Goal: Task Accomplishment & Management: Use online tool/utility

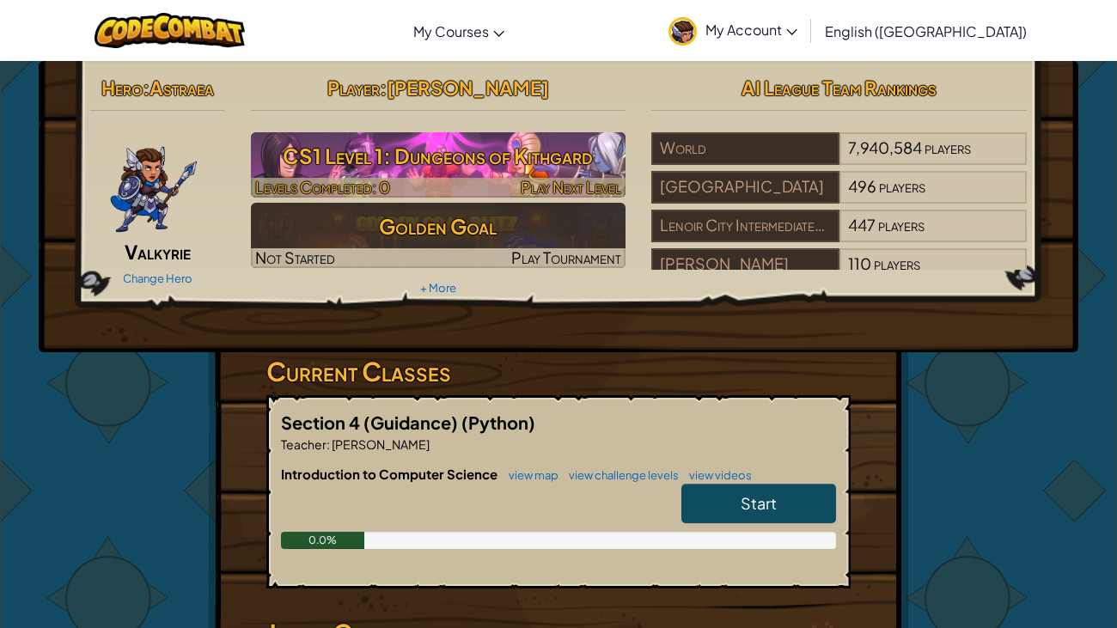
click at [511, 159] on h3 "CS1 Level 1: Dungeons of Kithgard" at bounding box center [438, 156] width 375 height 39
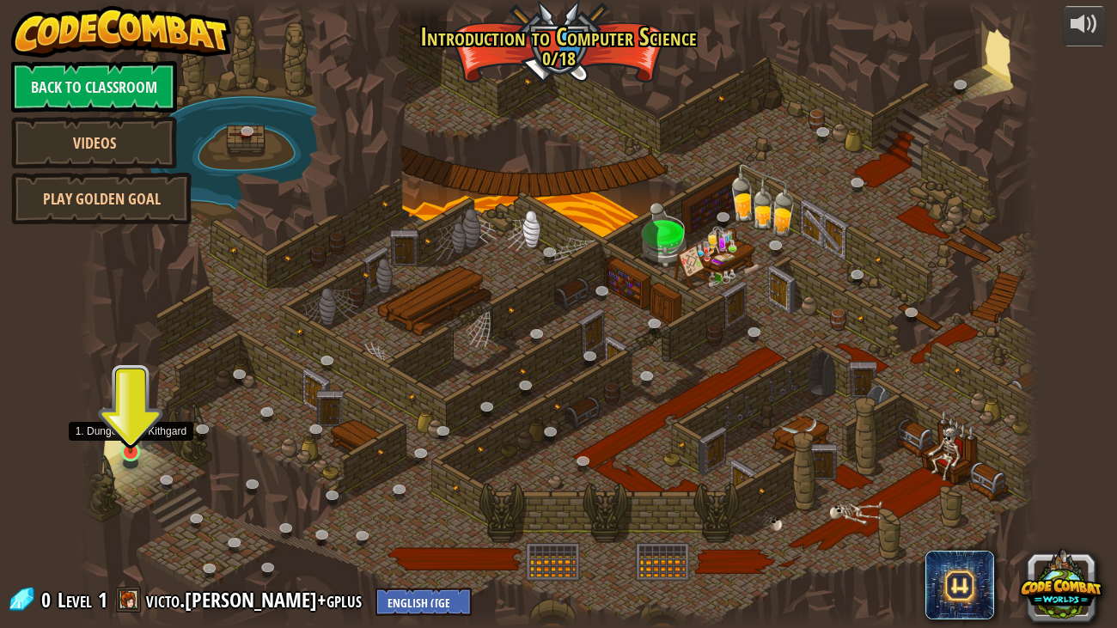
click at [127, 447] on img at bounding box center [131, 426] width 24 height 55
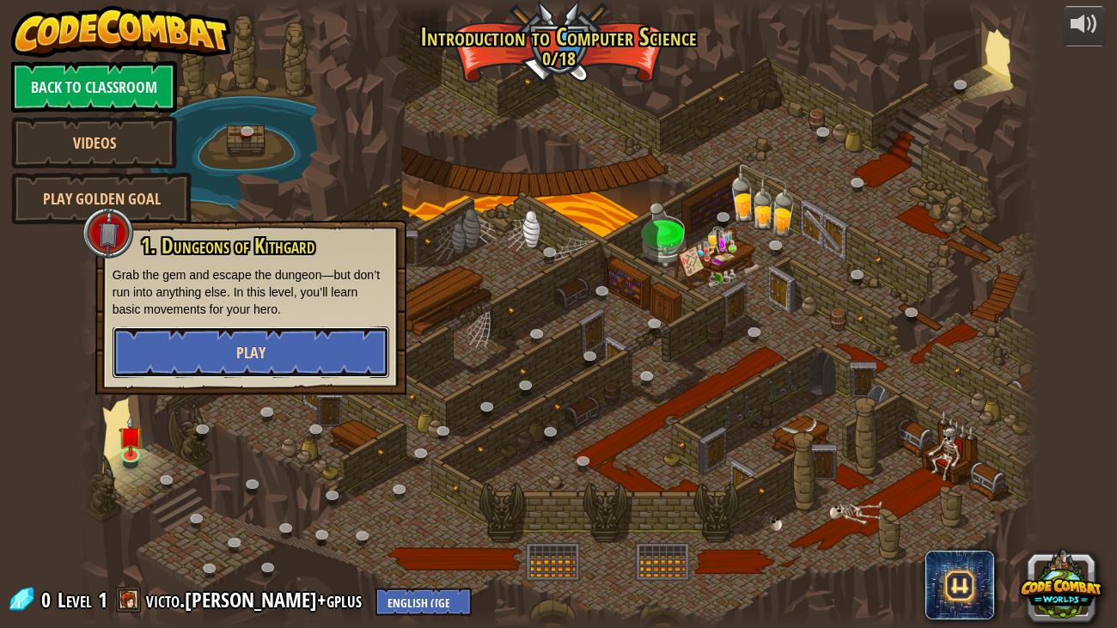
click at [245, 348] on span "Play" at bounding box center [250, 352] width 29 height 21
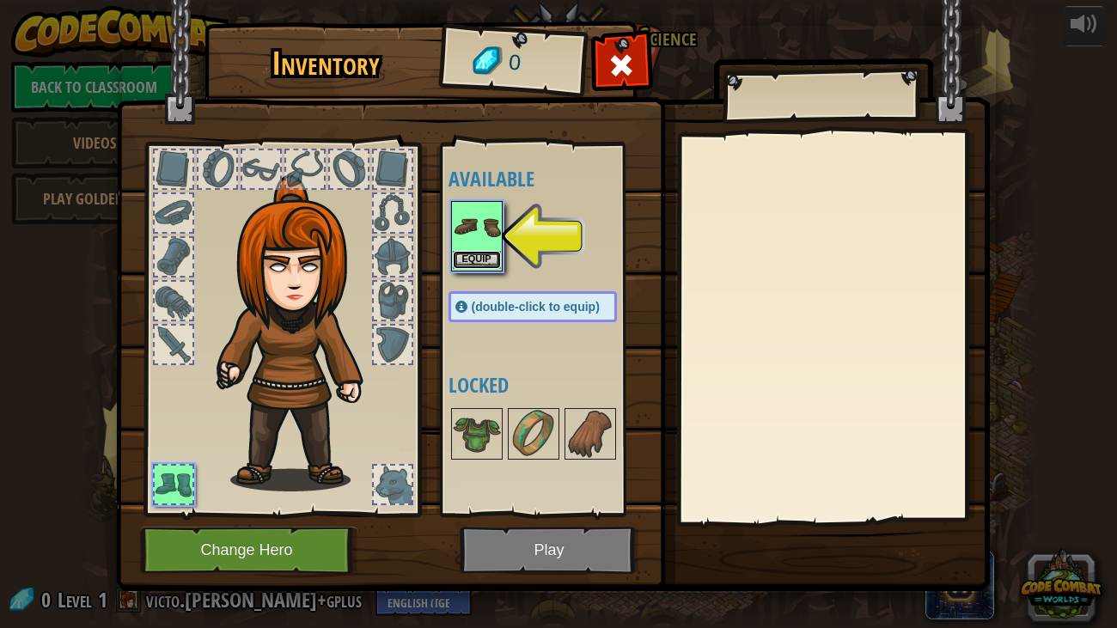
click at [487, 253] on button "Equip" at bounding box center [477, 260] width 48 height 18
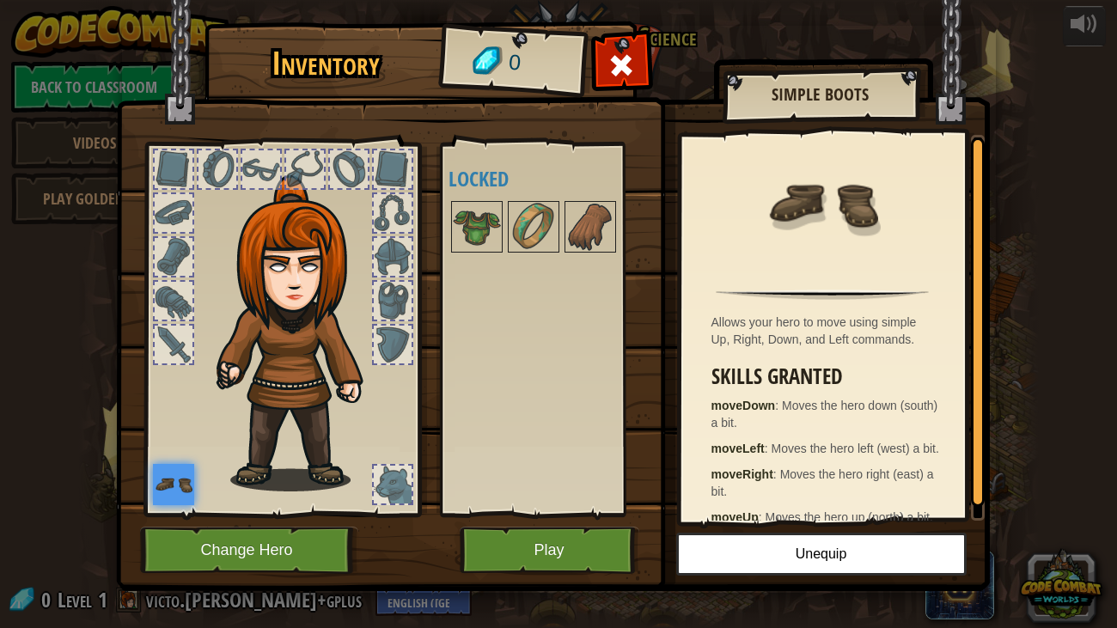
click at [176, 278] on div at bounding box center [281, 324] width 283 height 387
click at [173, 269] on div at bounding box center [174, 257] width 38 height 38
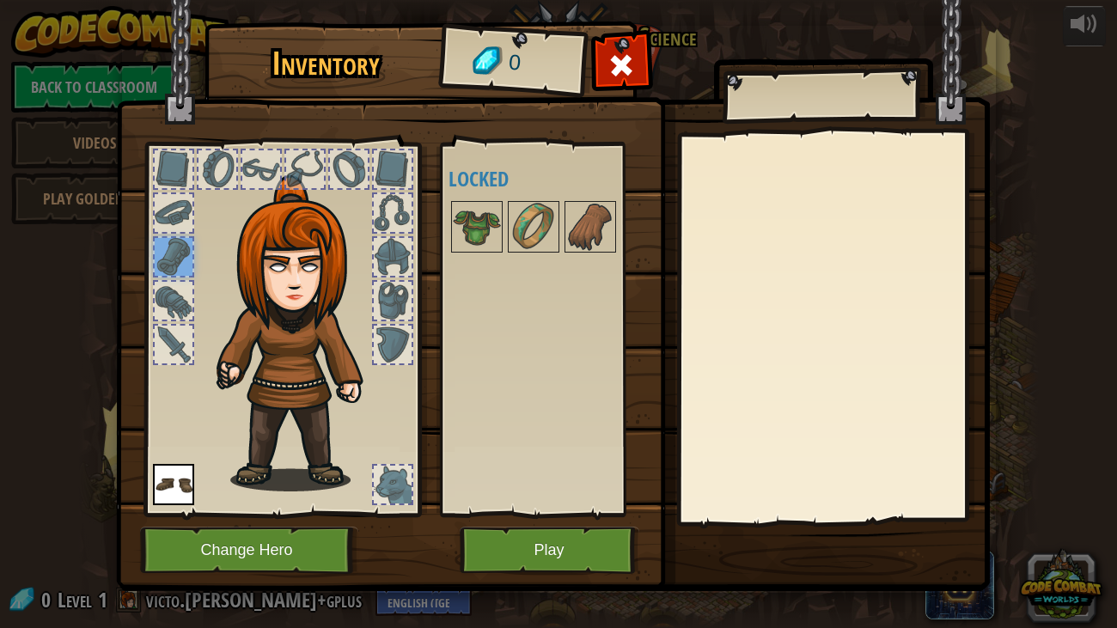
click at [173, 302] on div at bounding box center [174, 301] width 38 height 38
click at [178, 338] on div at bounding box center [174, 345] width 38 height 38
click at [383, 473] on div at bounding box center [393, 485] width 38 height 38
click at [393, 344] on div at bounding box center [393, 345] width 38 height 38
click at [387, 282] on div at bounding box center [393, 301] width 38 height 38
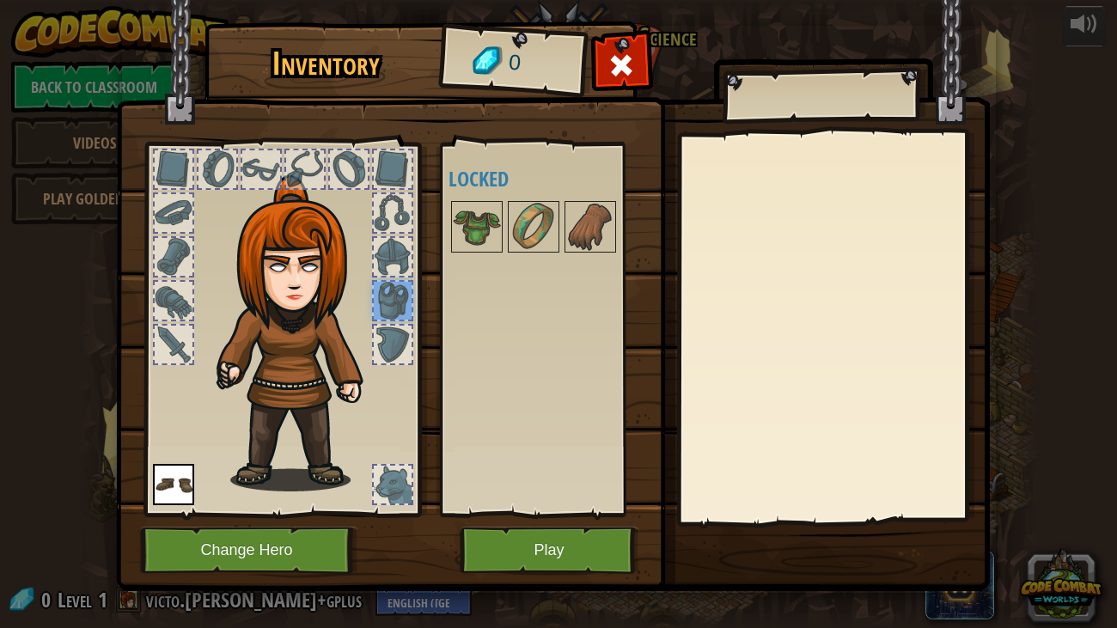
click at [380, 241] on div at bounding box center [393, 257] width 38 height 38
click at [386, 228] on div at bounding box center [393, 213] width 38 height 38
click at [387, 186] on div at bounding box center [393, 169] width 38 height 38
click at [352, 176] on div at bounding box center [349, 169] width 38 height 38
click at [305, 169] on div at bounding box center [305, 169] width 38 height 38
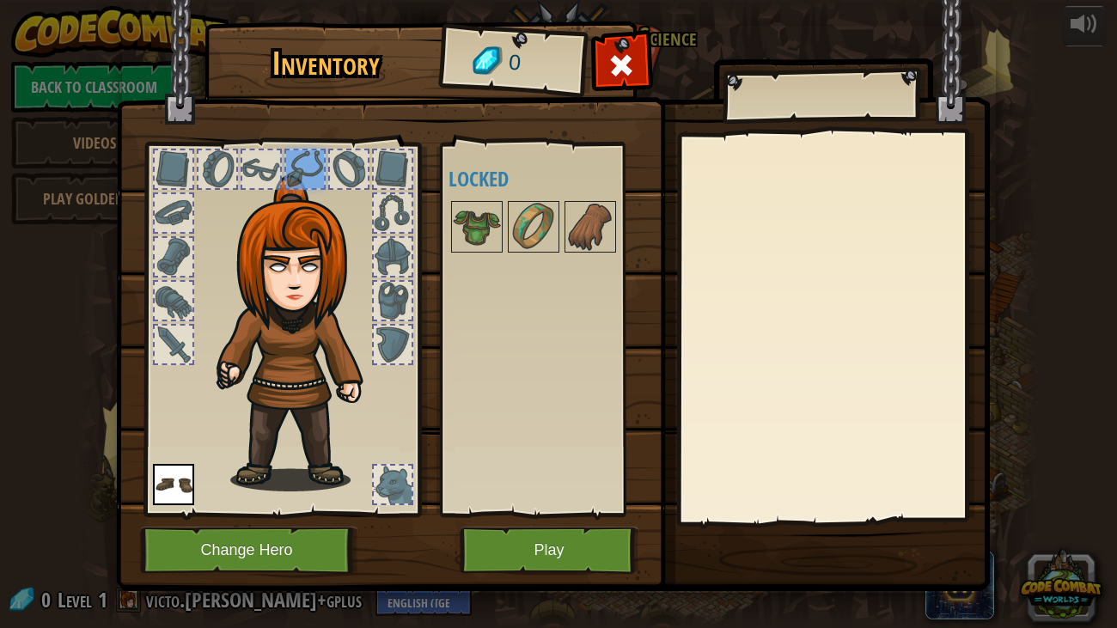
click at [259, 168] on div at bounding box center [261, 169] width 38 height 38
click at [214, 168] on div at bounding box center [217, 169] width 38 height 38
click at [185, 167] on div at bounding box center [174, 169] width 38 height 38
click at [182, 481] on img at bounding box center [173, 484] width 41 height 41
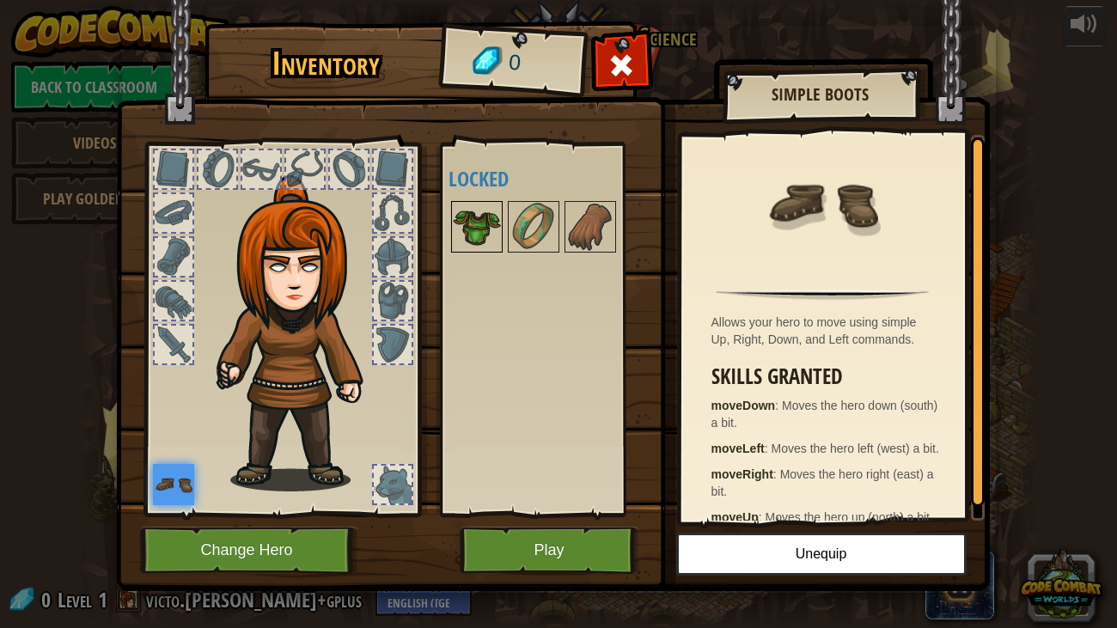
click at [481, 222] on img at bounding box center [477, 227] width 48 height 48
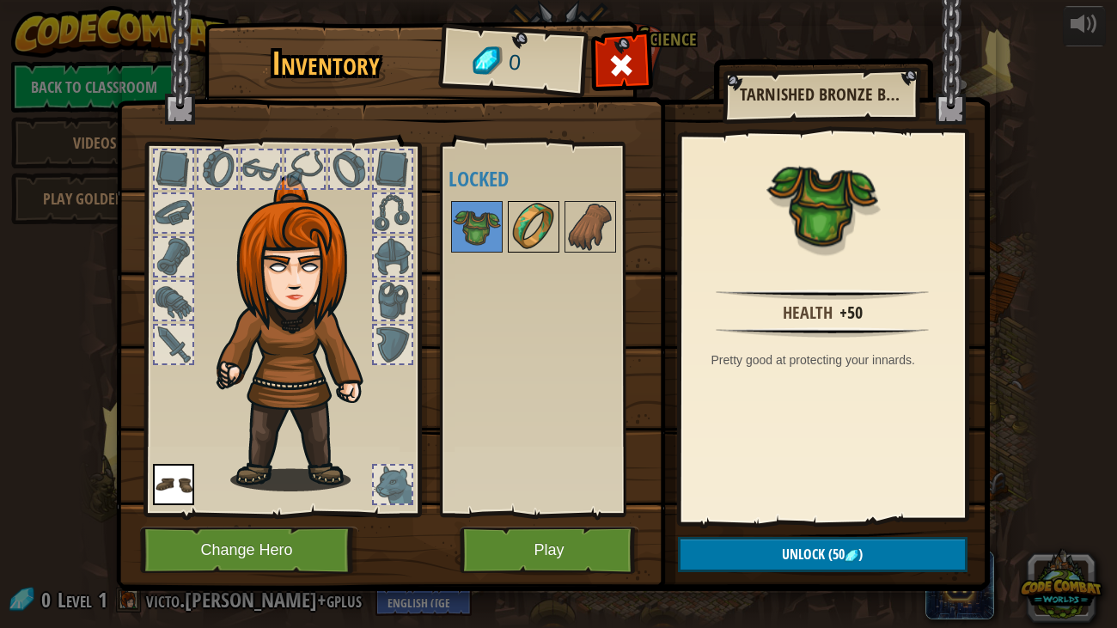
click at [537, 223] on img at bounding box center [533, 227] width 48 height 48
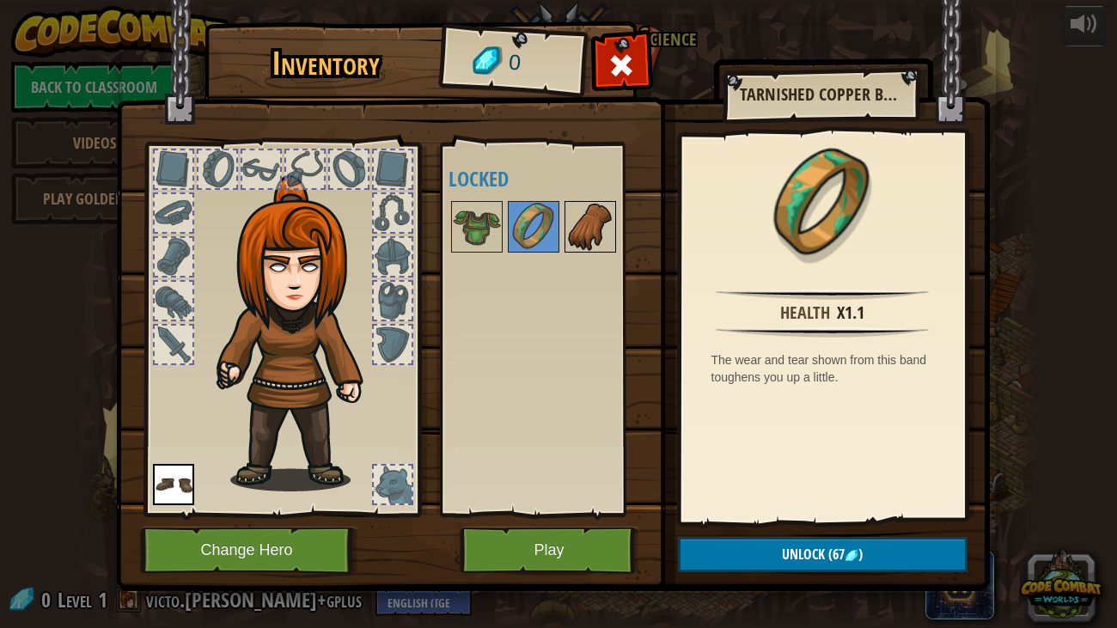
click at [606, 228] on img at bounding box center [590, 227] width 48 height 48
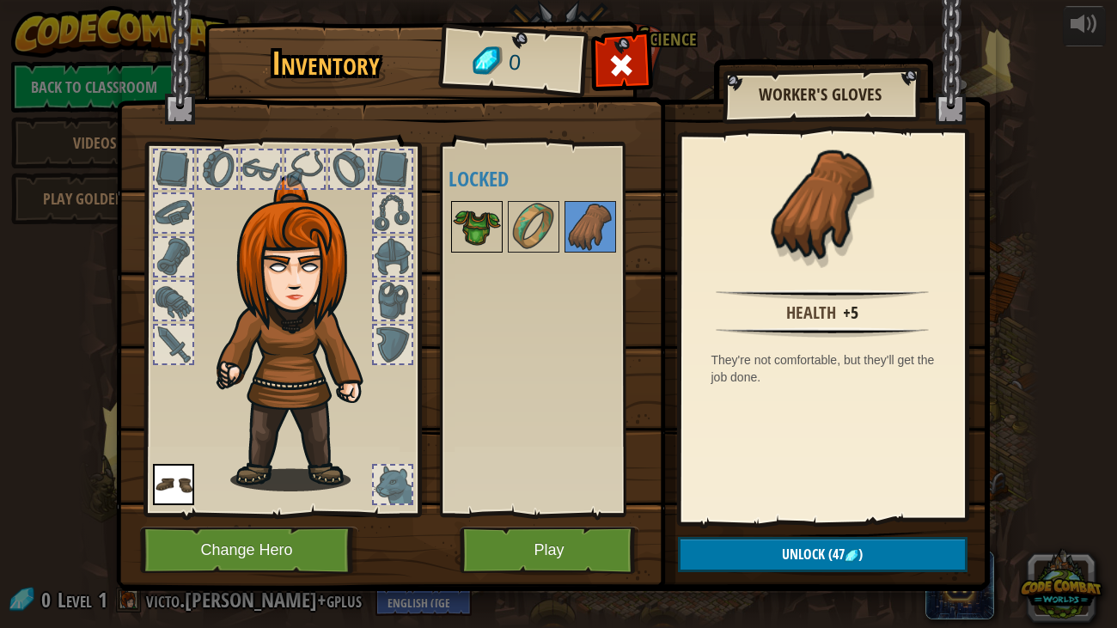
click at [486, 214] on img at bounding box center [477, 227] width 48 height 48
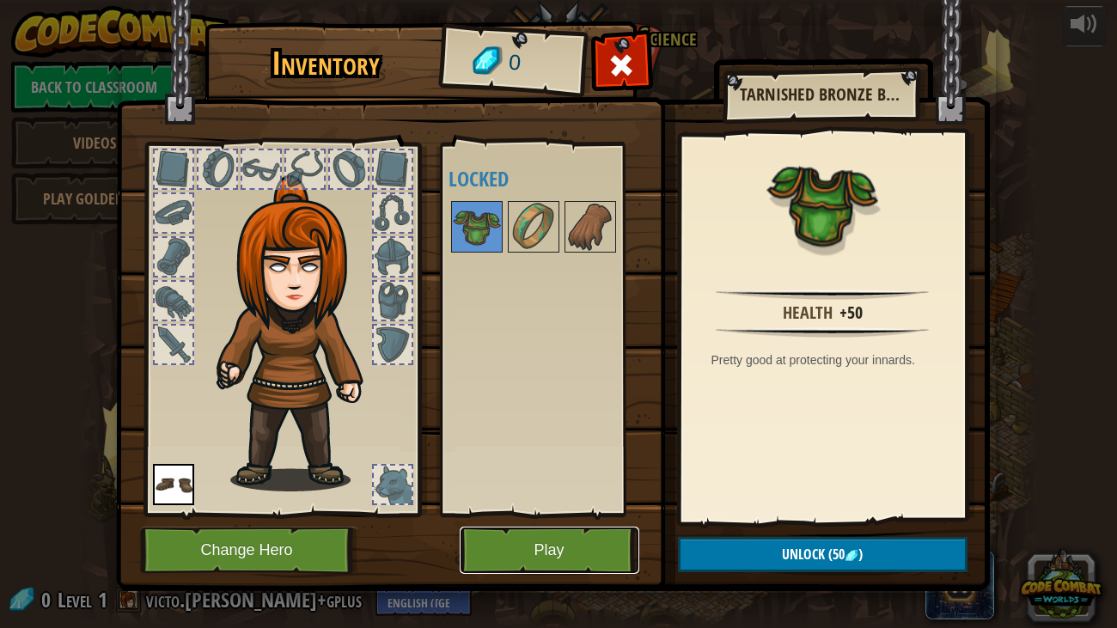
click at [526, 551] on button "Play" at bounding box center [550, 550] width 180 height 47
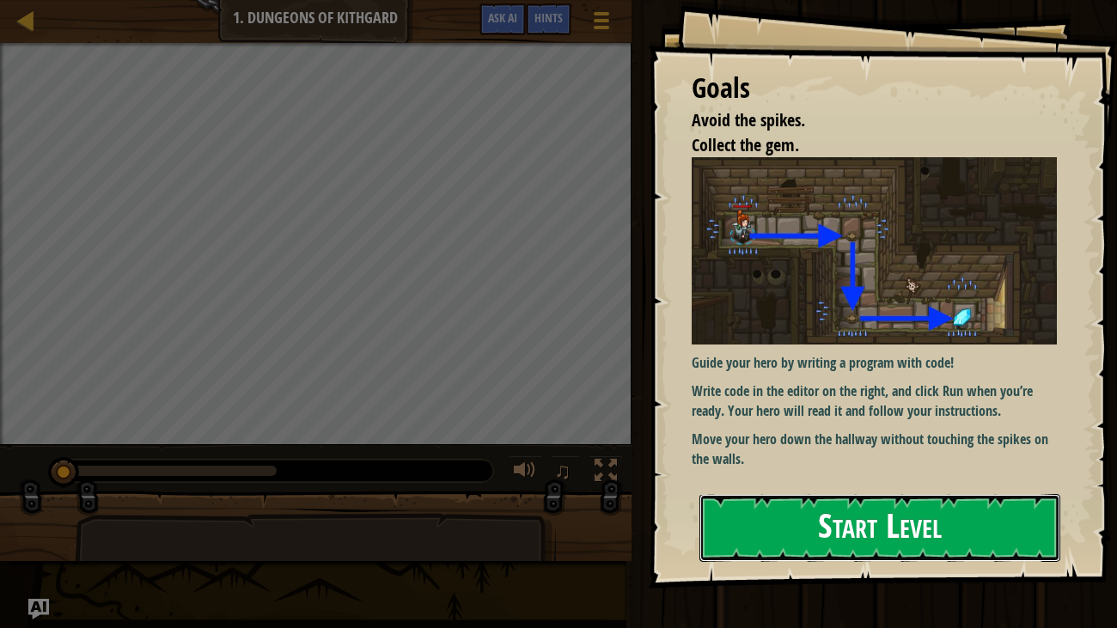
click at [849, 522] on button "Start Level" at bounding box center [880, 528] width 362 height 68
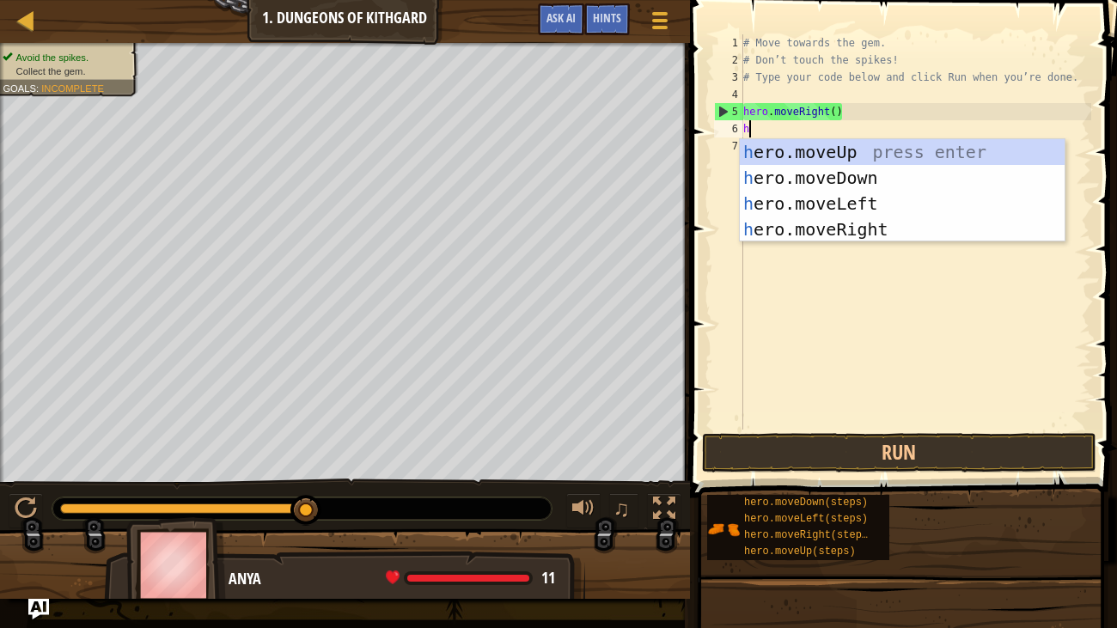
scroll to position [8, 0]
type textarea "her"
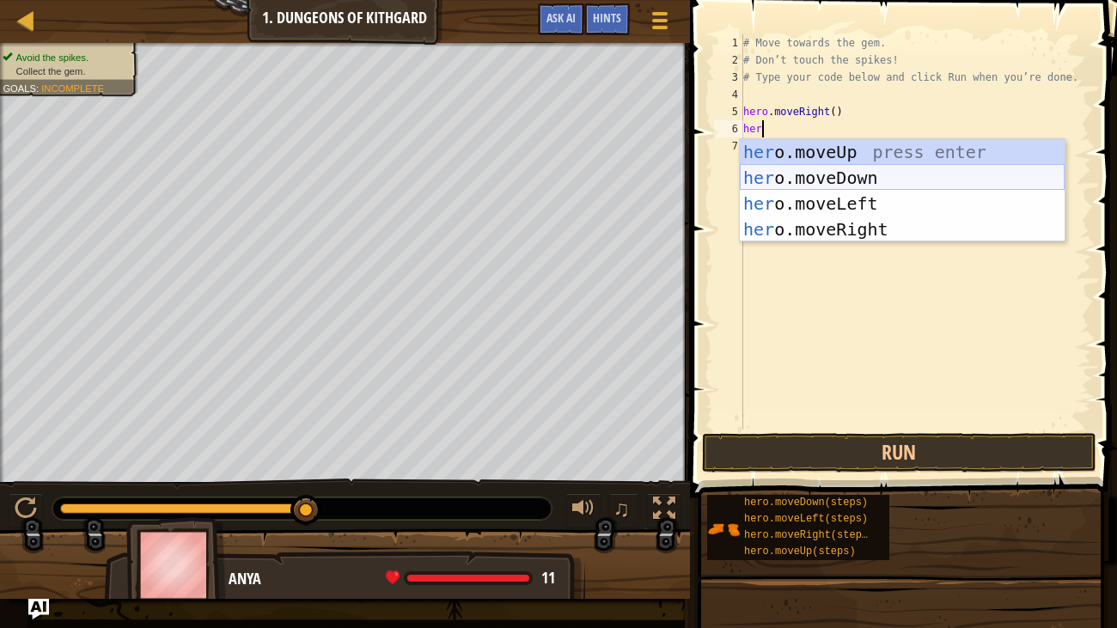
click at [796, 166] on div "her o.moveUp press enter her o.moveDown press enter her o.moveLeft press enter …" at bounding box center [902, 216] width 325 height 155
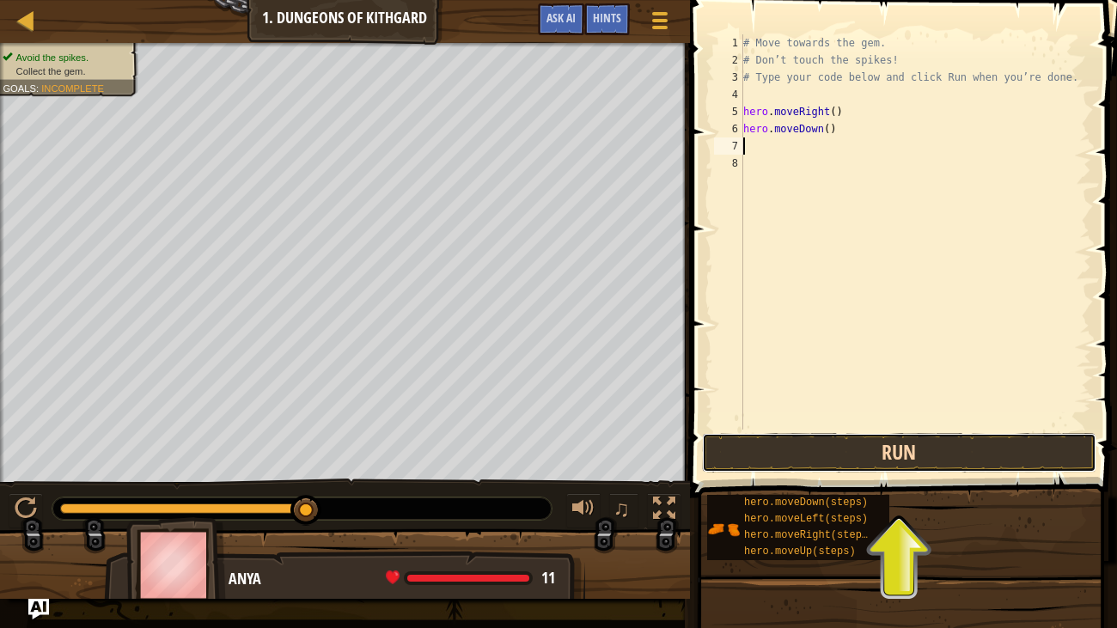
click at [859, 460] on button "Run" at bounding box center [899, 453] width 394 height 40
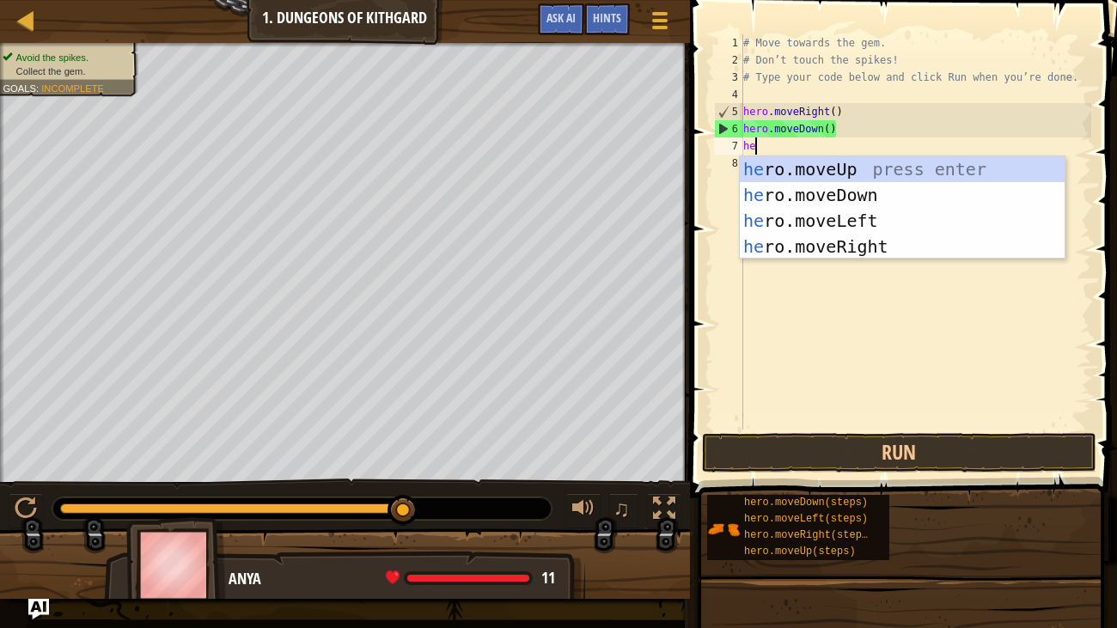
type textarea "her"
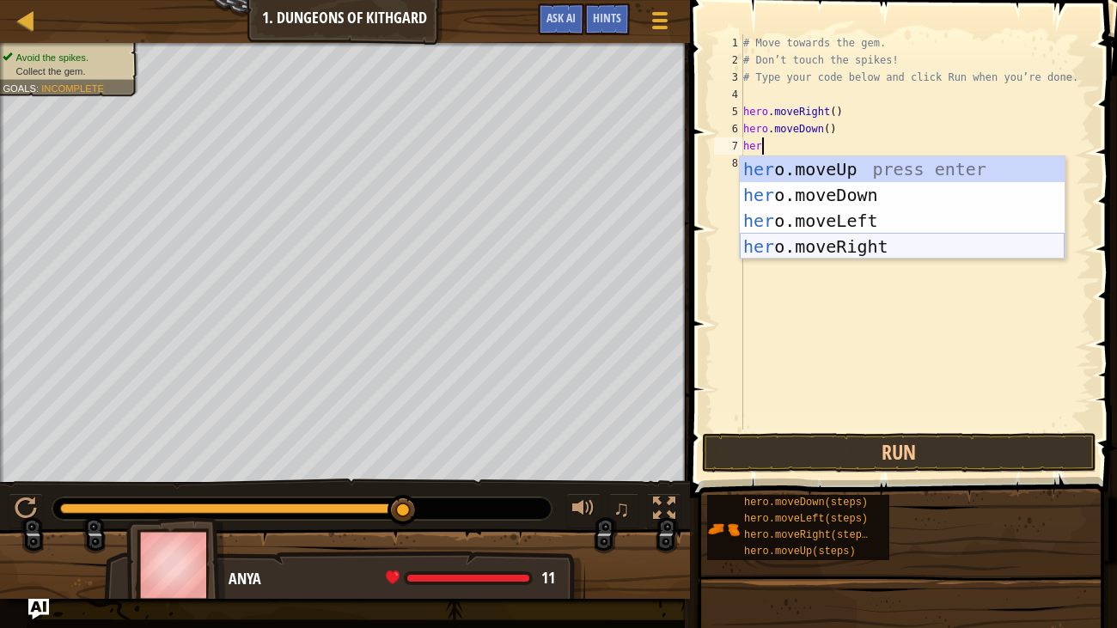
click at [856, 246] on div "her o.moveUp press enter her o.moveDown press enter her o.moveLeft press enter …" at bounding box center [902, 233] width 325 height 155
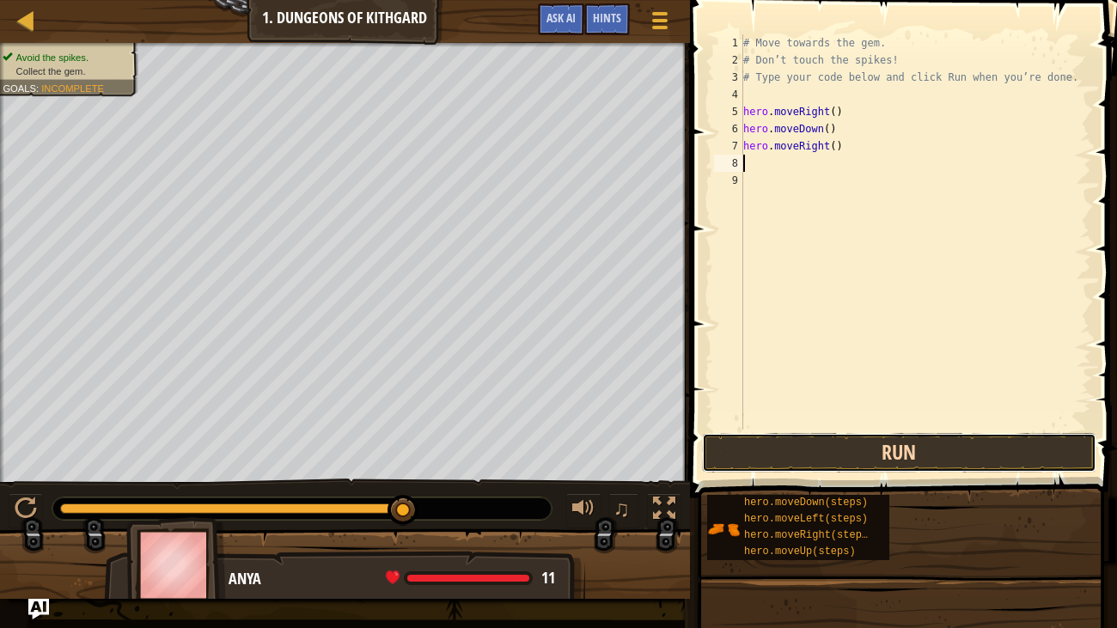
click at [855, 456] on button "Run" at bounding box center [899, 453] width 394 height 40
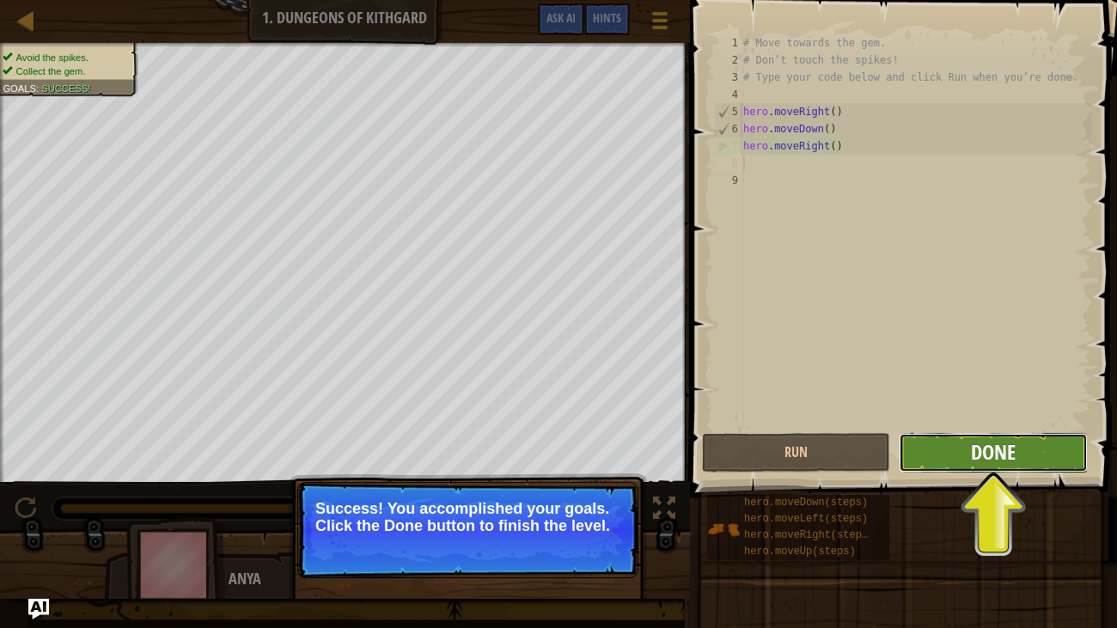
click at [975, 460] on span "Done" at bounding box center [993, 451] width 45 height 27
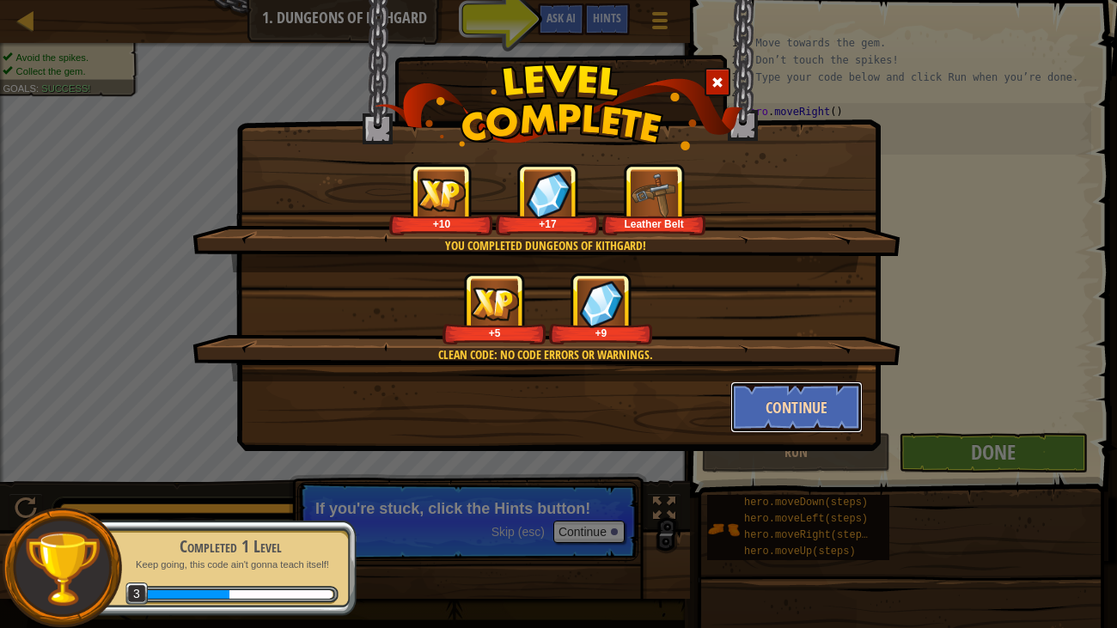
click at [801, 409] on button "Continue" at bounding box center [796, 407] width 133 height 52
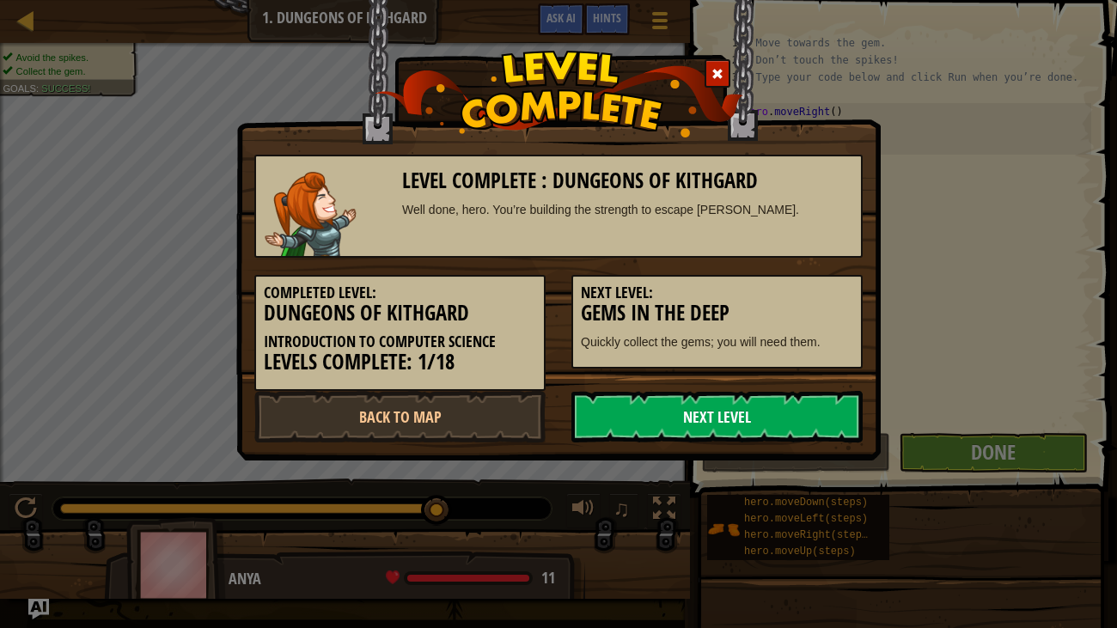
click at [797, 419] on link "Next Level" at bounding box center [716, 417] width 291 height 52
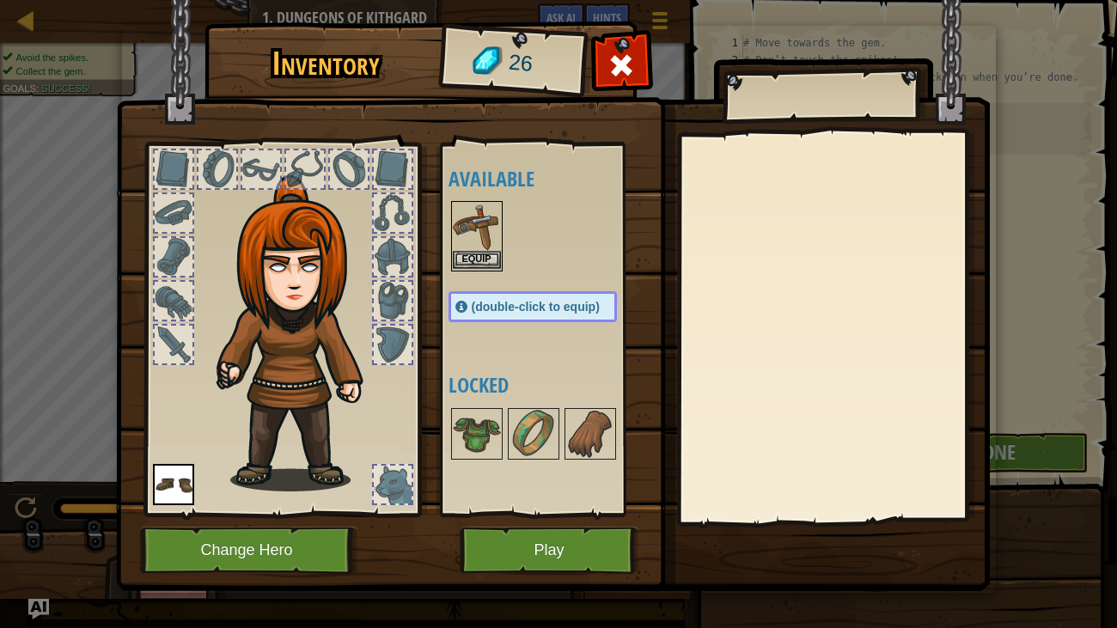
click at [476, 238] on img at bounding box center [477, 227] width 48 height 48
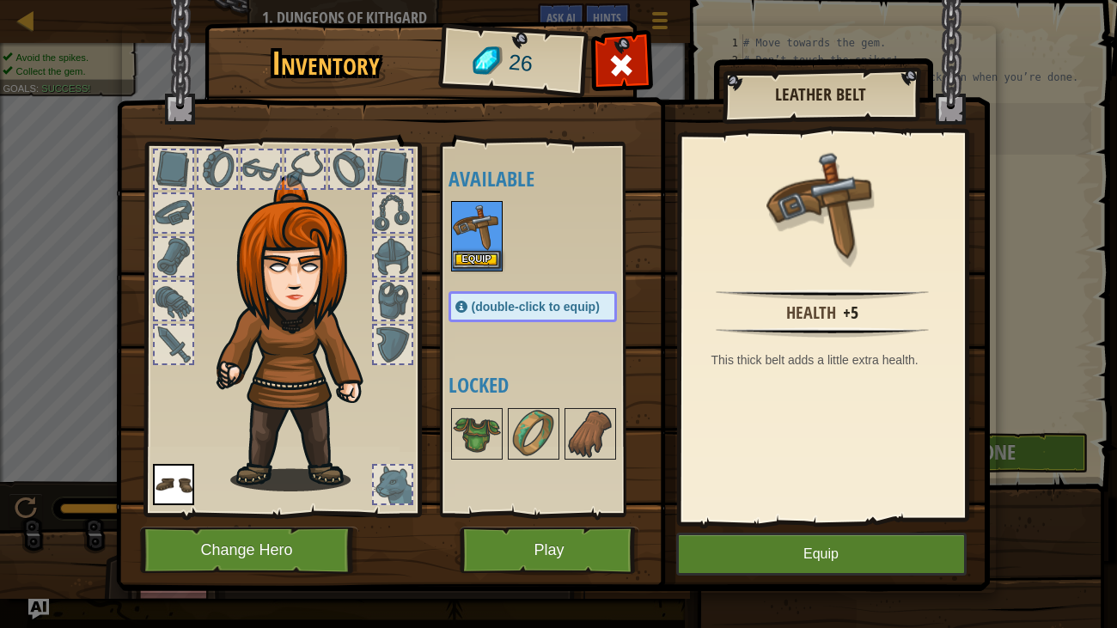
click at [476, 238] on img at bounding box center [477, 227] width 48 height 48
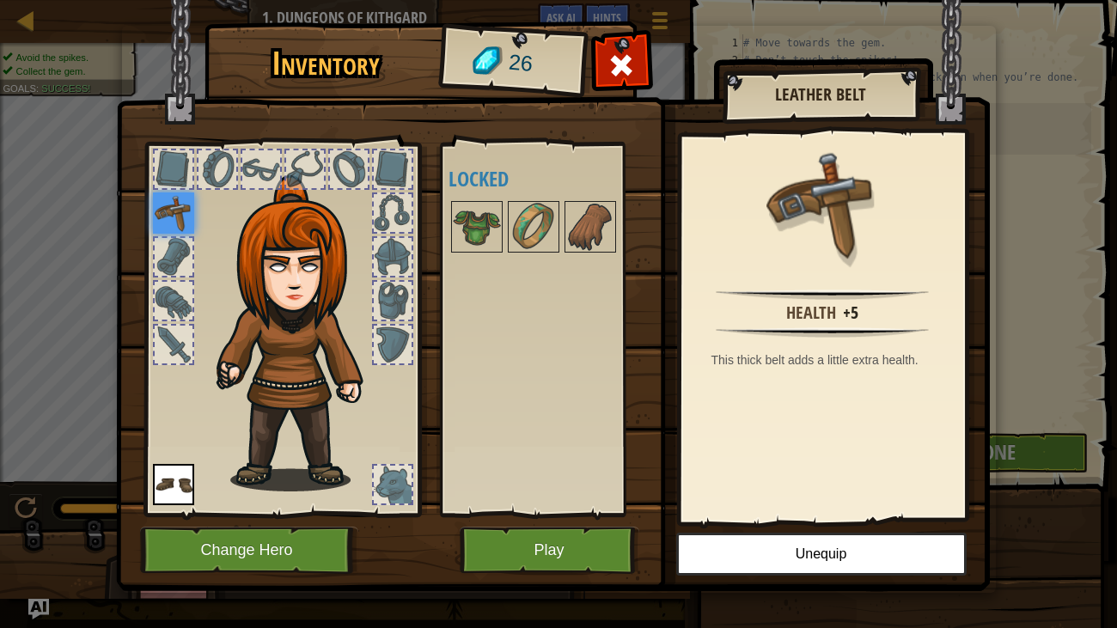
click at [178, 210] on img at bounding box center [173, 212] width 41 height 41
click at [747, 558] on button "Unequip" at bounding box center [821, 554] width 290 height 43
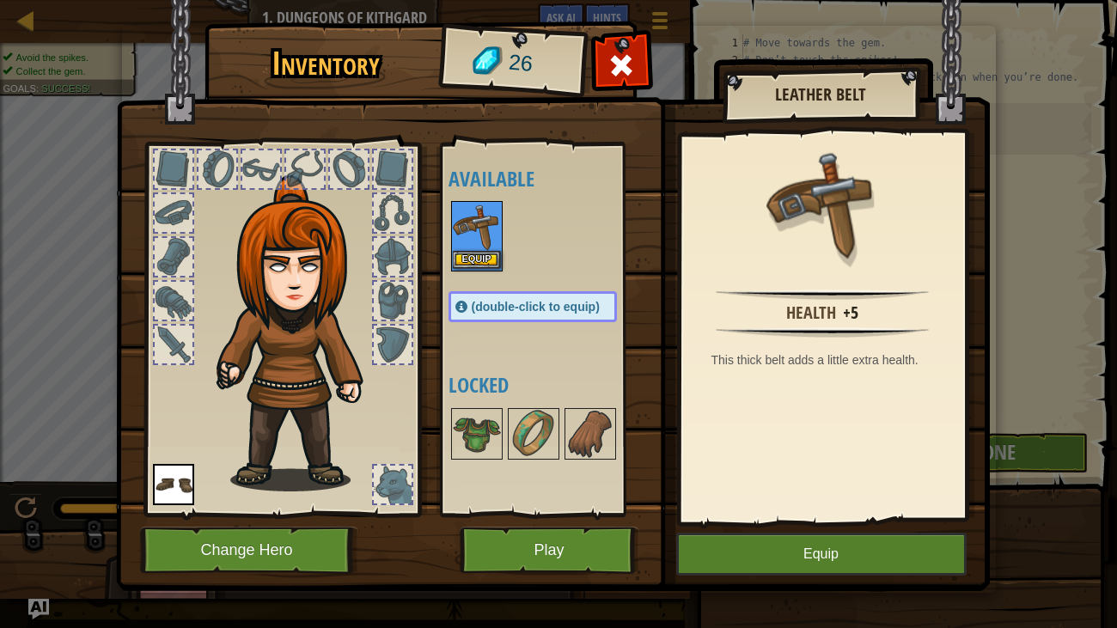
click at [482, 239] on img at bounding box center [477, 227] width 48 height 48
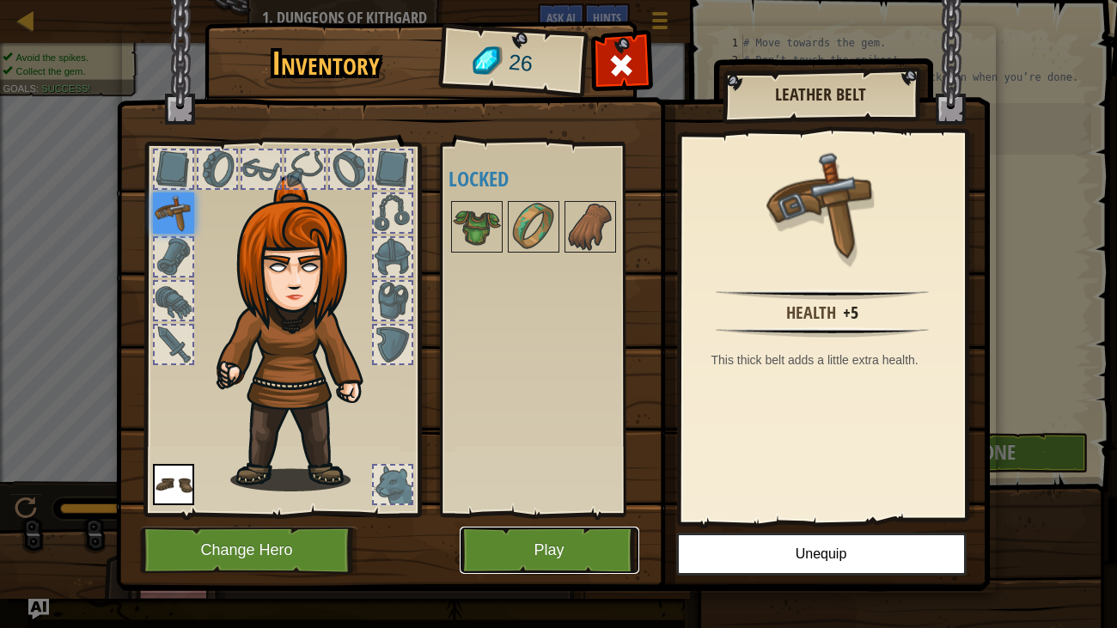
click at [539, 559] on button "Play" at bounding box center [550, 550] width 180 height 47
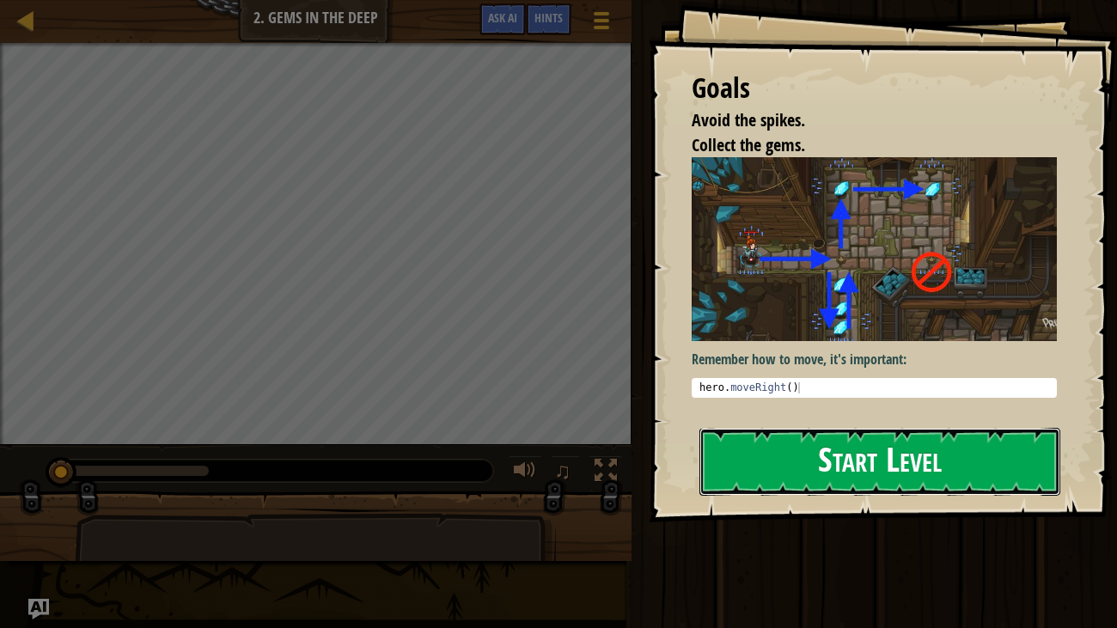
click at [800, 463] on button "Start Level" at bounding box center [880, 462] width 362 height 68
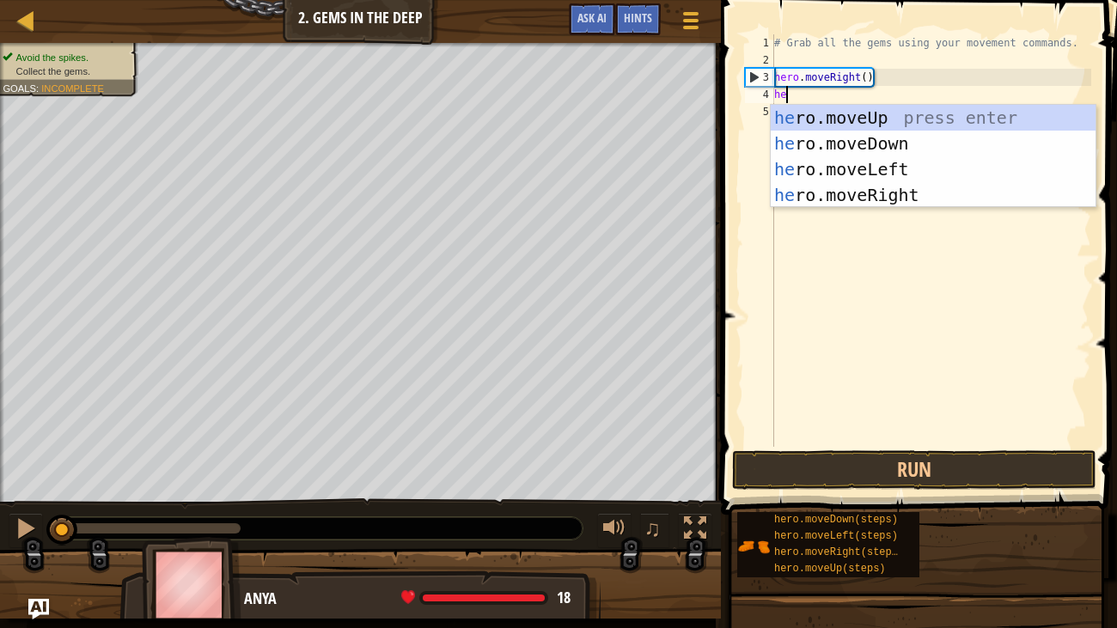
type textarea "her"
click at [844, 151] on div "her o.moveUp press enter her o.moveDown press enter her o.moveLeft press enter …" at bounding box center [932, 182] width 325 height 155
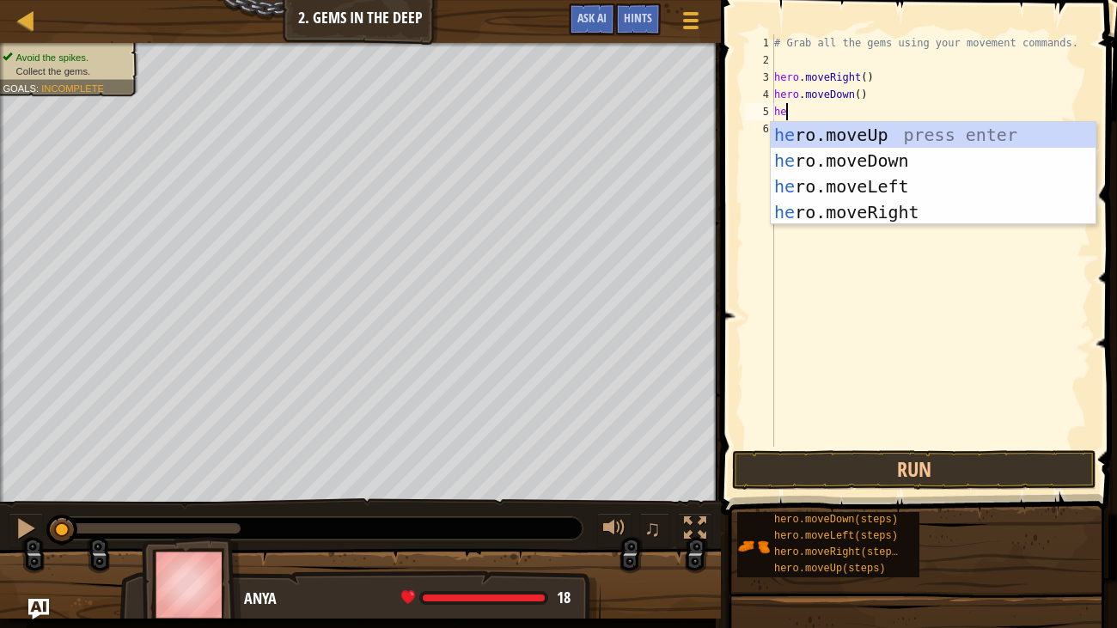
type textarea "her"
click at [880, 125] on div "her o.moveUp press enter her o.moveDown press enter her o.moveLeft press enter …" at bounding box center [932, 199] width 325 height 155
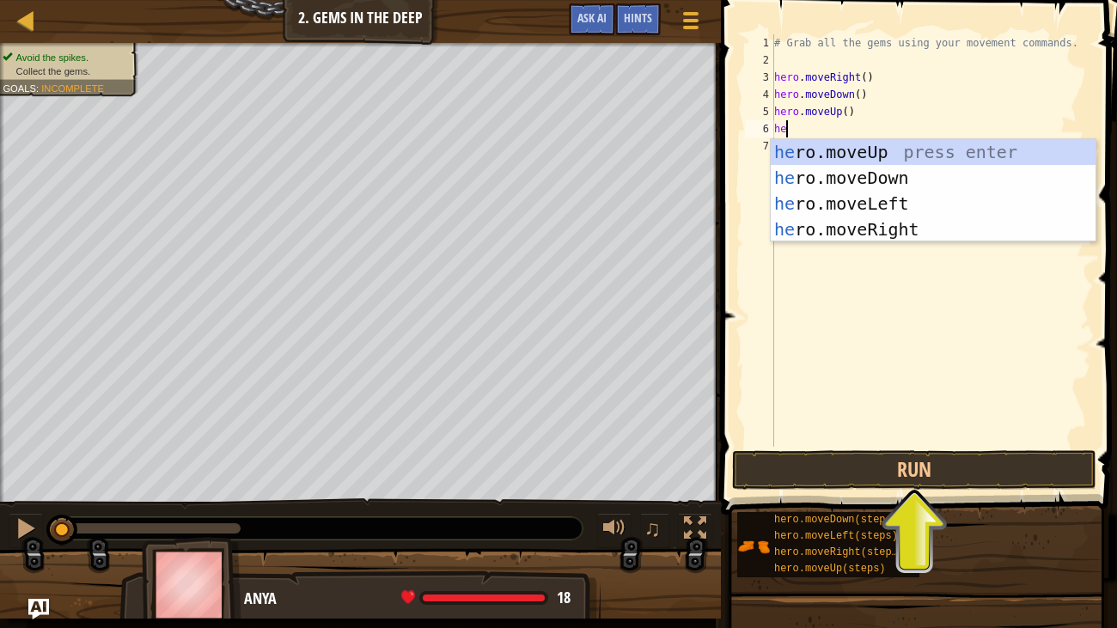
type textarea "h"
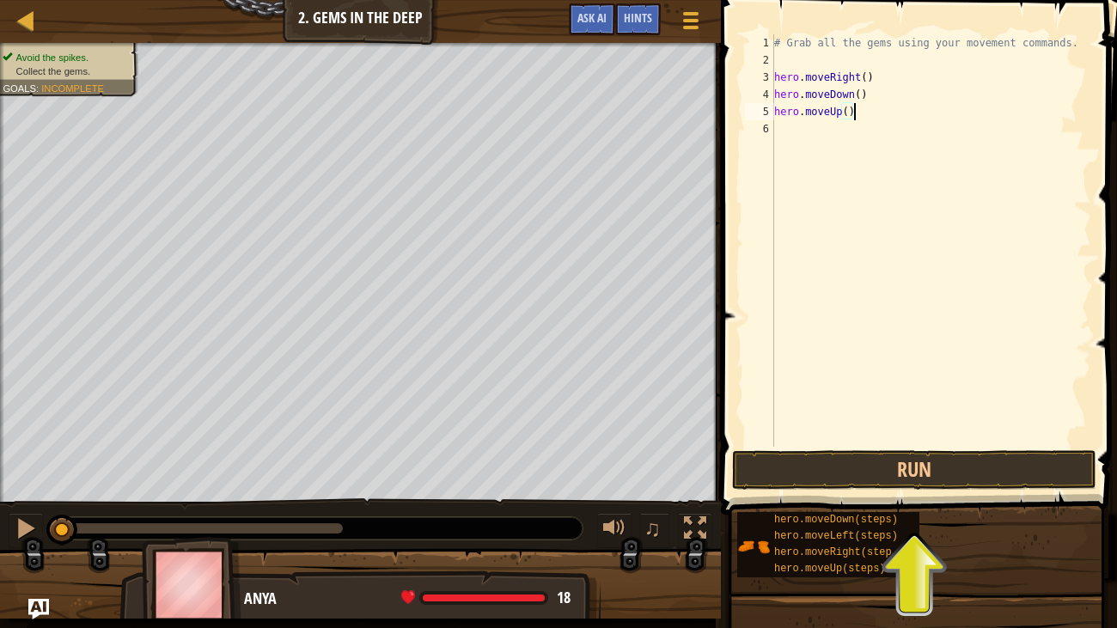
click at [848, 111] on div "# Grab all the gems using your movement commands. hero . moveRight ( ) hero . m…" at bounding box center [930, 257] width 320 height 447
click at [845, 111] on div "# Grab all the gems using your movement commands. hero . moveRight ( ) hero . m…" at bounding box center [930, 257] width 320 height 447
type textarea "hero.moveUp(2)"
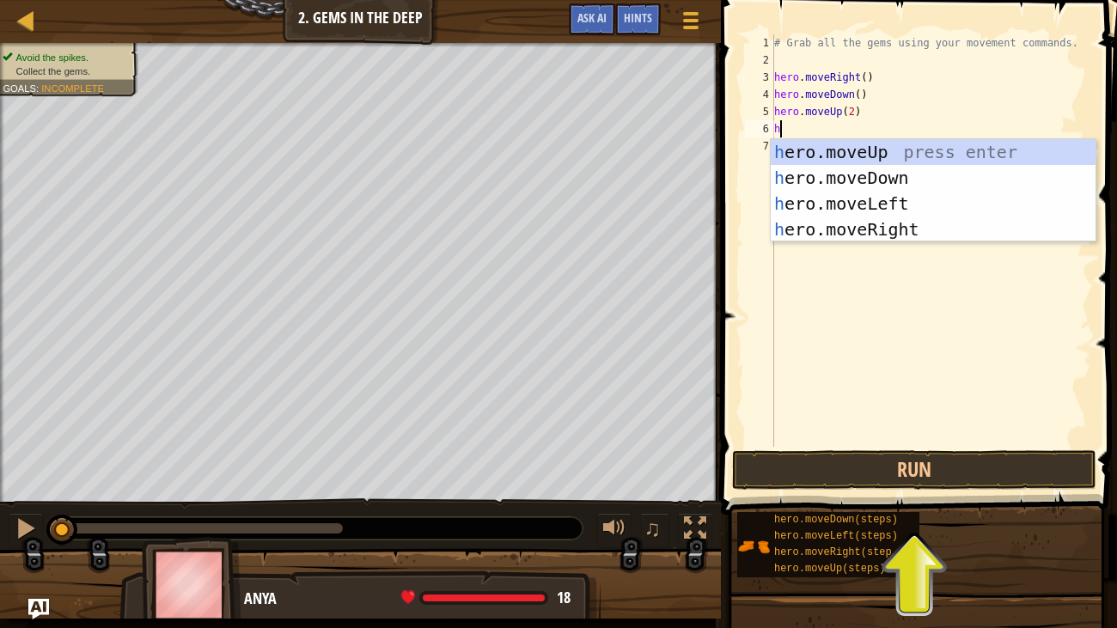
type textarea "her"
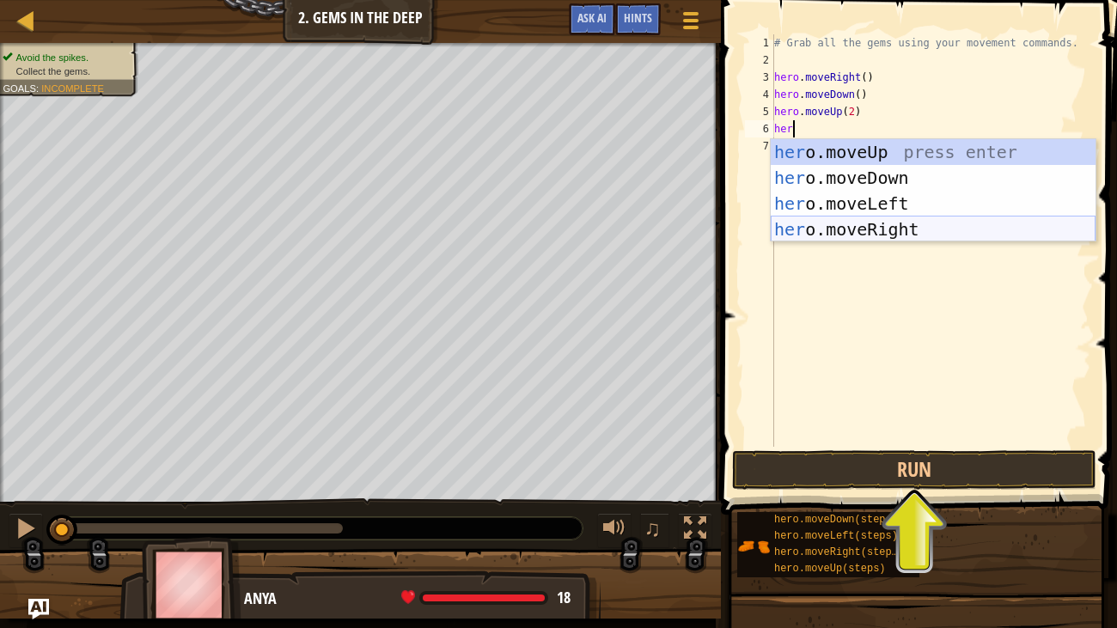
click at [871, 224] on div "her o.moveUp press enter her o.moveDown press enter her o.moveLeft press enter …" at bounding box center [932, 216] width 325 height 155
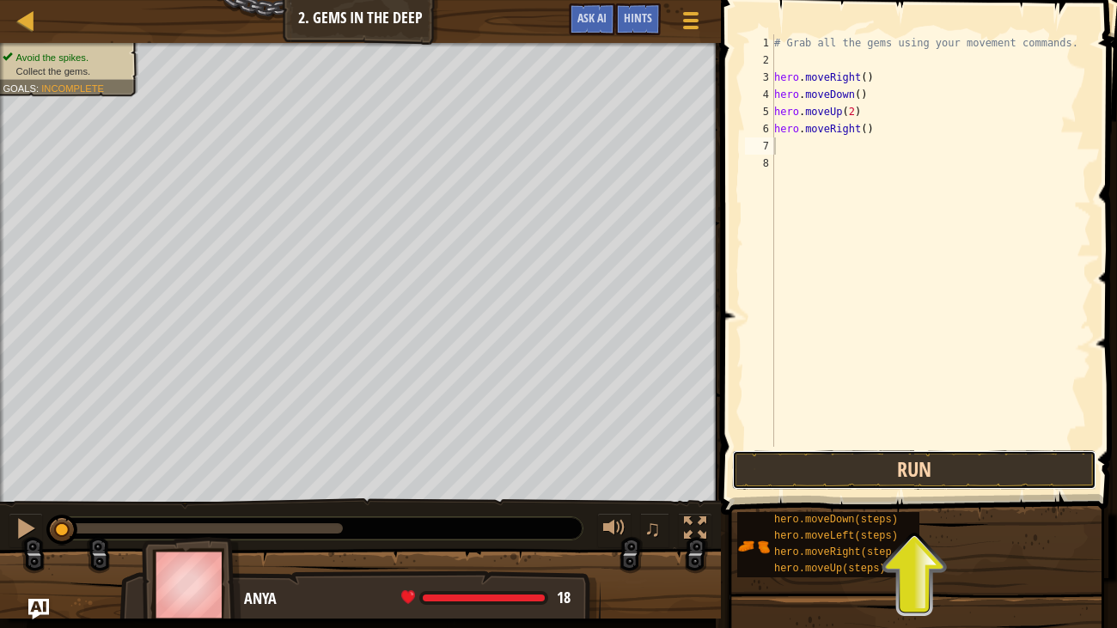
click at [916, 462] on button "Run" at bounding box center [914, 470] width 364 height 40
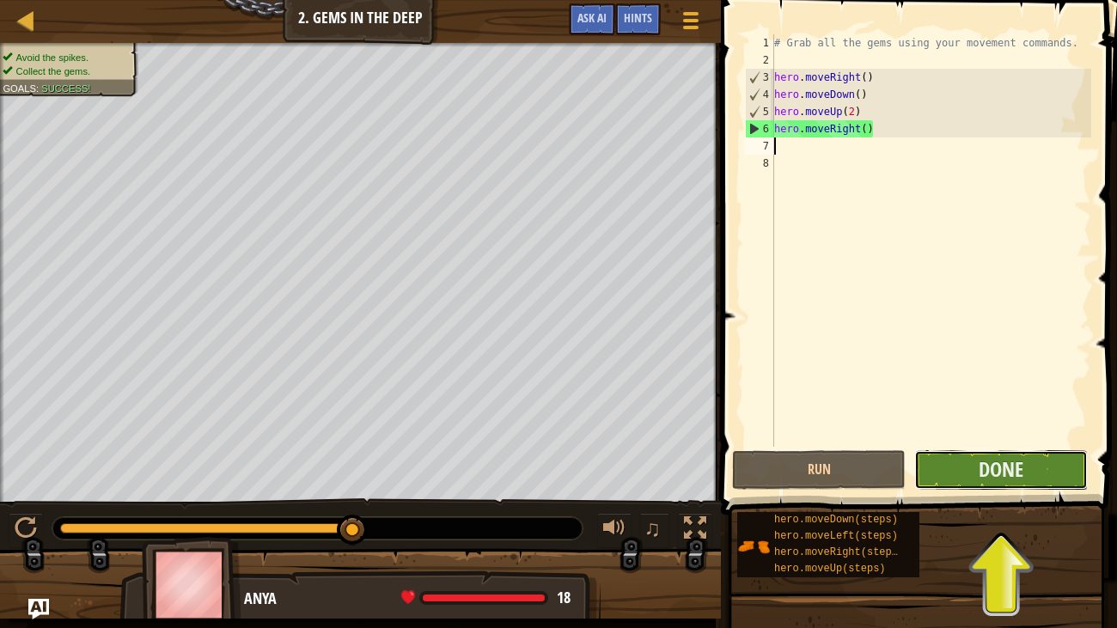
click at [967, 472] on button "Done" at bounding box center [1000, 470] width 173 height 40
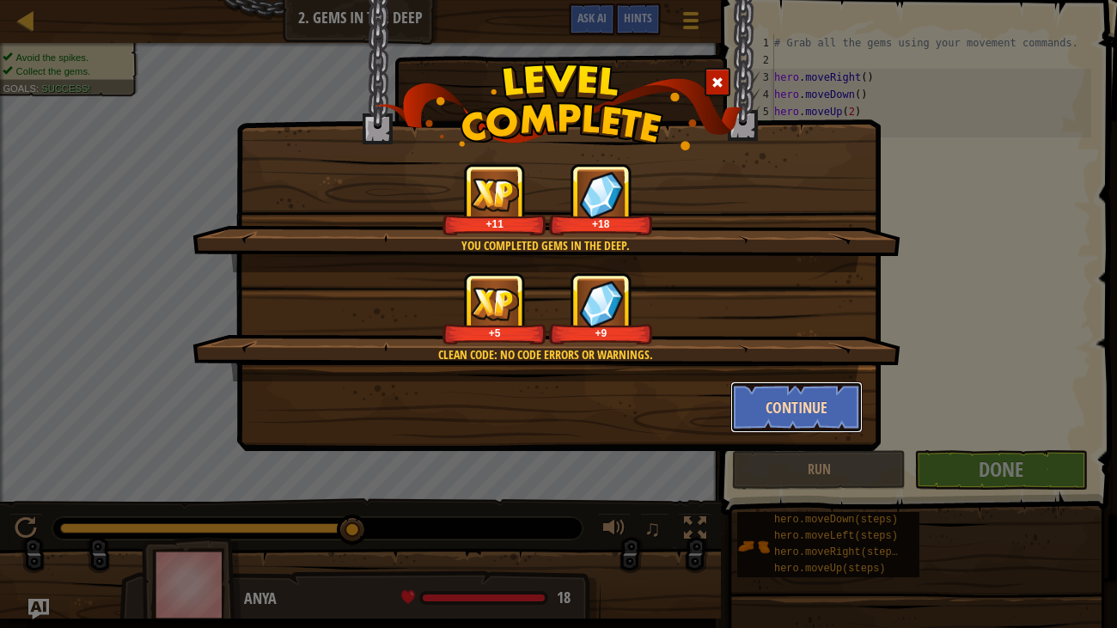
click at [796, 410] on button "Continue" at bounding box center [796, 407] width 133 height 52
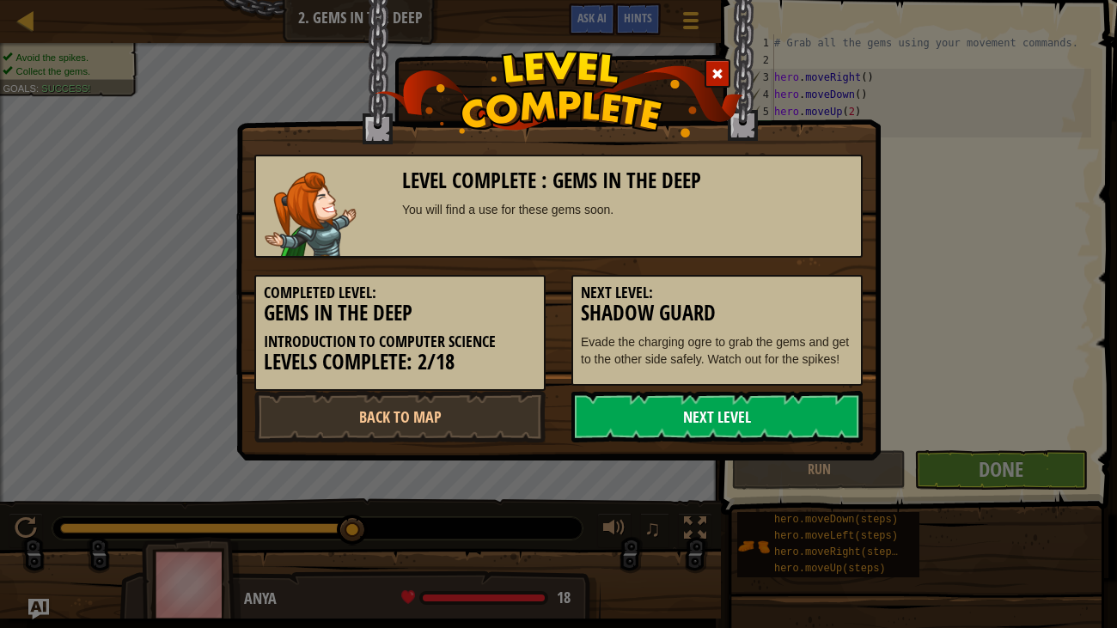
click at [791, 414] on link "Next Level" at bounding box center [716, 417] width 291 height 52
click at [794, 418] on link "Next Level" at bounding box center [716, 417] width 291 height 52
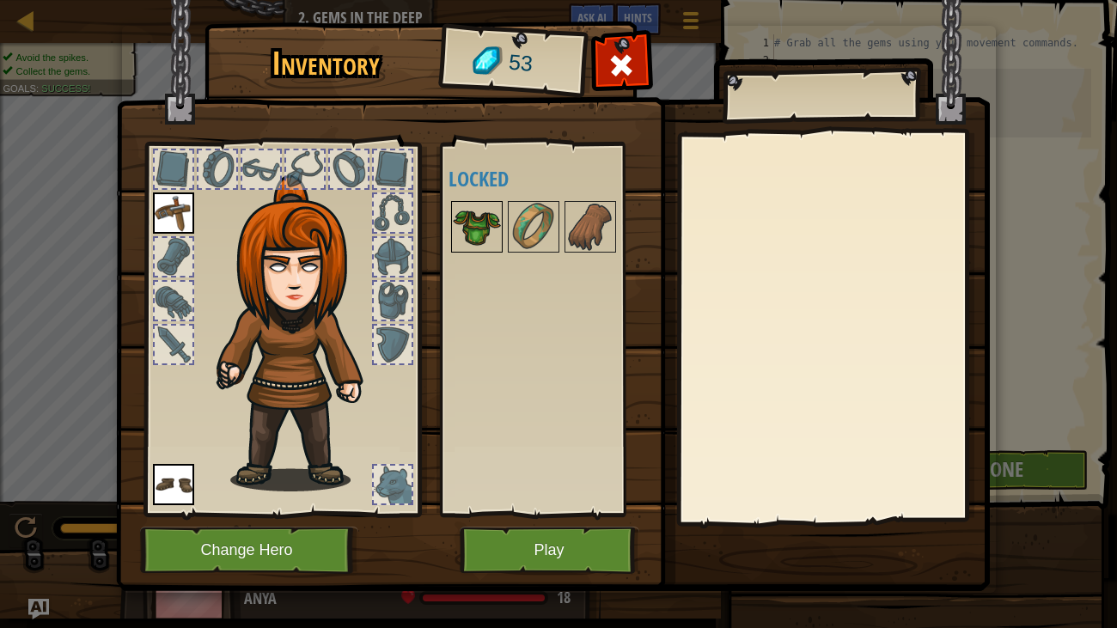
click at [484, 227] on img at bounding box center [477, 227] width 48 height 48
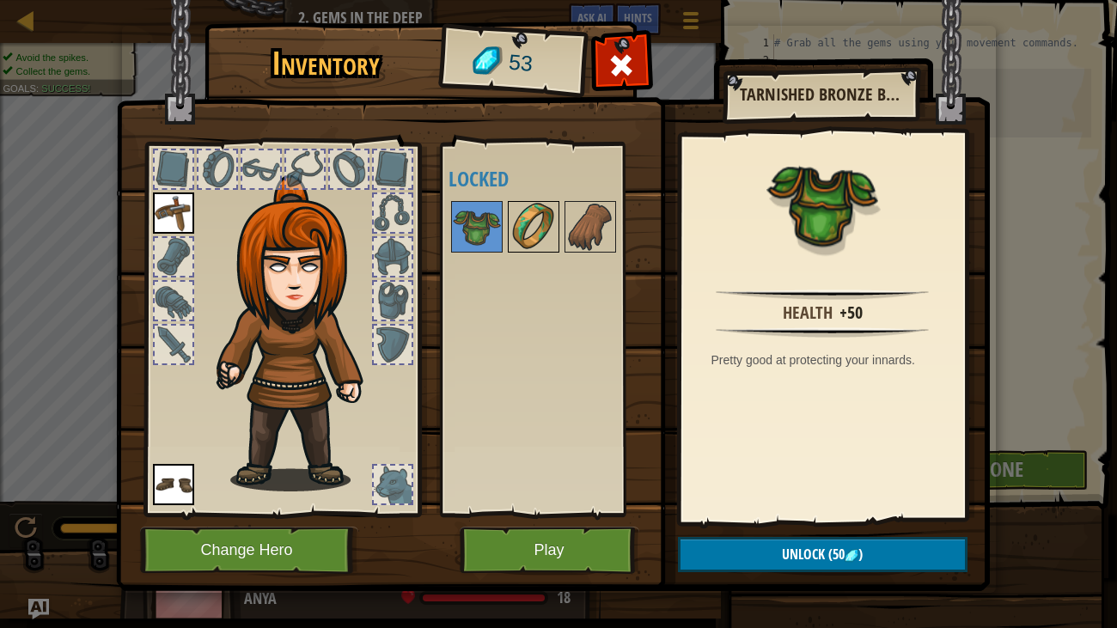
click at [534, 228] on img at bounding box center [533, 227] width 48 height 48
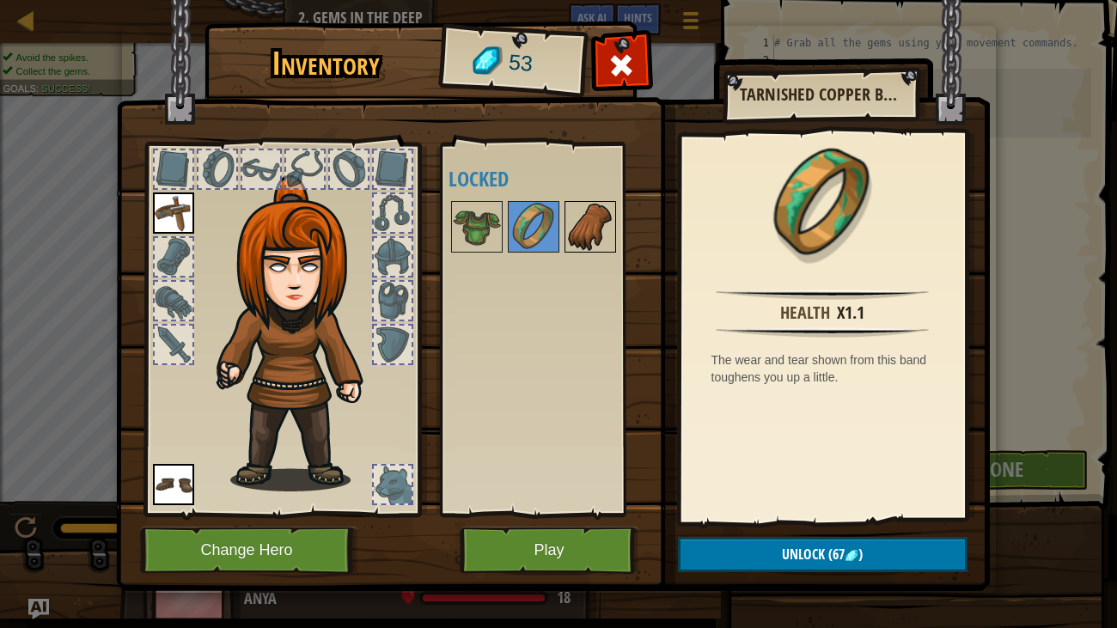
click at [571, 230] on img at bounding box center [590, 227] width 48 height 48
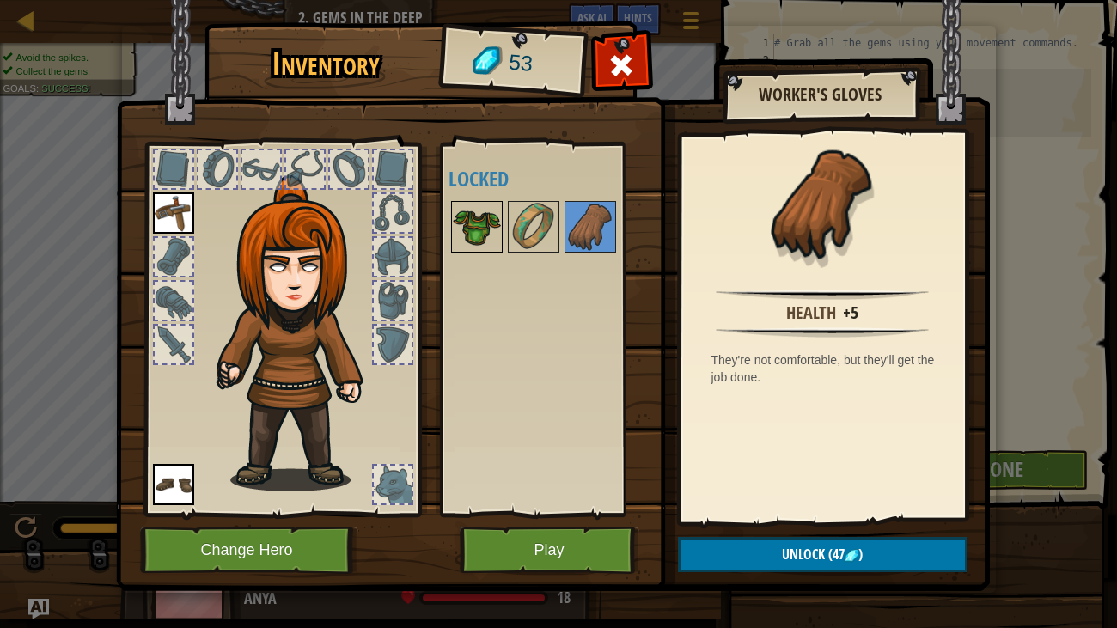
click at [492, 219] on img at bounding box center [477, 227] width 48 height 48
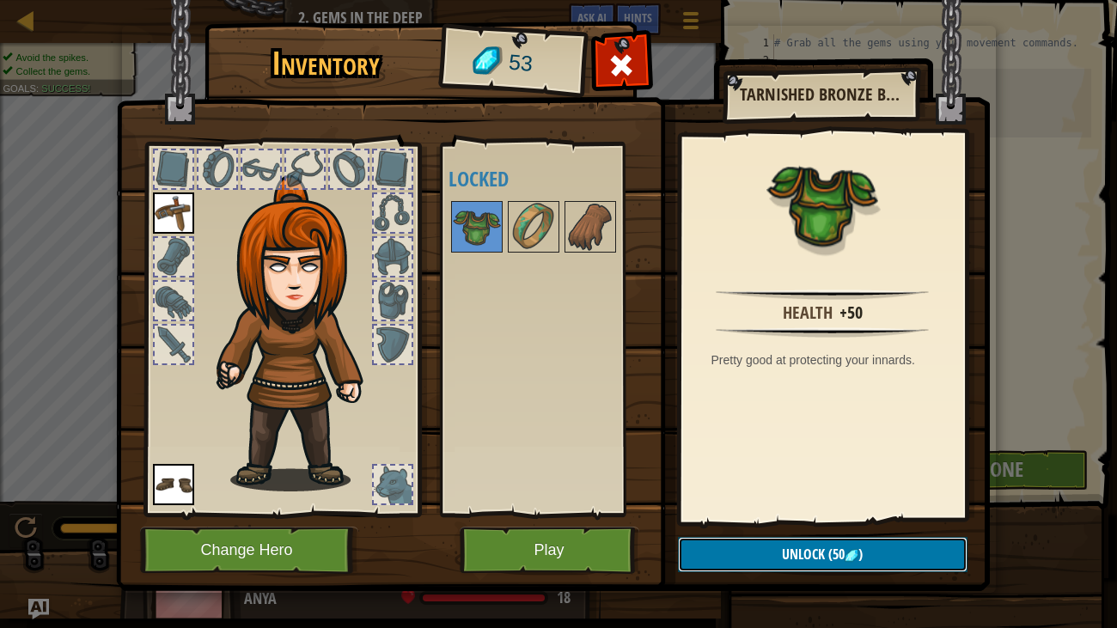
click at [809, 545] on span "Unlock" at bounding box center [803, 554] width 43 height 19
click at [812, 547] on button "Confirm" at bounding box center [822, 554] width 289 height 35
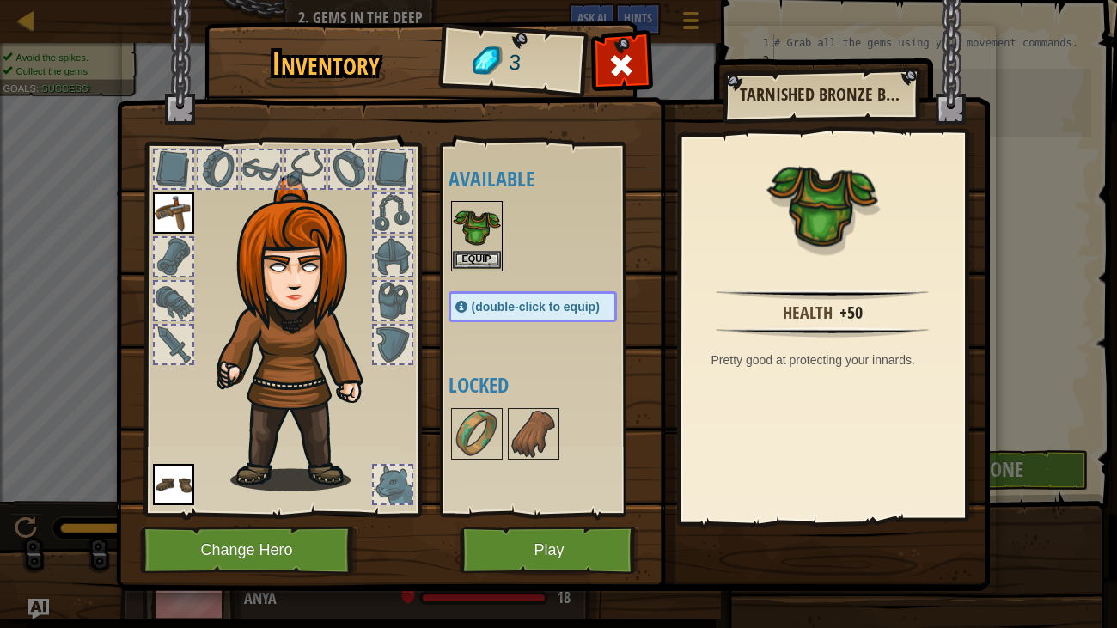
click at [461, 234] on img at bounding box center [477, 227] width 48 height 48
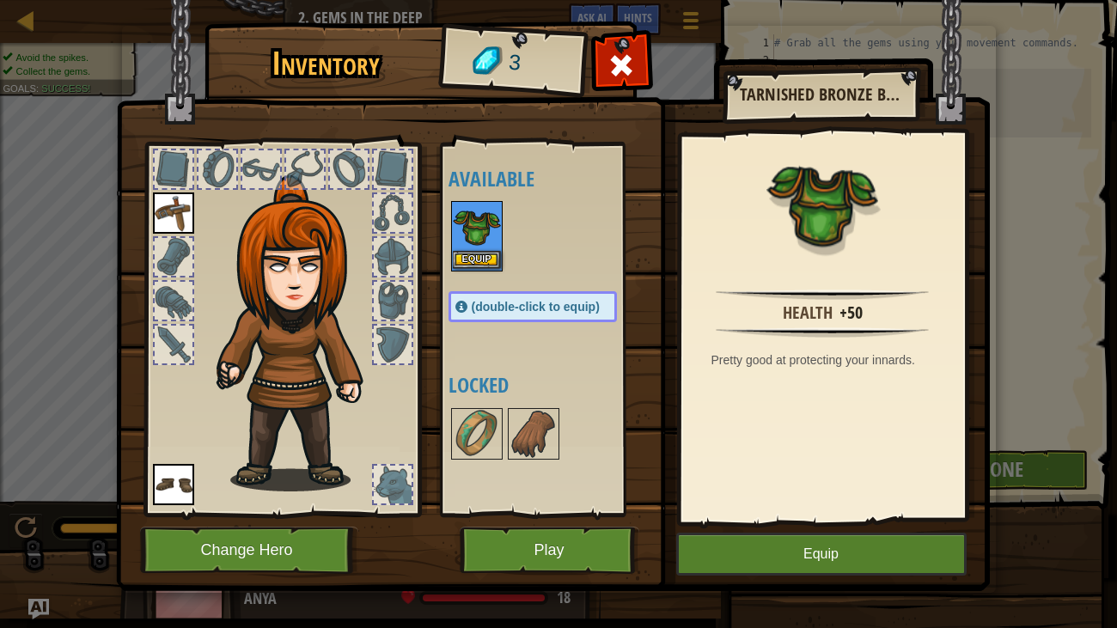
click at [461, 234] on img at bounding box center [477, 227] width 48 height 48
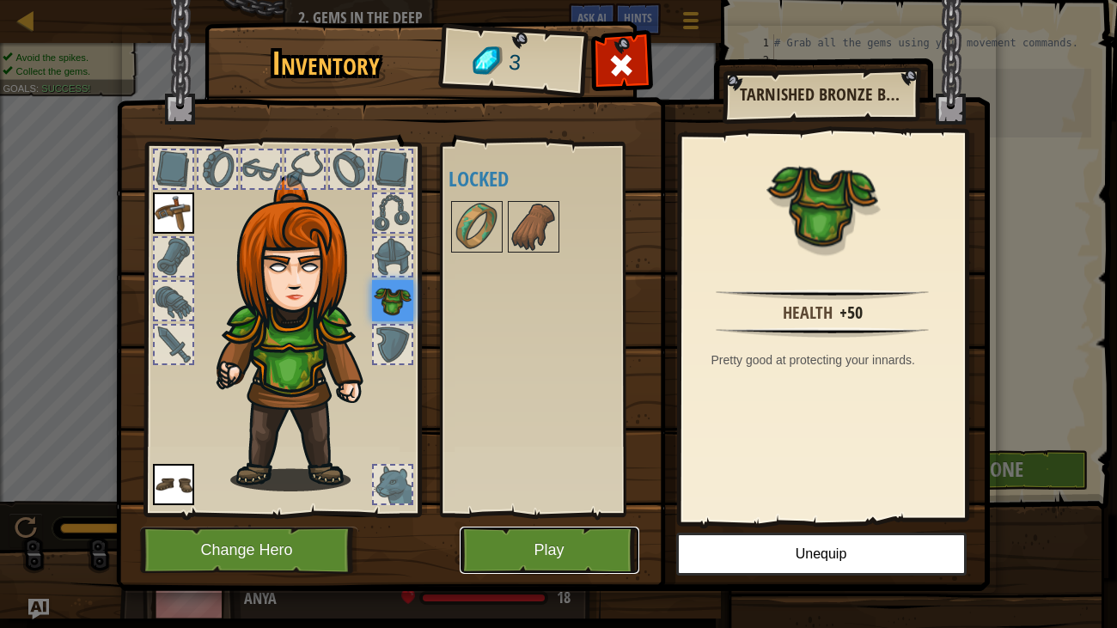
click at [518, 541] on button "Play" at bounding box center [550, 550] width 180 height 47
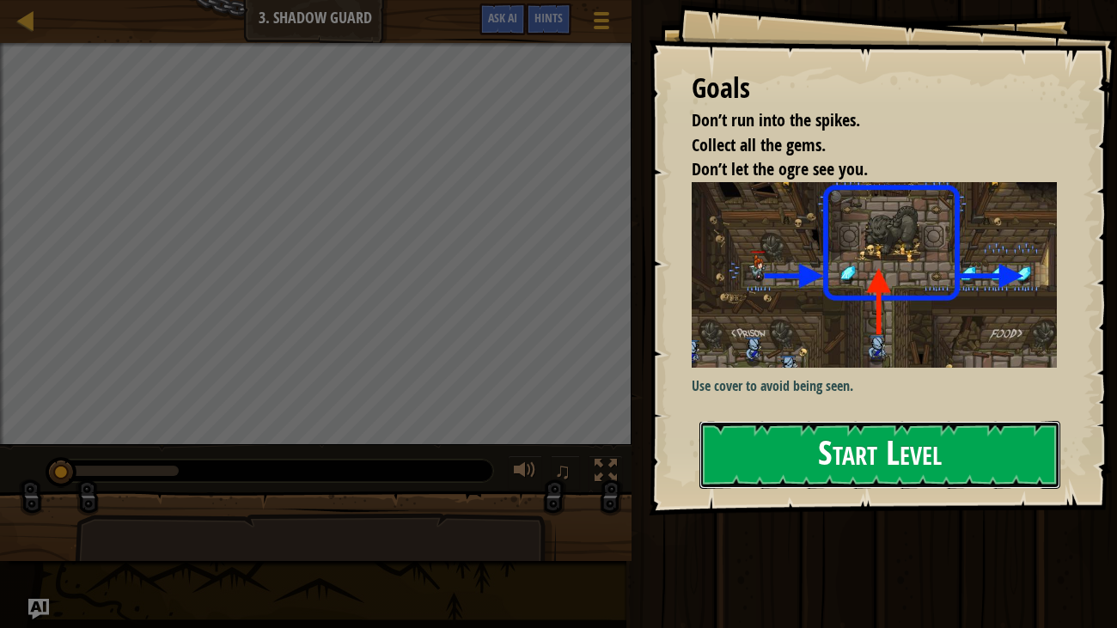
click at [909, 449] on button "Start Level" at bounding box center [880, 455] width 362 height 68
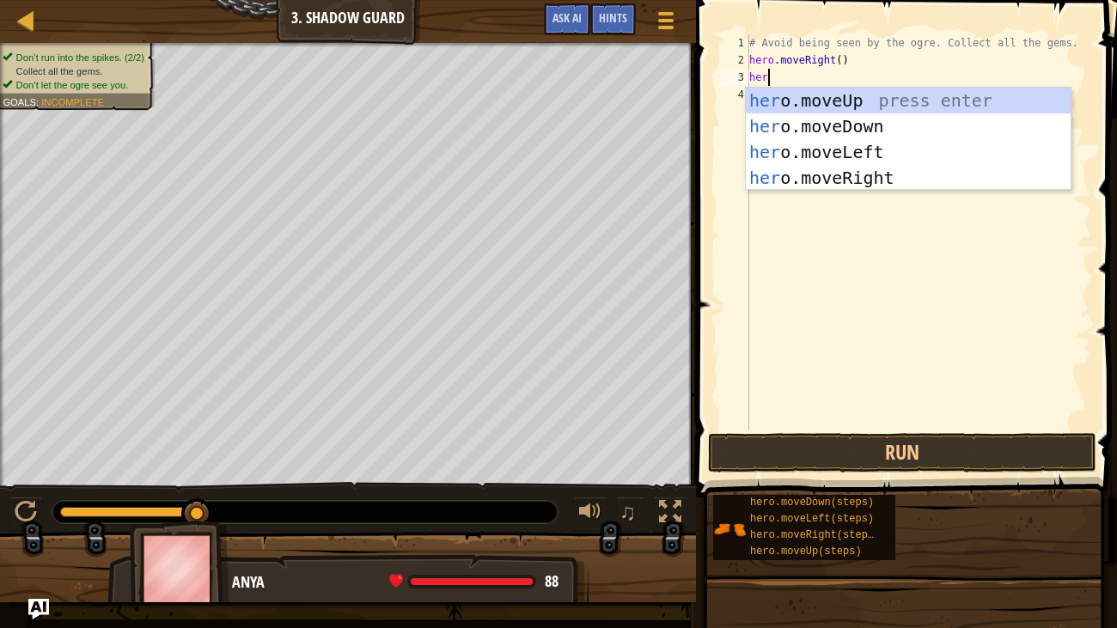
scroll to position [8, 0]
type textarea "hero"
click at [890, 172] on div "hero .moveUp press enter hero .moveDown press enter hero .moveLeft press enter …" at bounding box center [908, 165] width 325 height 155
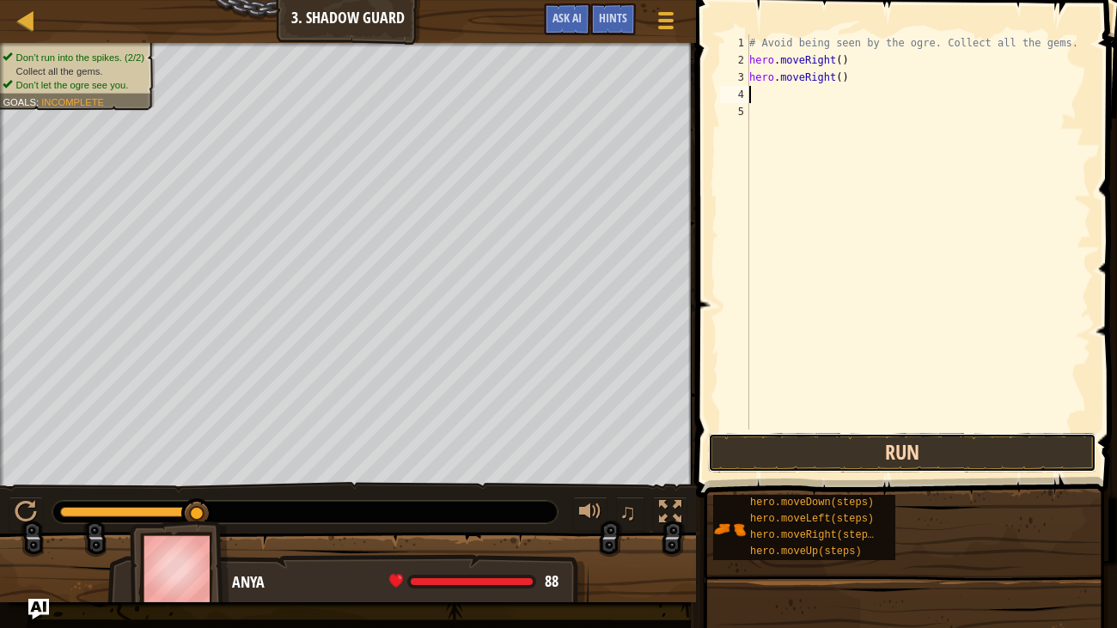
click at [951, 448] on button "Run" at bounding box center [902, 453] width 388 height 40
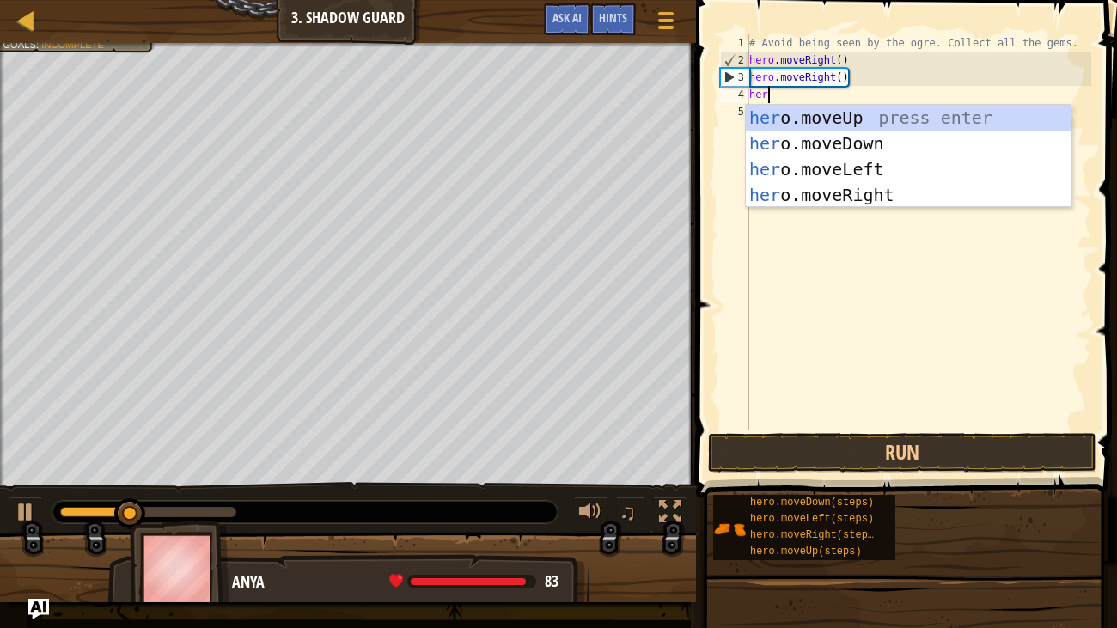
type textarea "hero"
click at [888, 187] on div "hero .moveUp press enter hero .moveDown press enter hero .moveLeft press enter …" at bounding box center [908, 182] width 325 height 155
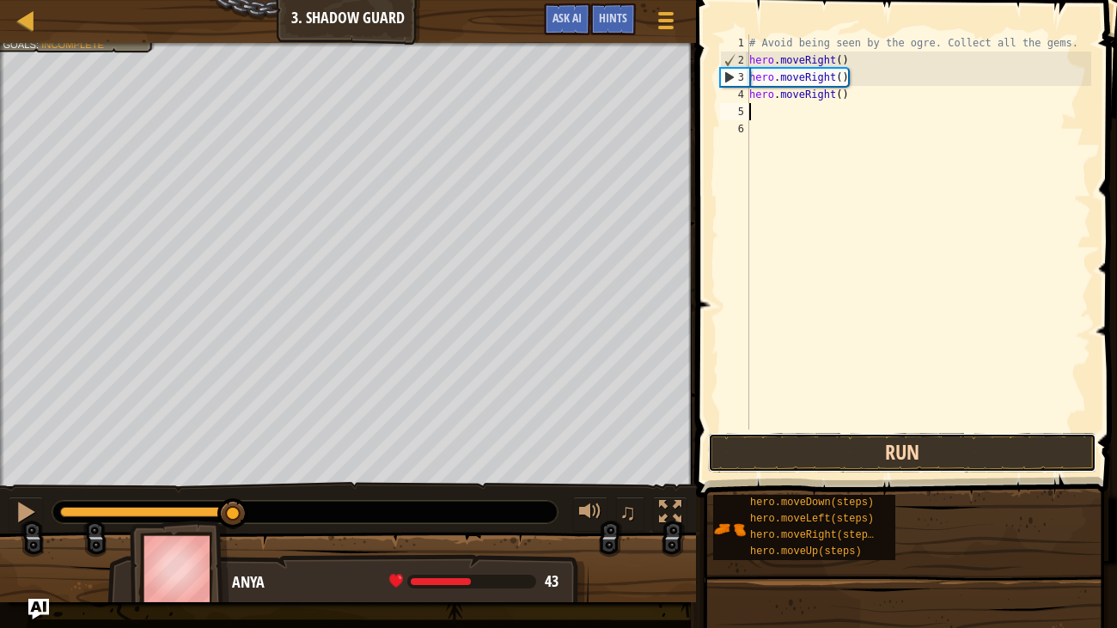
click at [947, 441] on button "Run" at bounding box center [902, 453] width 388 height 40
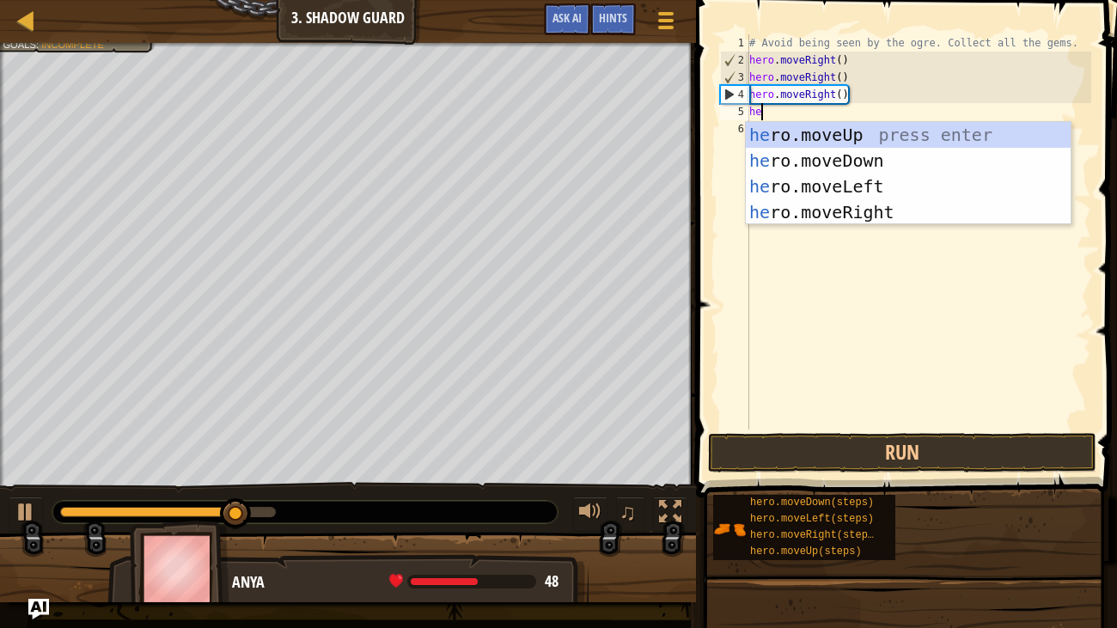
type textarea "her"
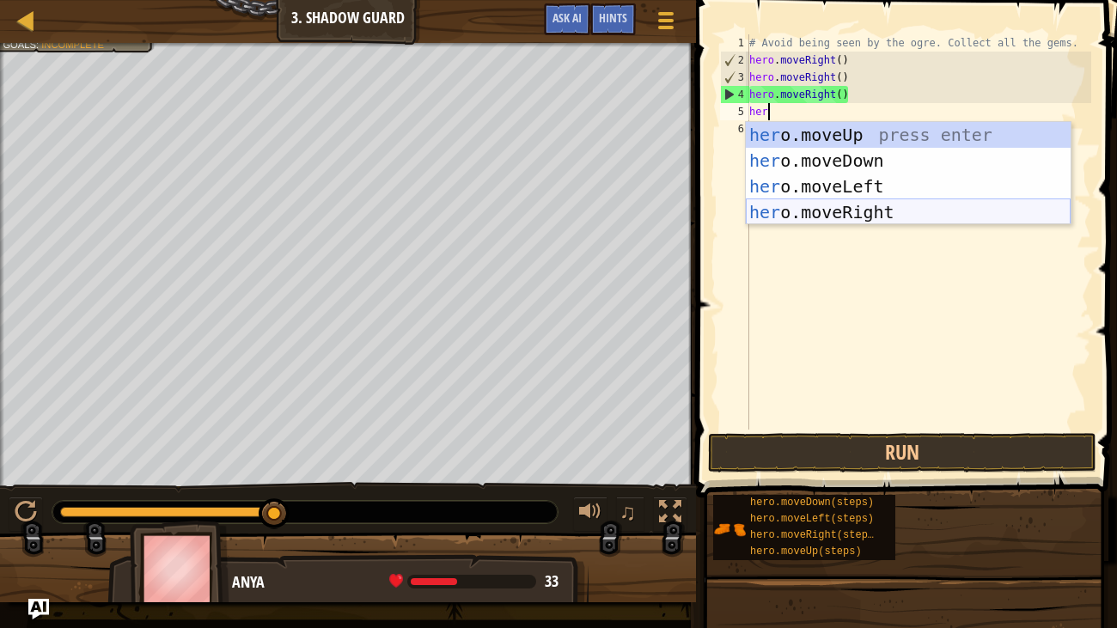
click at [915, 204] on div "her o.moveUp press enter her o.moveDown press enter her o.moveLeft press enter …" at bounding box center [908, 199] width 325 height 155
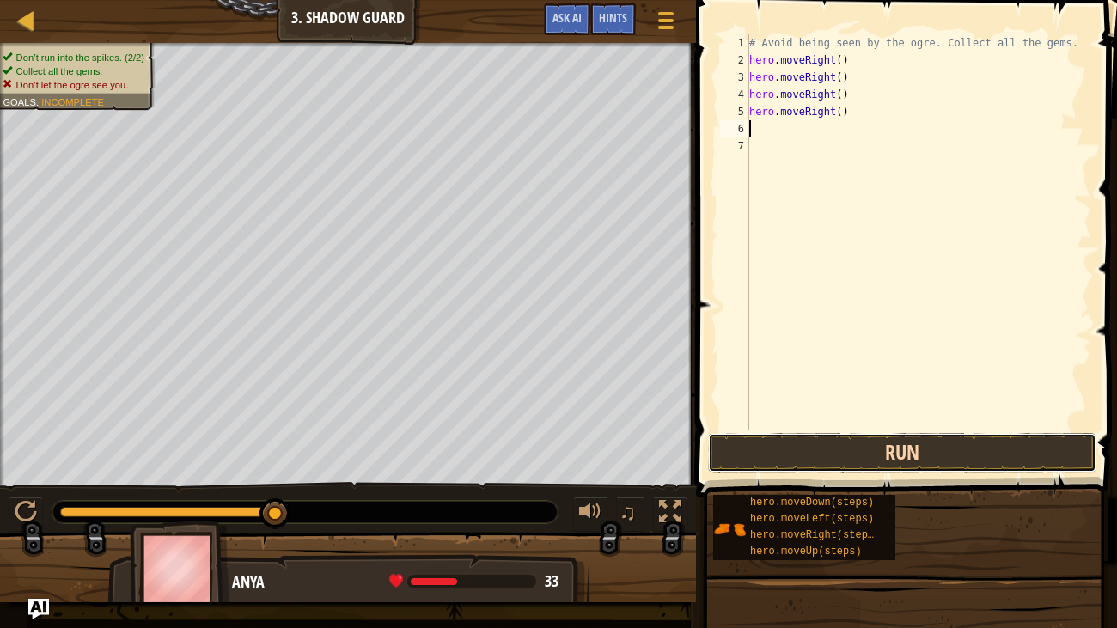
click at [944, 451] on button "Run" at bounding box center [902, 453] width 388 height 40
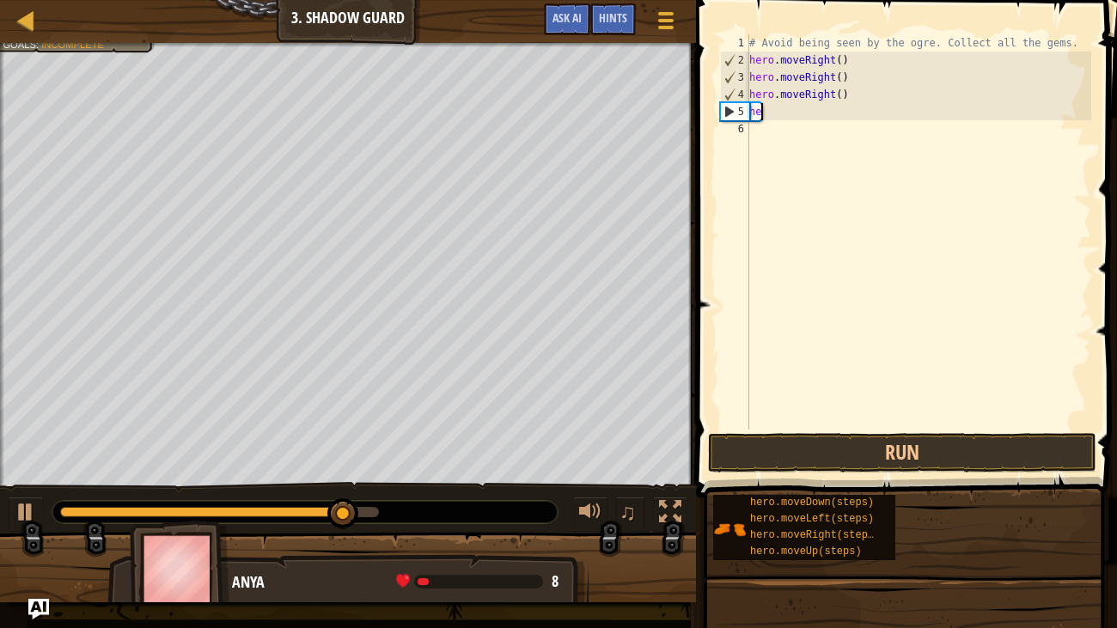
type textarea "h"
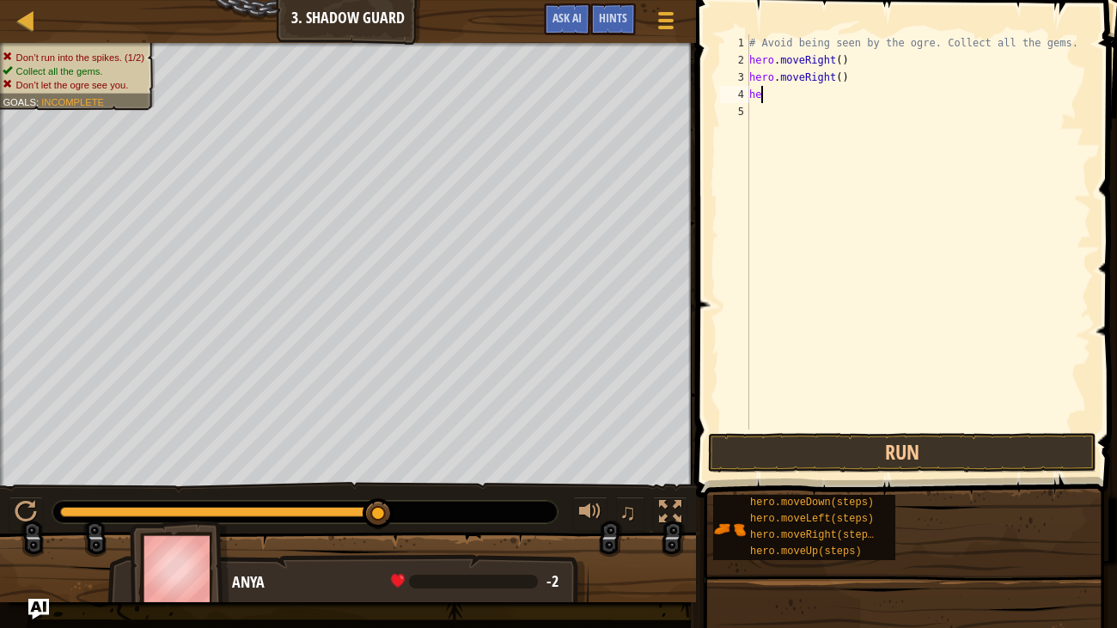
type textarea "h"
click at [840, 76] on div "# Avoid being seen by the ogre. Collect all the gems. hero . moveRight ( ) hero…" at bounding box center [918, 248] width 345 height 429
click at [874, 454] on button "Run" at bounding box center [902, 453] width 388 height 40
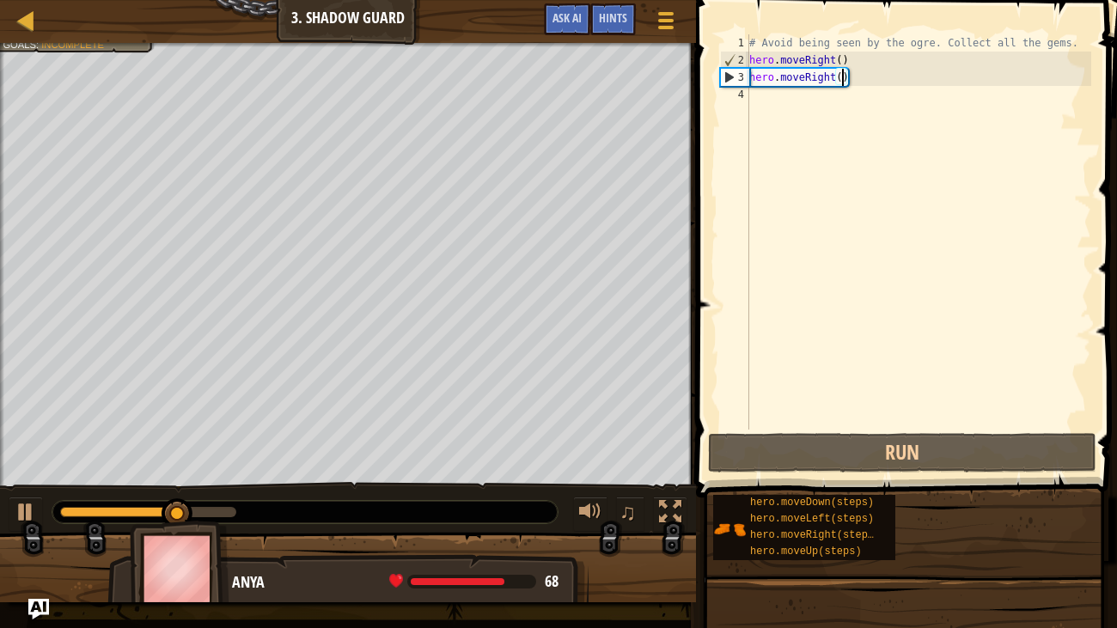
type textarea "hero.moveRight(2)"
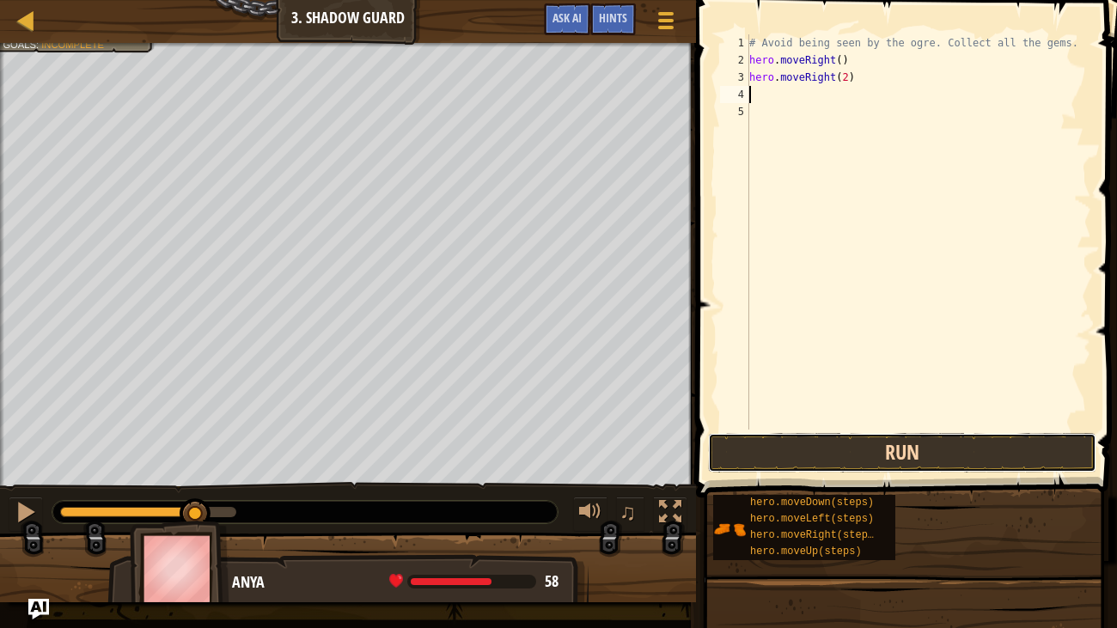
click at [940, 460] on button "Run" at bounding box center [902, 453] width 388 height 40
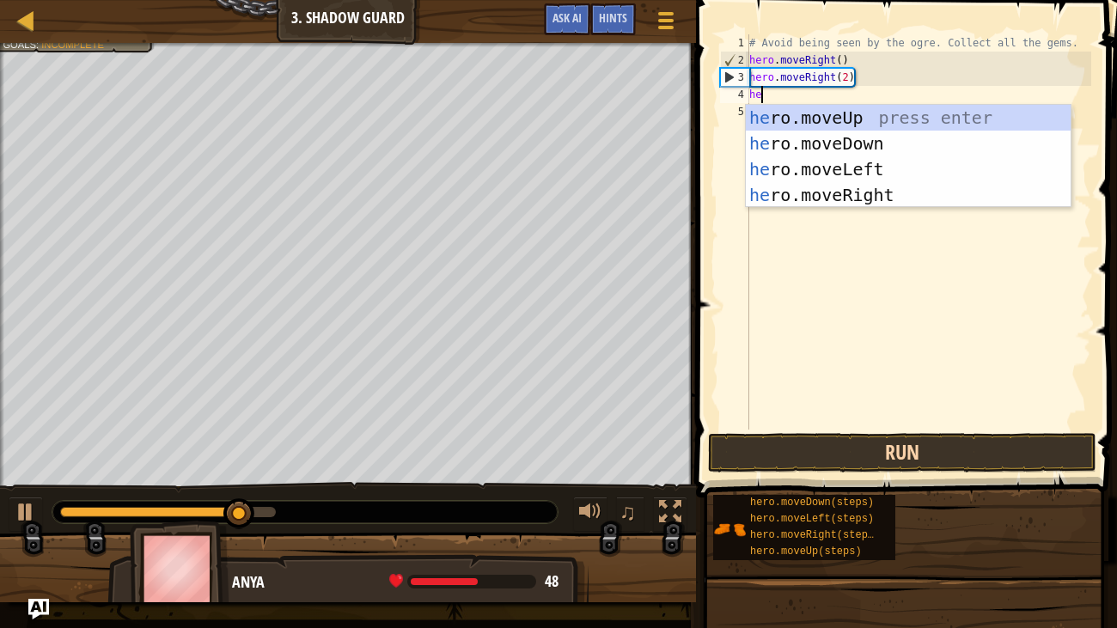
type textarea "her"
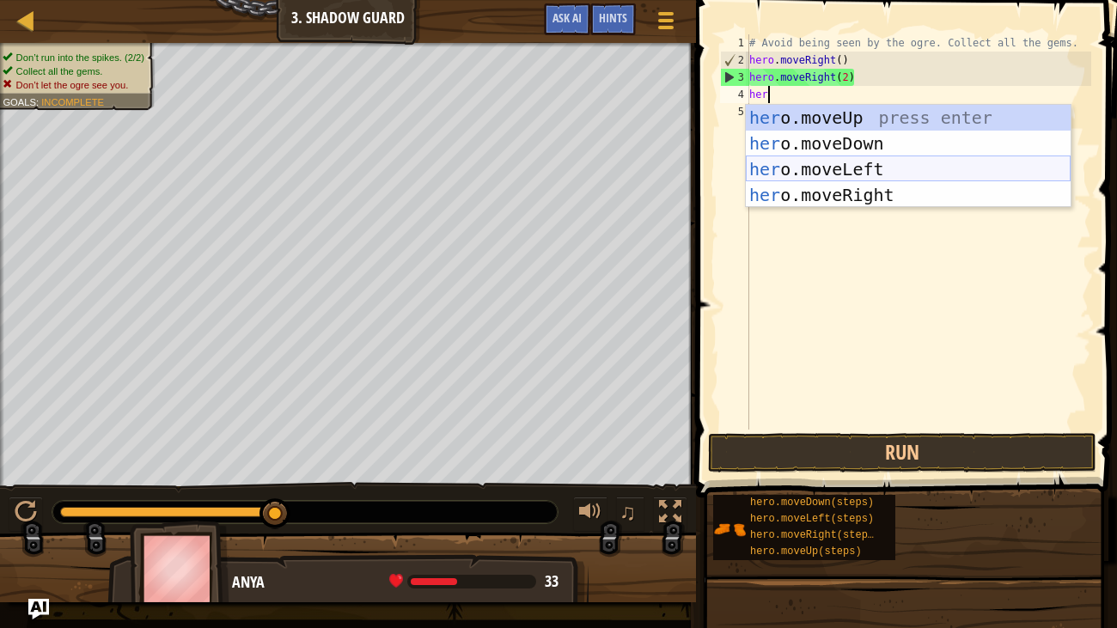
click at [914, 167] on div "her o.moveUp press enter her o.moveDown press enter her o.moveLeft press enter …" at bounding box center [908, 182] width 325 height 155
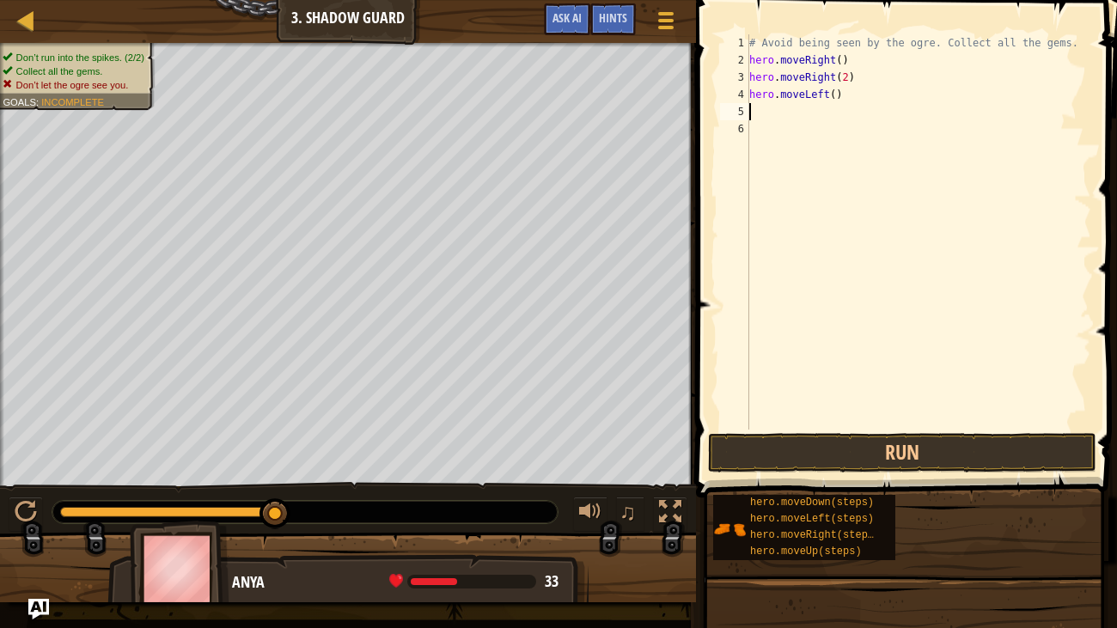
click at [834, 93] on div "# Avoid being seen by the ogre. Collect all the gems. hero . moveRight ( ) hero…" at bounding box center [918, 248] width 345 height 429
type textarea ")"
click at [869, 99] on div "# Avoid being seen by the ogre. Collect all the gems. hero . moveRight ( ) hero…" at bounding box center [918, 248] width 345 height 429
type textarea "h"
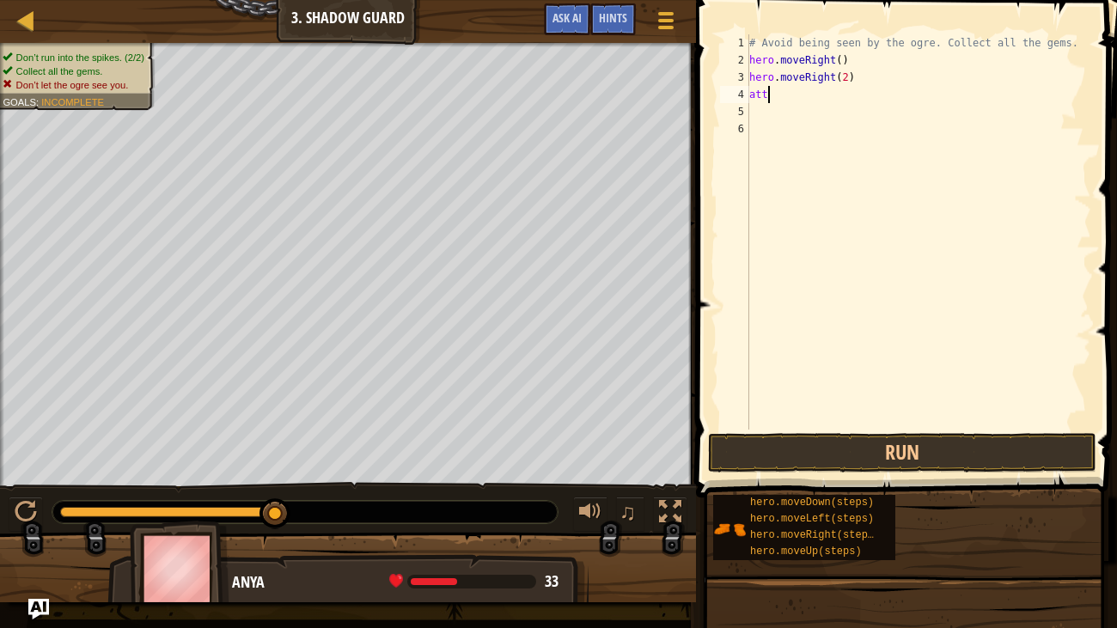
scroll to position [8, 0]
type textarea "a"
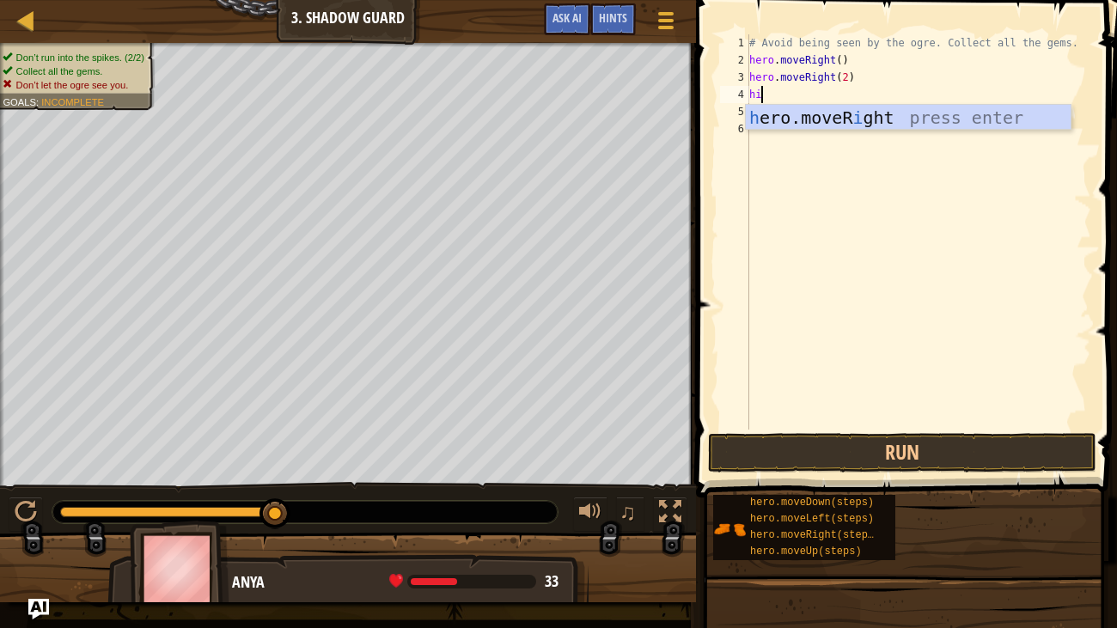
type textarea "h"
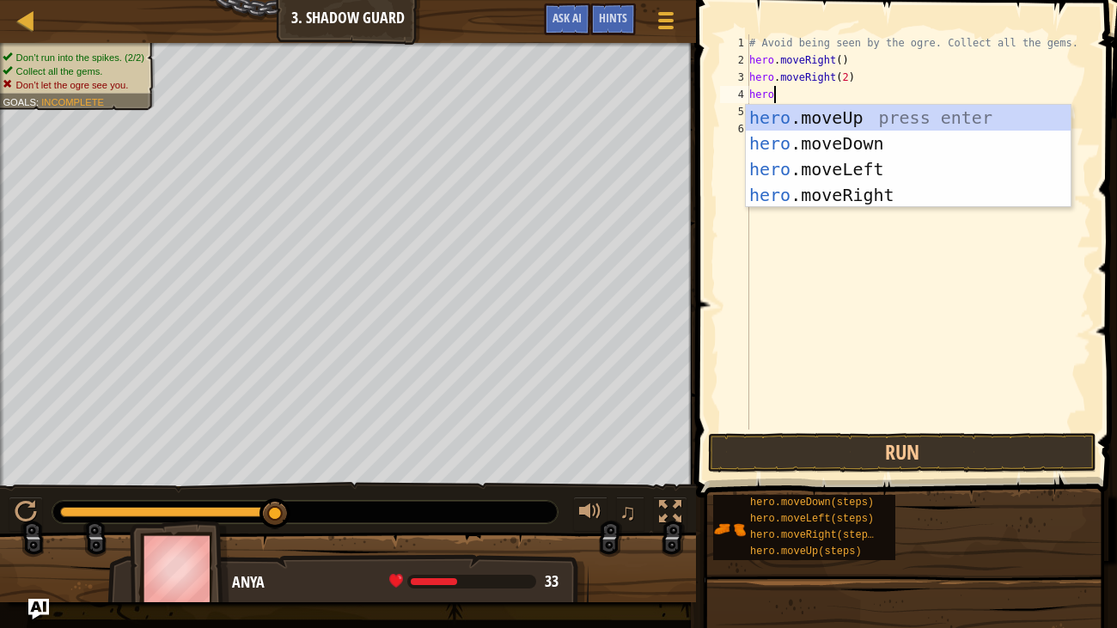
type textarea "her"
click at [873, 161] on div "her o.moveUp press enter her o.moveDown press enter her o.moveLeft press enter …" at bounding box center [908, 182] width 325 height 155
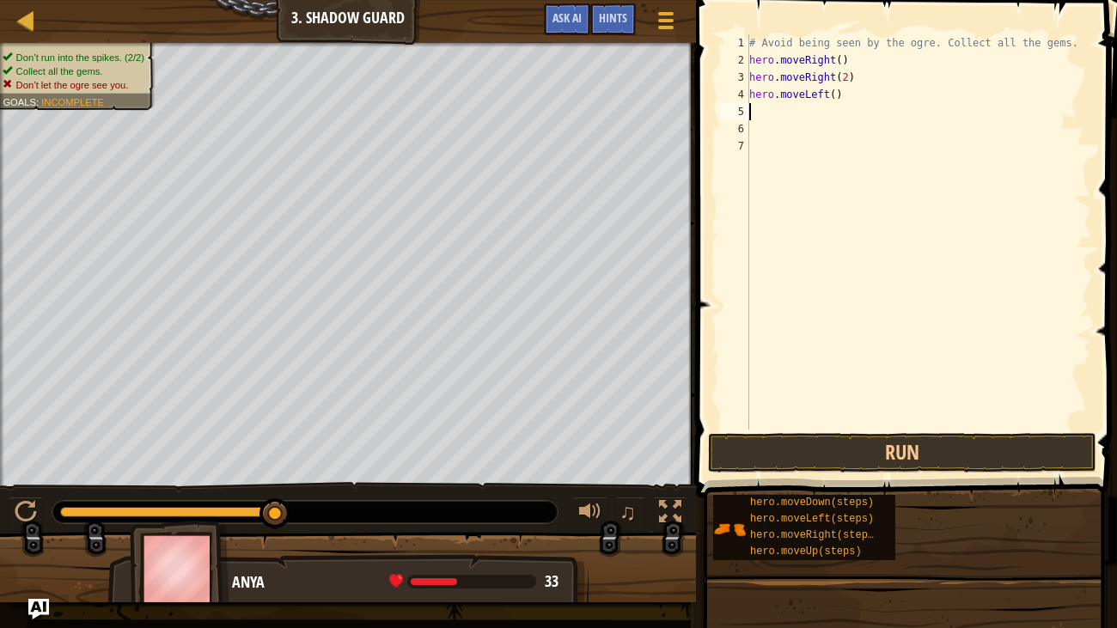
click at [833, 90] on div "# Avoid being seen by the ogre. Collect all the gems. hero . moveRight ( ) hero…" at bounding box center [918, 248] width 345 height 429
type textarea "hero.moveLeft(2)"
click at [807, 113] on div "# Avoid being seen by the ogre. Collect all the gems. hero . moveRight ( ) hero…" at bounding box center [918, 248] width 345 height 429
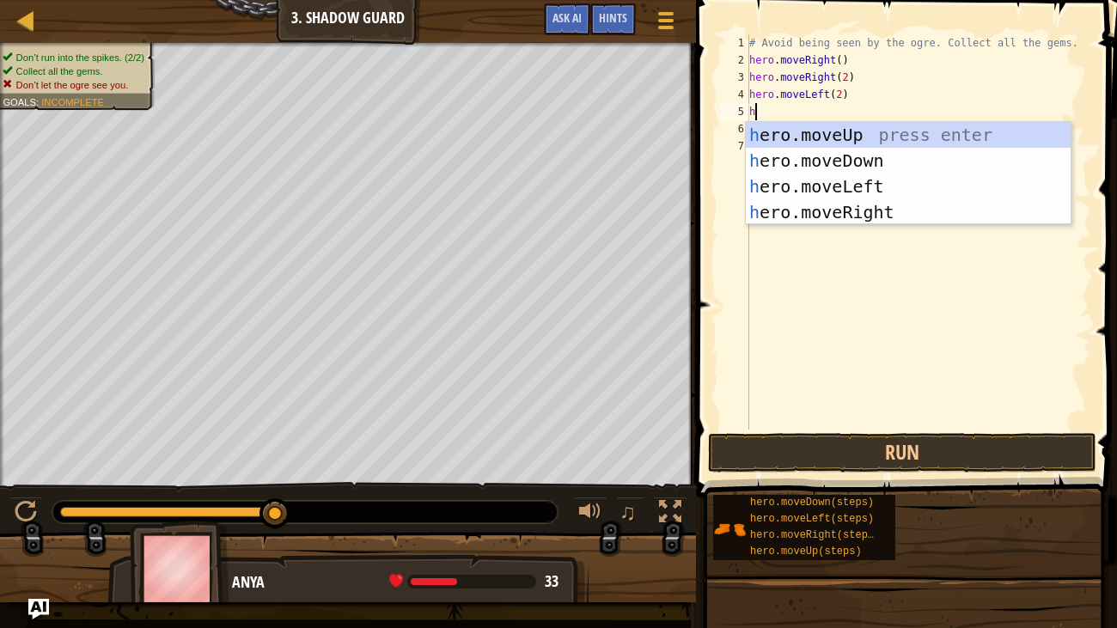
type textarea "her"
click at [854, 162] on div "her o.moveUp press enter her o.moveDown press enter her o.moveLeft press enter …" at bounding box center [908, 199] width 325 height 155
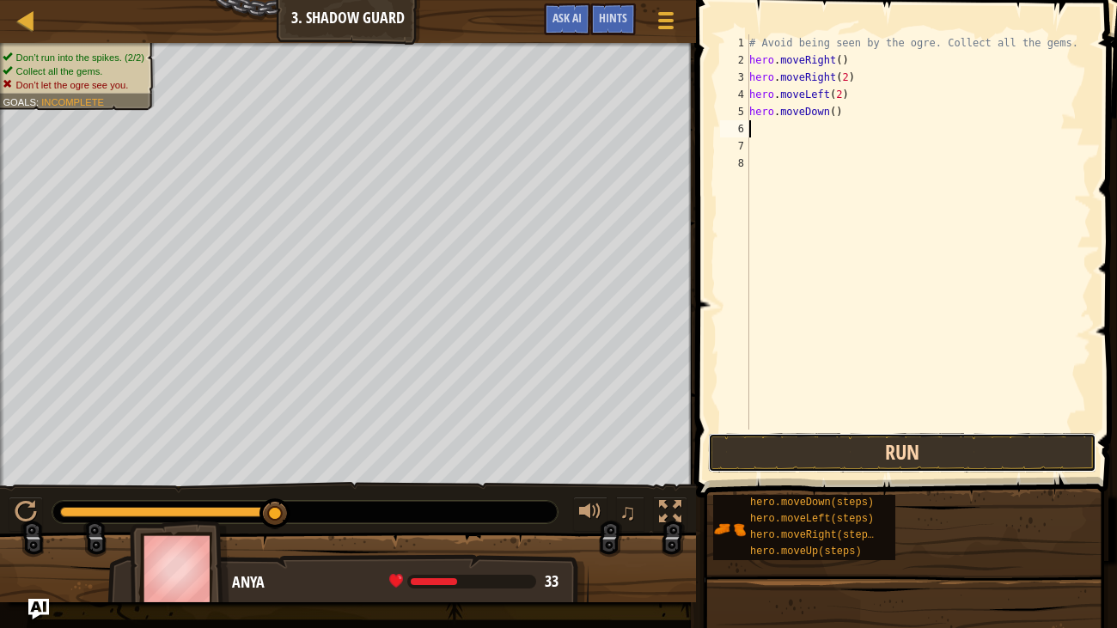
click at [911, 453] on button "Run" at bounding box center [902, 453] width 388 height 40
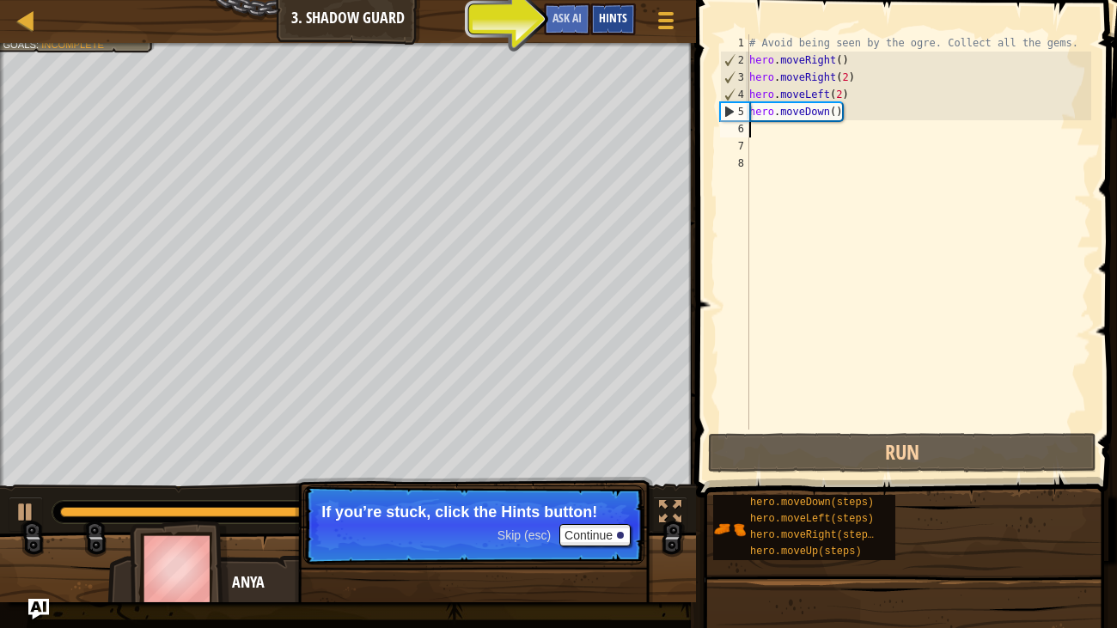
click at [612, 21] on span "Hints" at bounding box center [613, 17] width 28 height 16
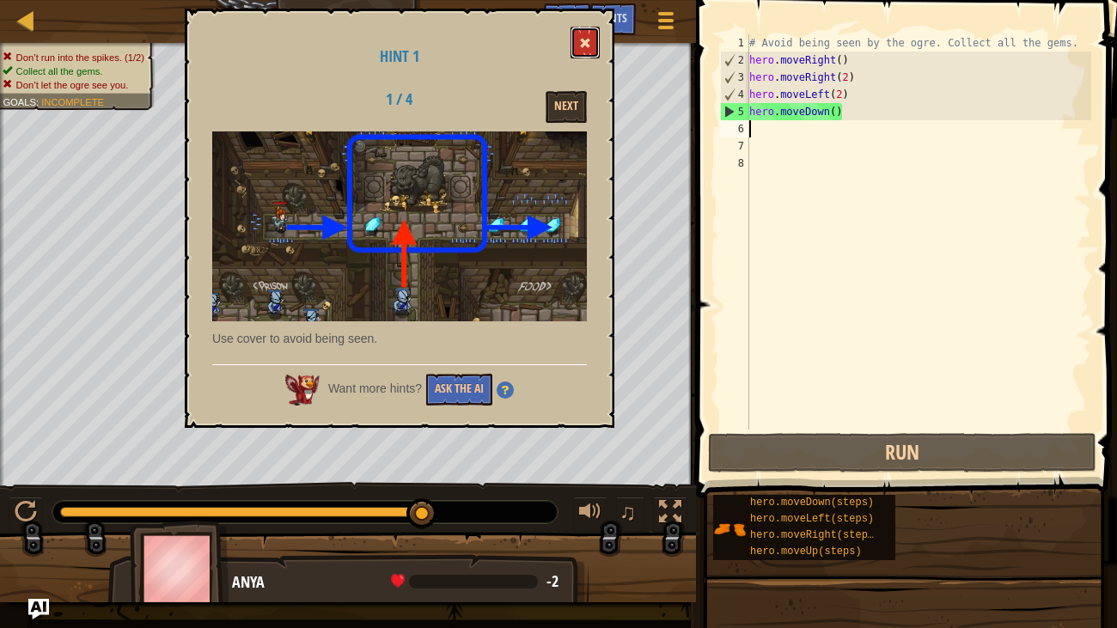
click at [583, 37] on span at bounding box center [585, 43] width 12 height 12
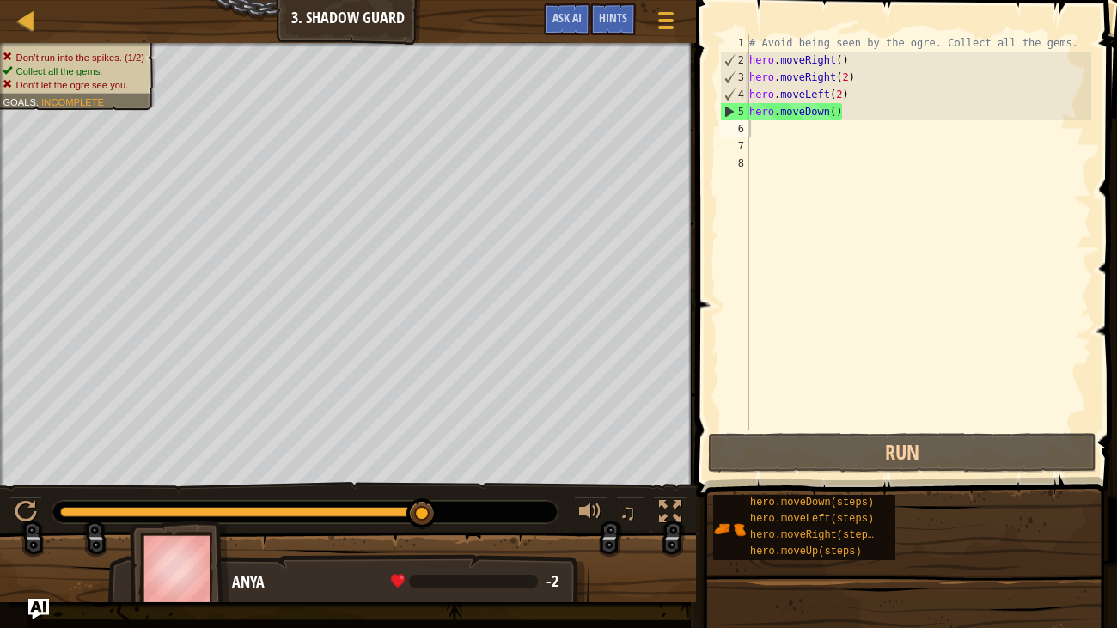
click at [837, 109] on div "# Avoid being seen by the ogre. Collect all the gems. hero . moveRight ( ) hero…" at bounding box center [918, 248] width 345 height 429
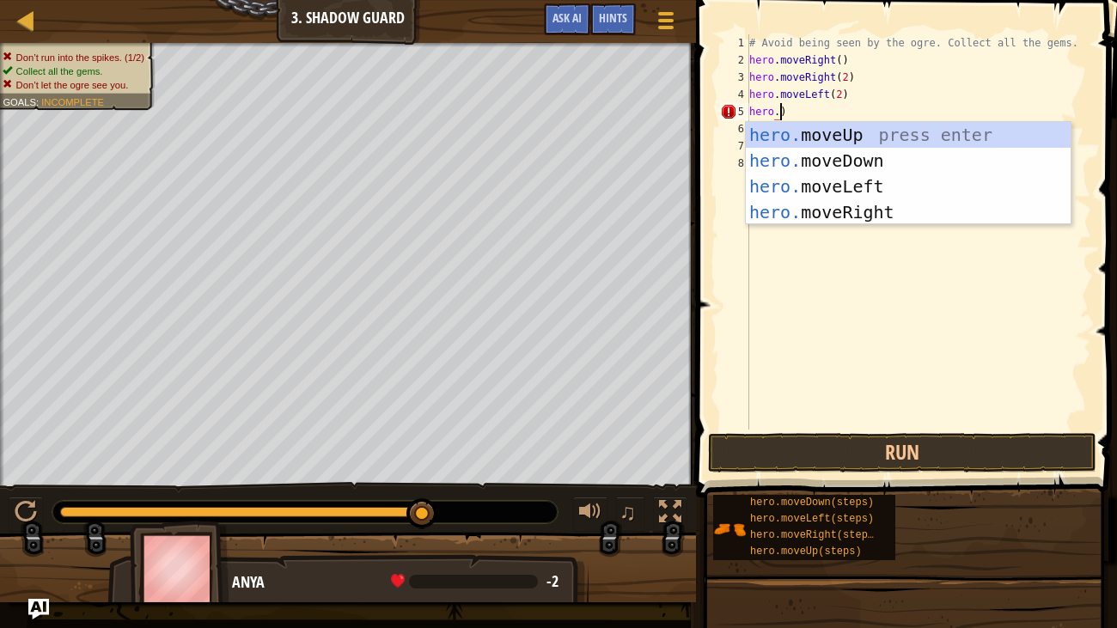
scroll to position [8, 1]
click at [856, 135] on div "hero. moveUp press enter hero. moveDown press enter hero. moveLeft press enter …" at bounding box center [908, 199] width 325 height 155
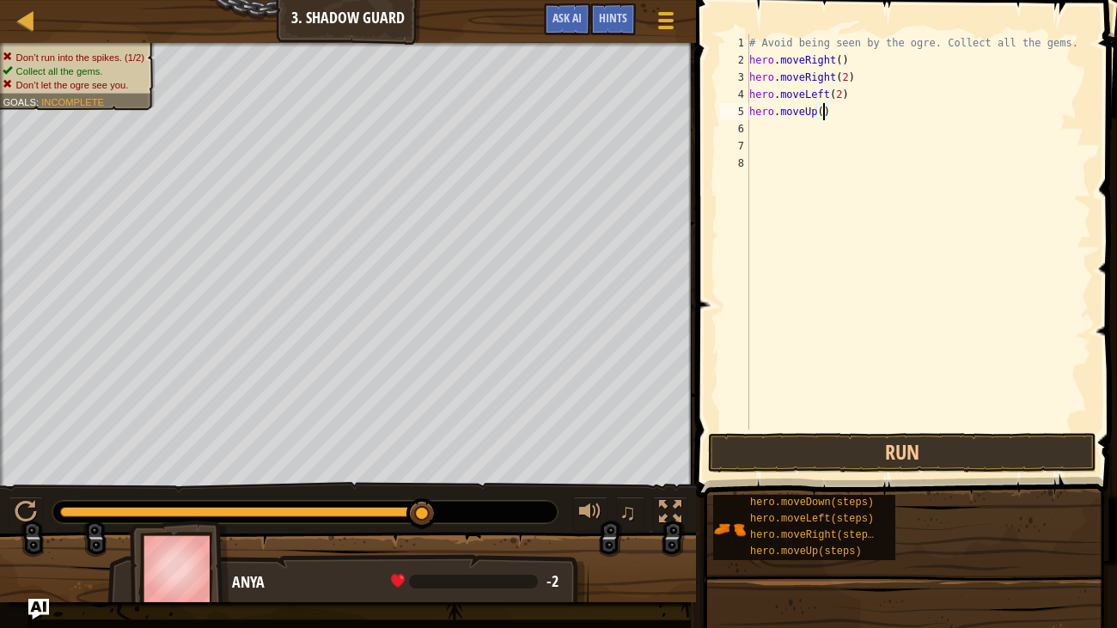
click at [840, 94] on div "# Avoid being seen by the ogre. Collect all the gems. hero . moveRight ( ) hero…" at bounding box center [918, 248] width 345 height 429
type textarea "hero.moveLeft()"
click at [934, 453] on button "Run" at bounding box center [902, 453] width 388 height 40
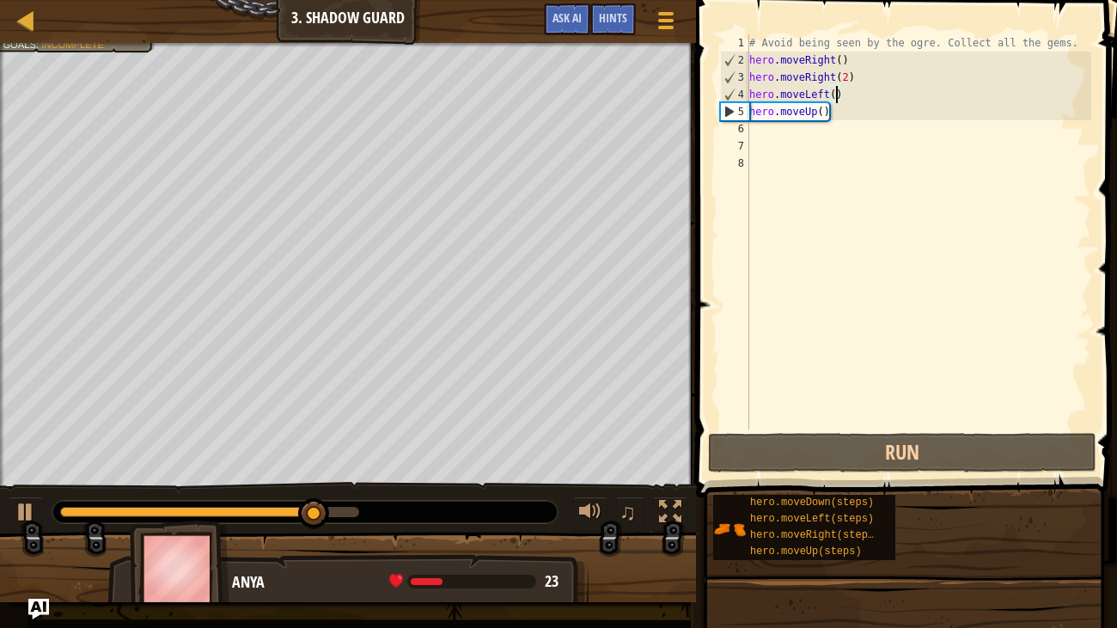
click at [873, 134] on div "# Avoid being seen by the ogre. Collect all the gems. hero . moveRight ( ) hero…" at bounding box center [918, 248] width 345 height 429
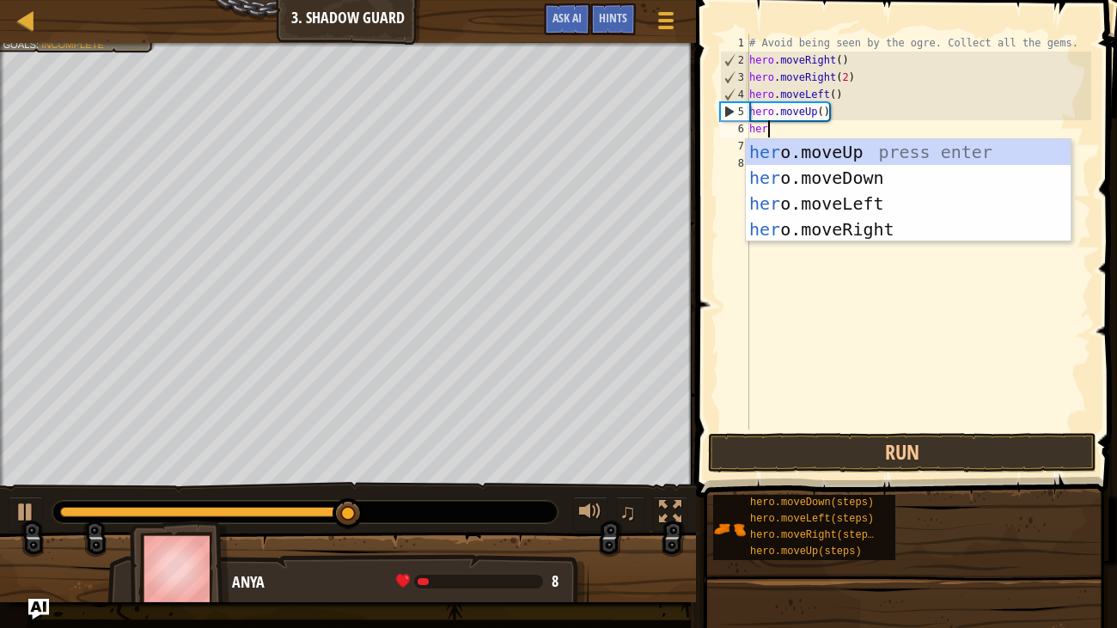
scroll to position [8, 0]
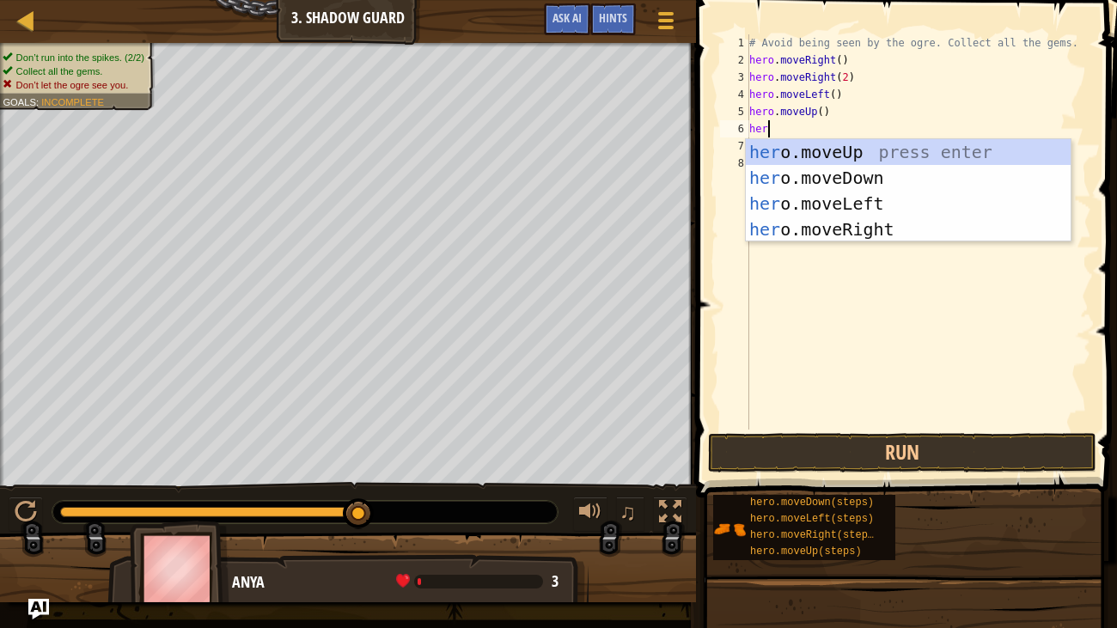
type textarea "hero"
click at [874, 197] on div "hero .moveUp press enter hero .moveDown press enter hero .moveLeft press enter …" at bounding box center [908, 216] width 325 height 155
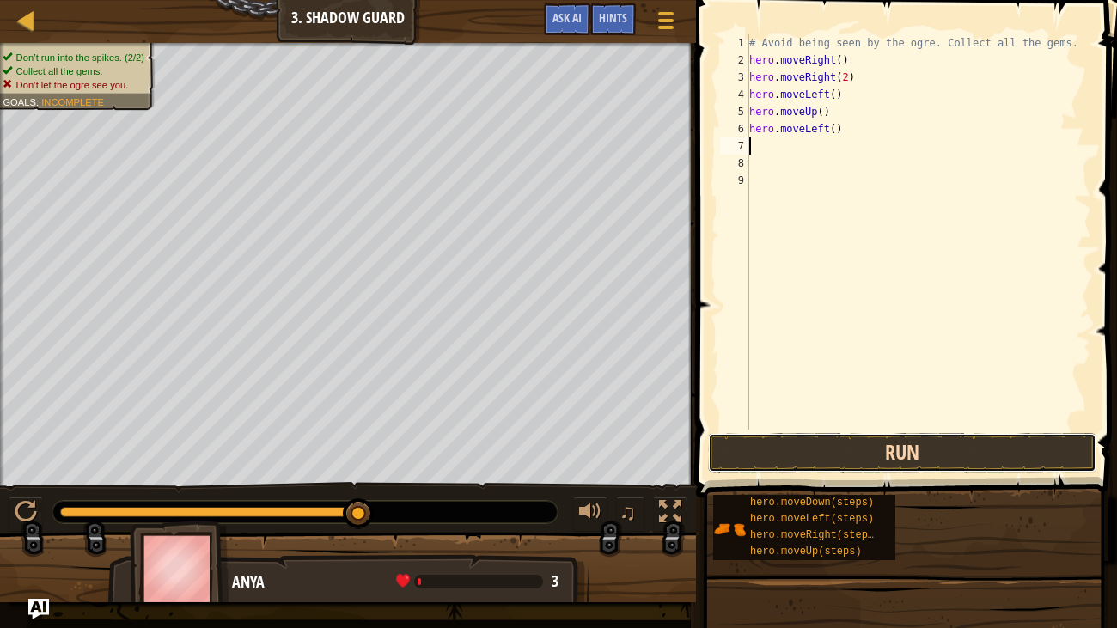
click at [898, 441] on button "Run" at bounding box center [902, 453] width 388 height 40
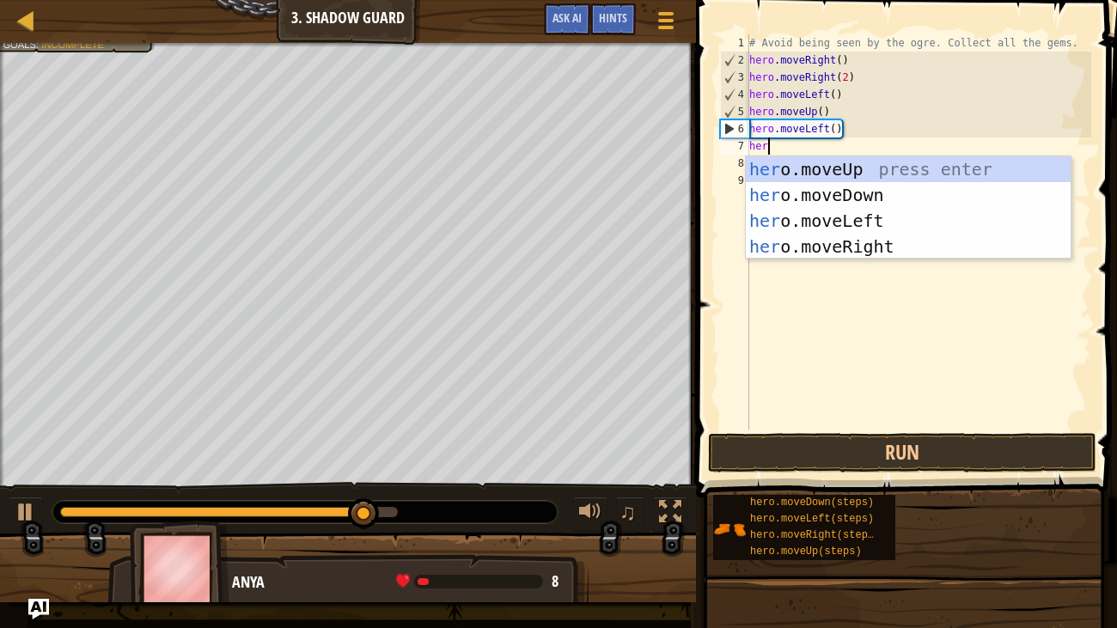
type textarea "hero"
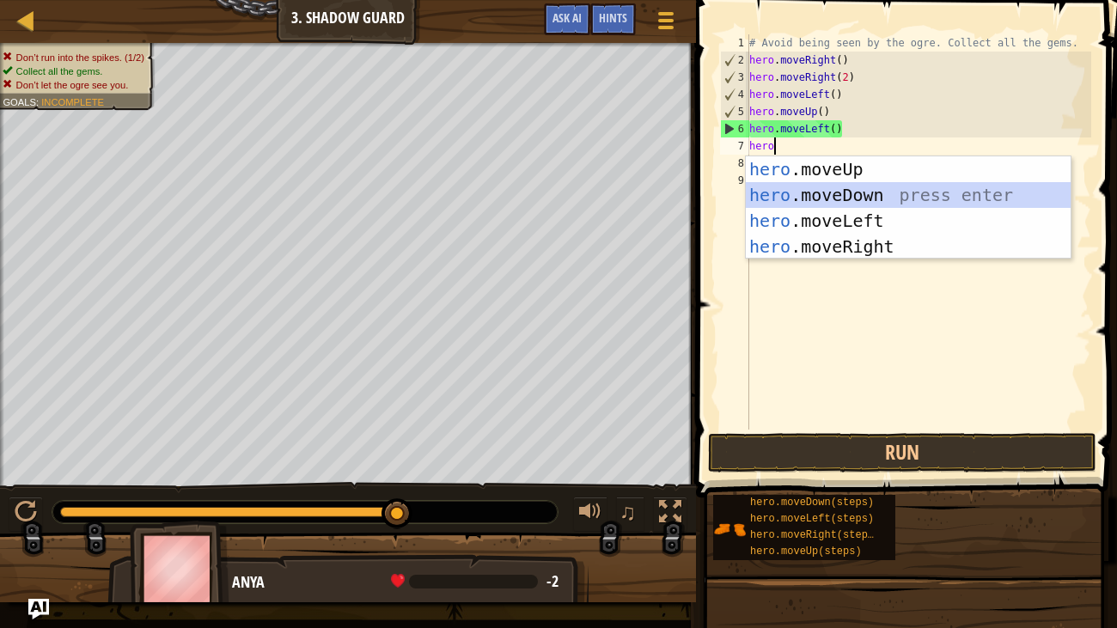
click at [873, 196] on div "hero .moveUp press enter hero .moveDown press enter hero .moveLeft press enter …" at bounding box center [908, 233] width 325 height 155
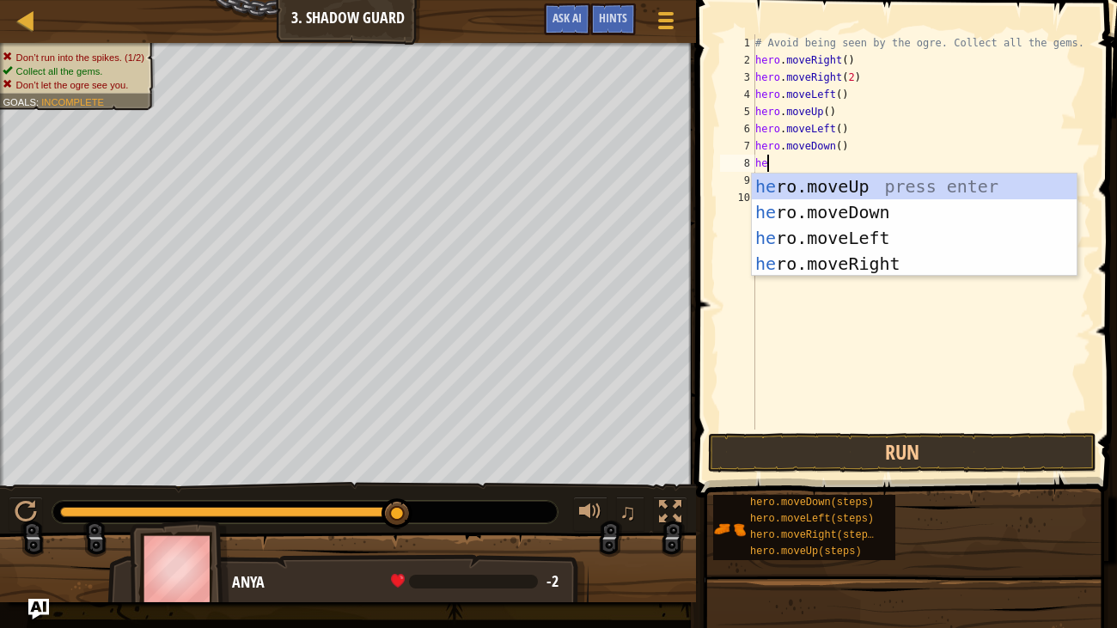
type textarea "her"
click at [897, 263] on div "her o.moveUp press enter her o.moveDown press enter her o.moveLeft press enter …" at bounding box center [914, 250] width 325 height 155
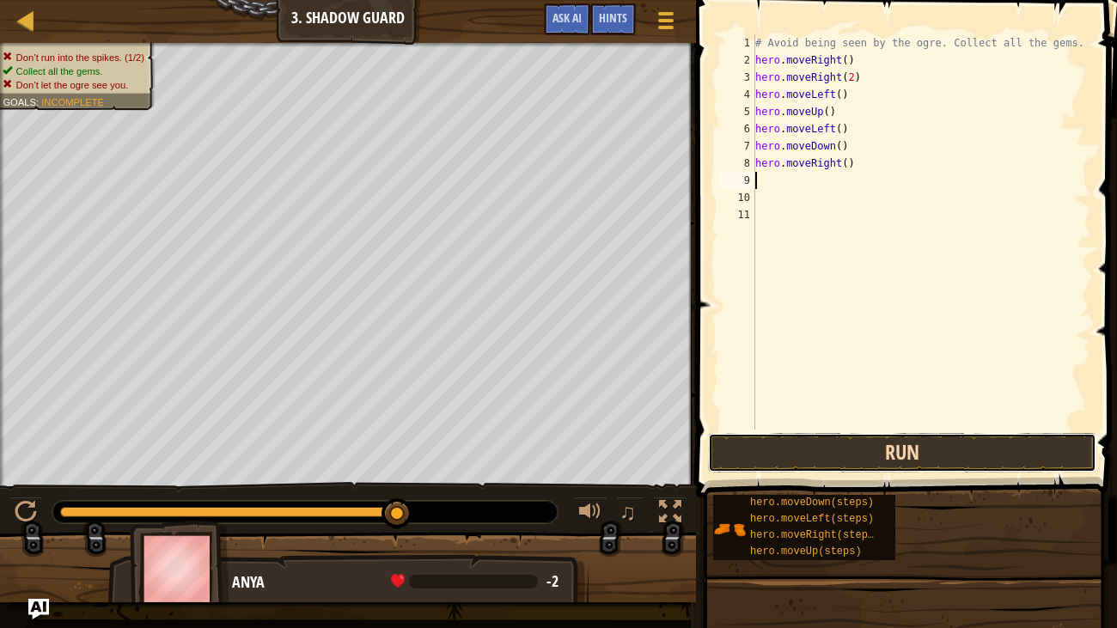
click at [915, 438] on button "Run" at bounding box center [902, 453] width 388 height 40
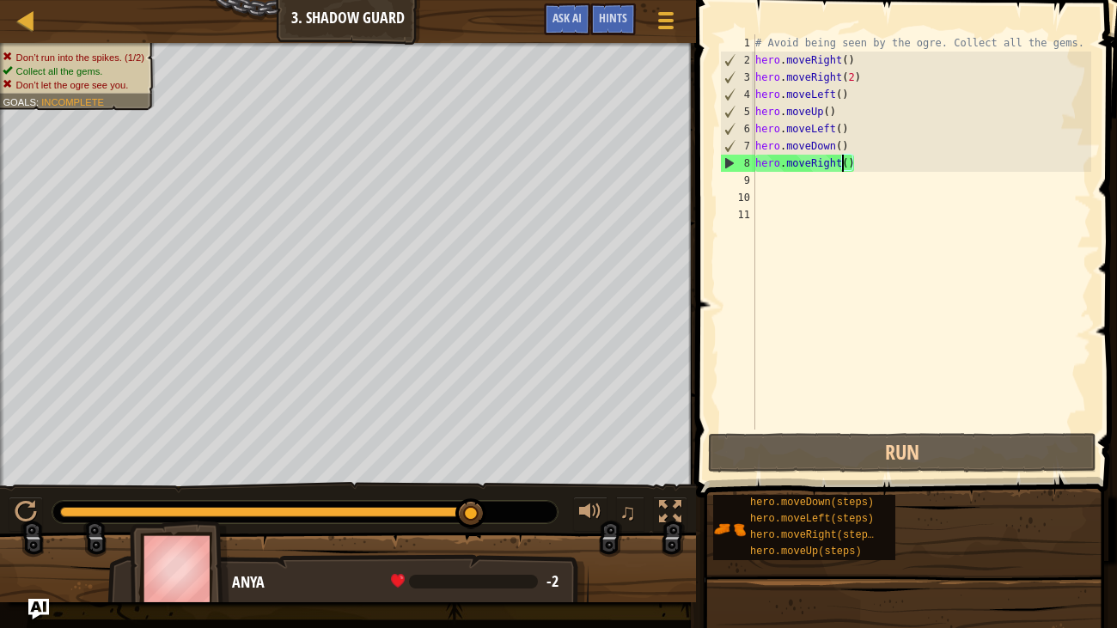
click at [839, 163] on div "# Avoid being seen by the ogre. Collect all the gems. hero . moveRight ( ) hero…" at bounding box center [922, 248] width 340 height 429
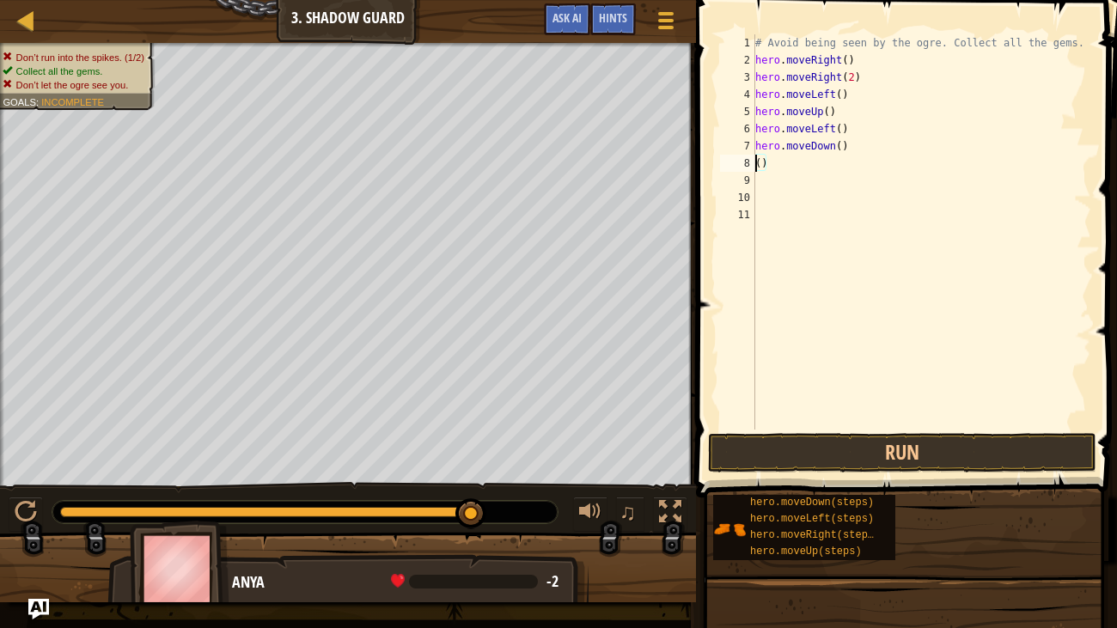
click at [850, 167] on div "# Avoid being seen by the ogre. Collect all the gems. hero . moveRight ( ) hero…" at bounding box center [922, 248] width 340 height 429
type textarea "("
click at [846, 143] on div "# Avoid being seen by the ogre. Collect all the gems. hero . moveRight ( ) hero…" at bounding box center [922, 248] width 340 height 429
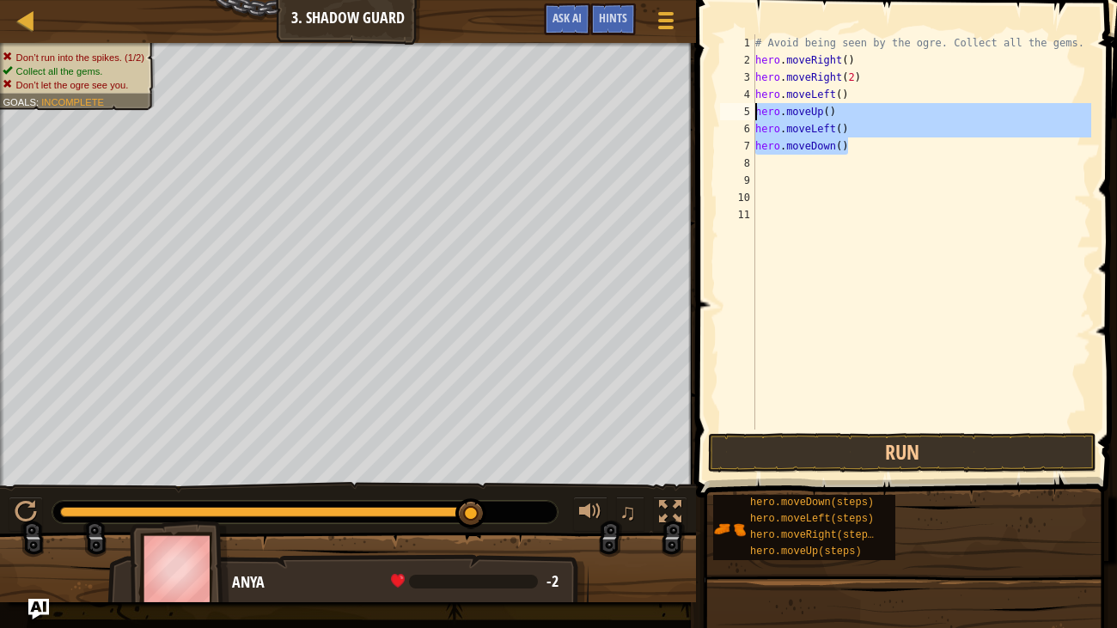
drag, startPoint x: 846, startPoint y: 143, endPoint x: 755, endPoint y: 106, distance: 98.6
click at [755, 106] on div "# Avoid being seen by the ogre. Collect all the gems. hero . moveRight ( ) hero…" at bounding box center [922, 248] width 340 height 429
type textarea "hero.moveUp() hero.moveLeft()"
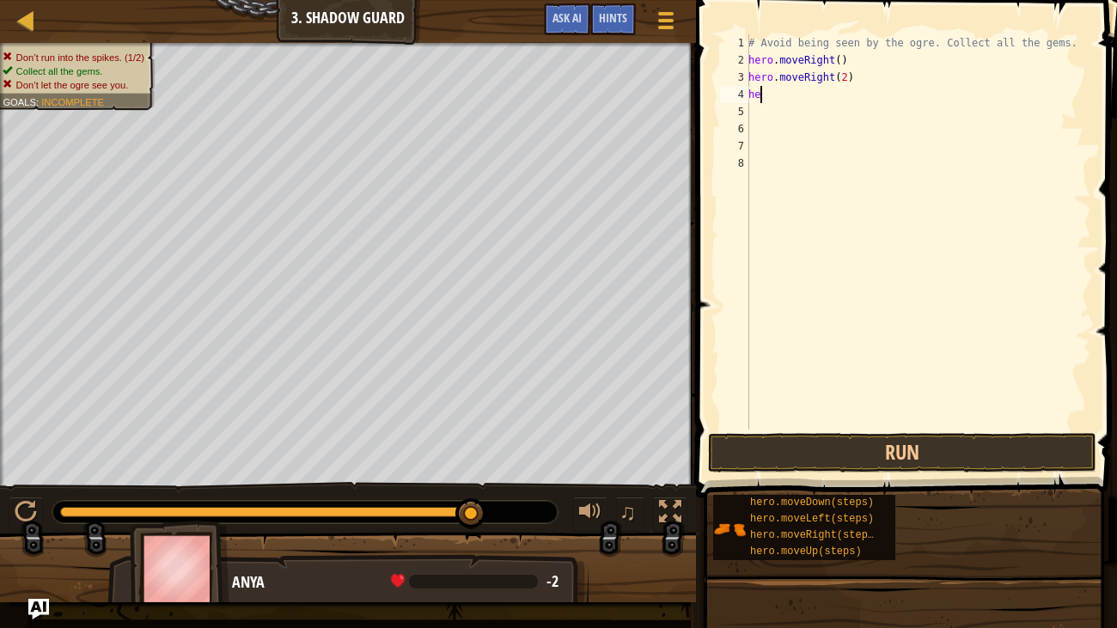
type textarea "h"
type textarea "hero.moveRight()"
click at [848, 81] on div "# Avoid being seen by the ogre. Collect all the gems. hero . moveRight ( ) hero…" at bounding box center [918, 248] width 346 height 429
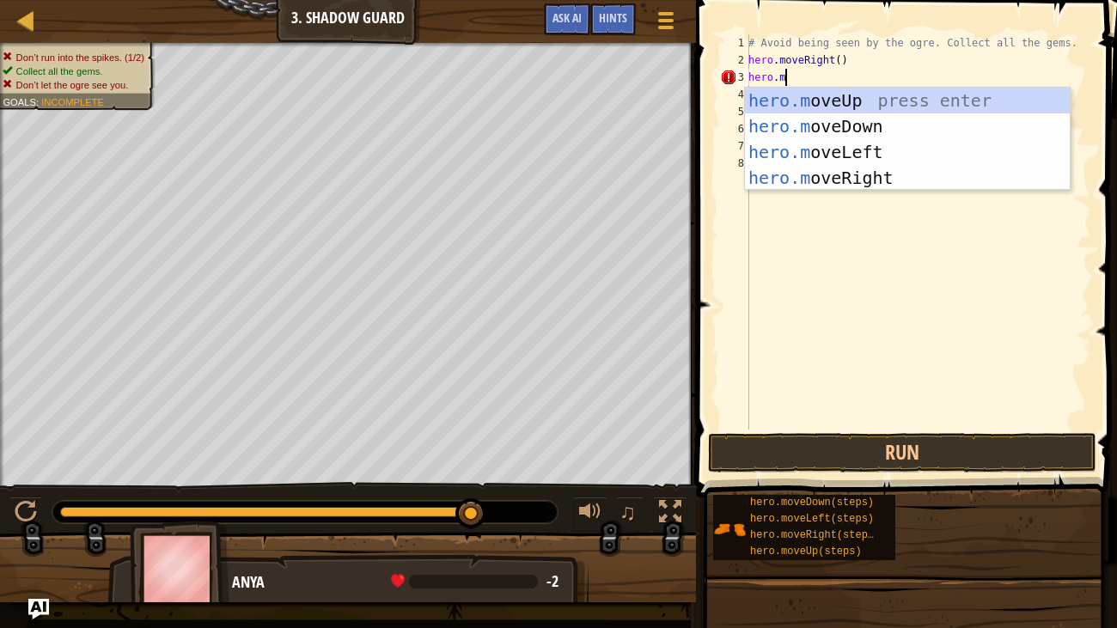
scroll to position [8, 2]
type textarea "[DOMAIN_NAME]"
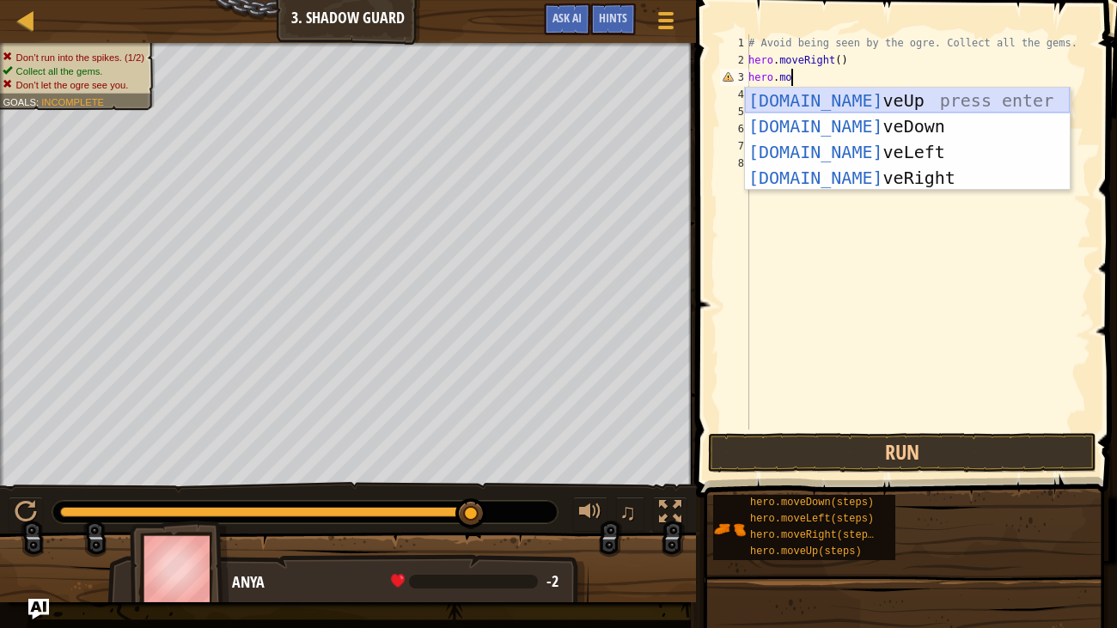
click at [880, 104] on div "[DOMAIN_NAME] veUp press enter [DOMAIN_NAME] veDown press enter [DOMAIN_NAME] v…" at bounding box center [907, 165] width 325 height 155
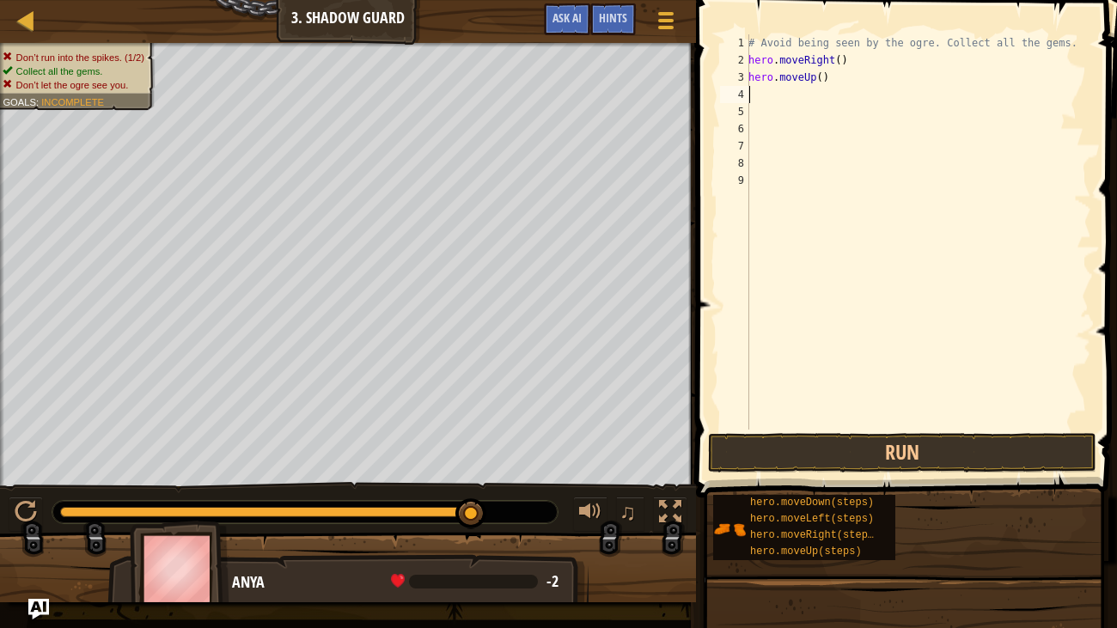
click at [840, 80] on div "# Avoid being seen by the ogre. Collect all the gems. hero . moveRight ( ) hero…" at bounding box center [918, 248] width 346 height 429
type textarea "hero.moveUp()"
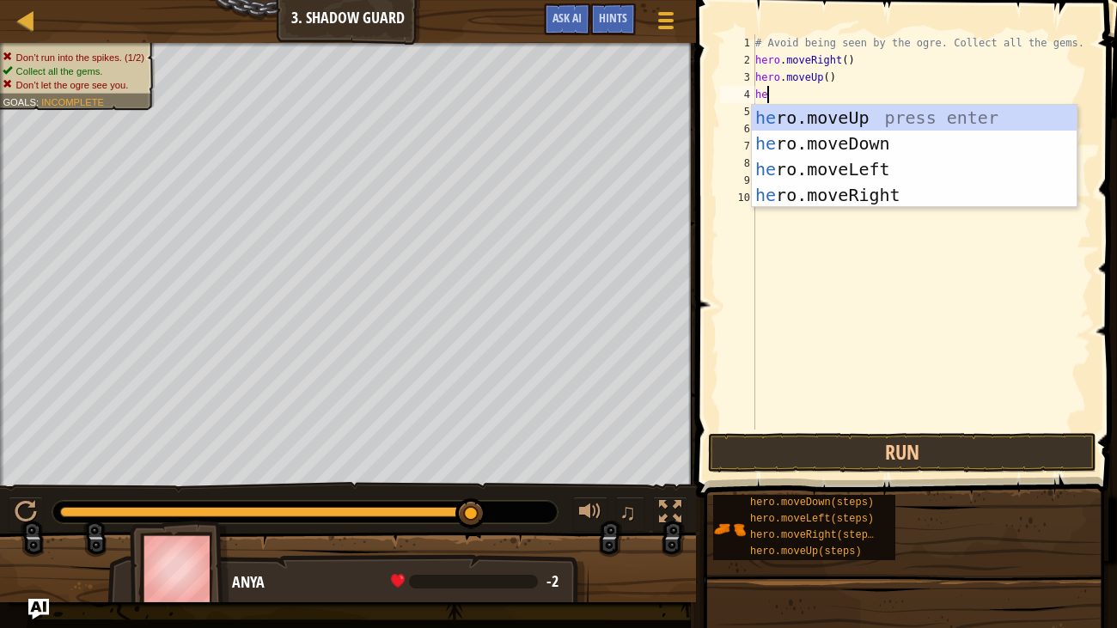
type textarea "her"
click at [876, 195] on div "her o.moveUp press enter her o.moveDown press enter her o.moveLeft press enter …" at bounding box center [914, 182] width 325 height 155
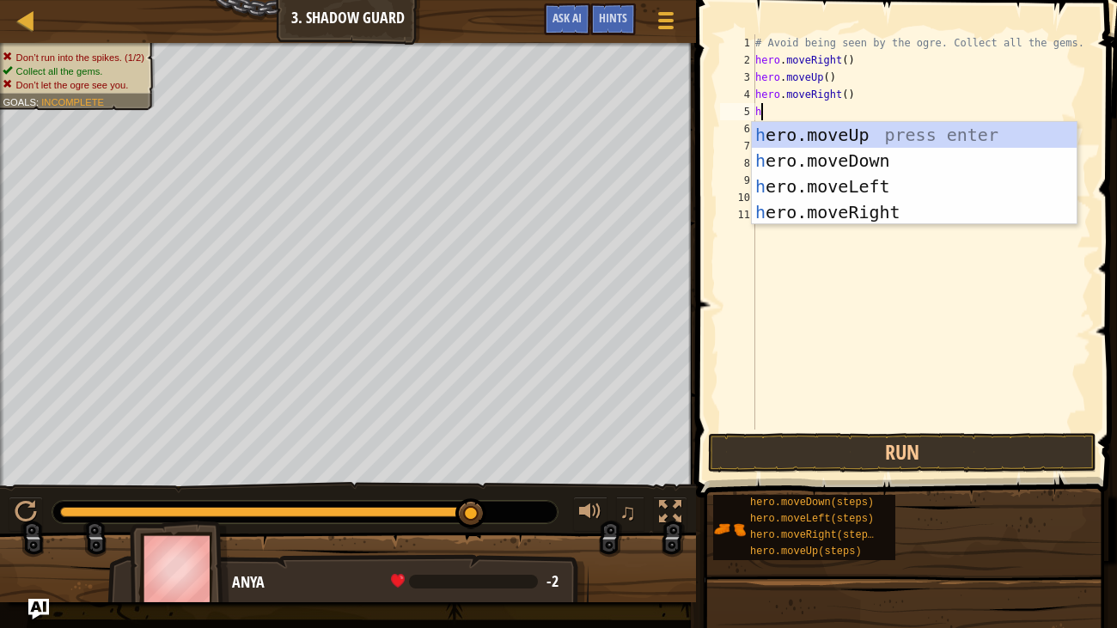
type textarea "her"
click at [881, 156] on div "her o.moveUp press enter her o.moveDown press enter her o.moveLeft press enter …" at bounding box center [914, 199] width 325 height 155
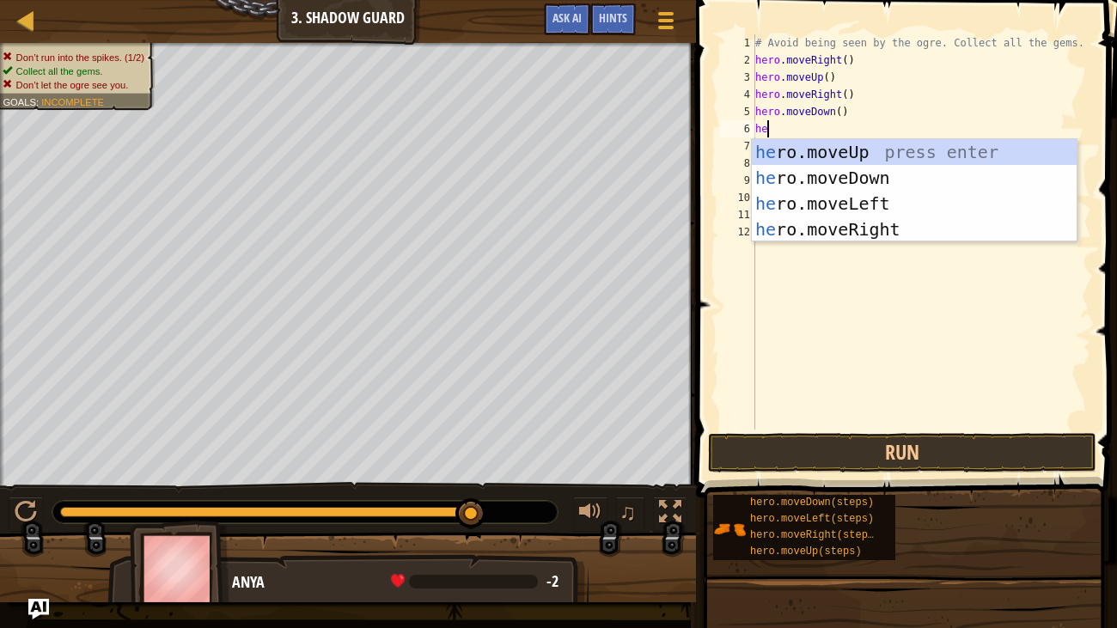
type textarea "her"
click at [886, 219] on div "her o.moveUp press enter her o.moveDown press enter her o.moveLeft press enter …" at bounding box center [914, 216] width 325 height 155
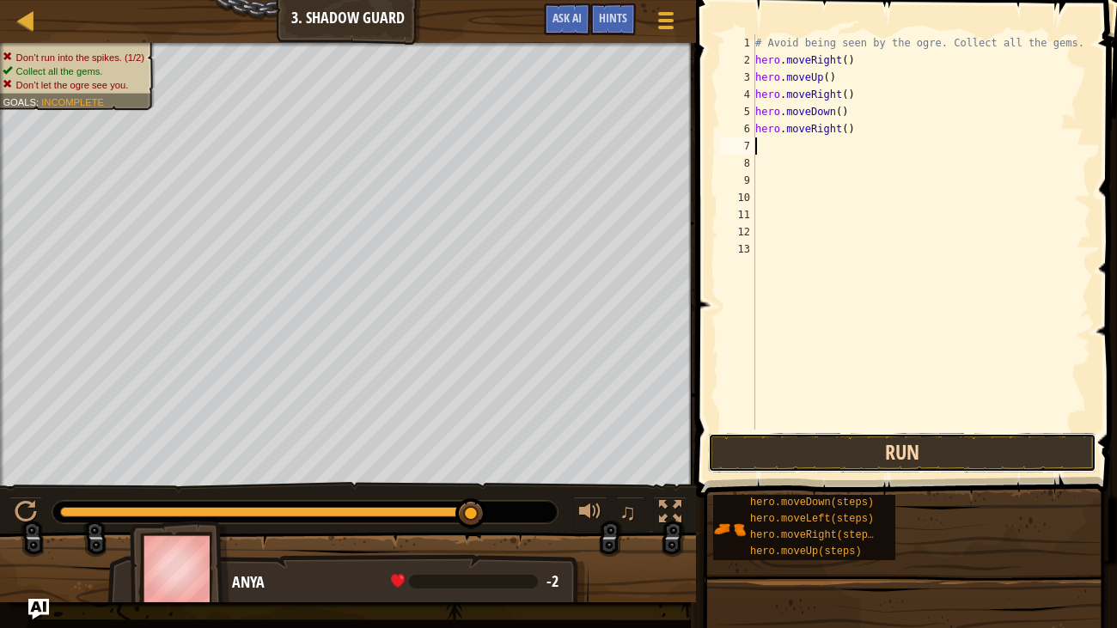
click at [931, 446] on button "Run" at bounding box center [902, 453] width 388 height 40
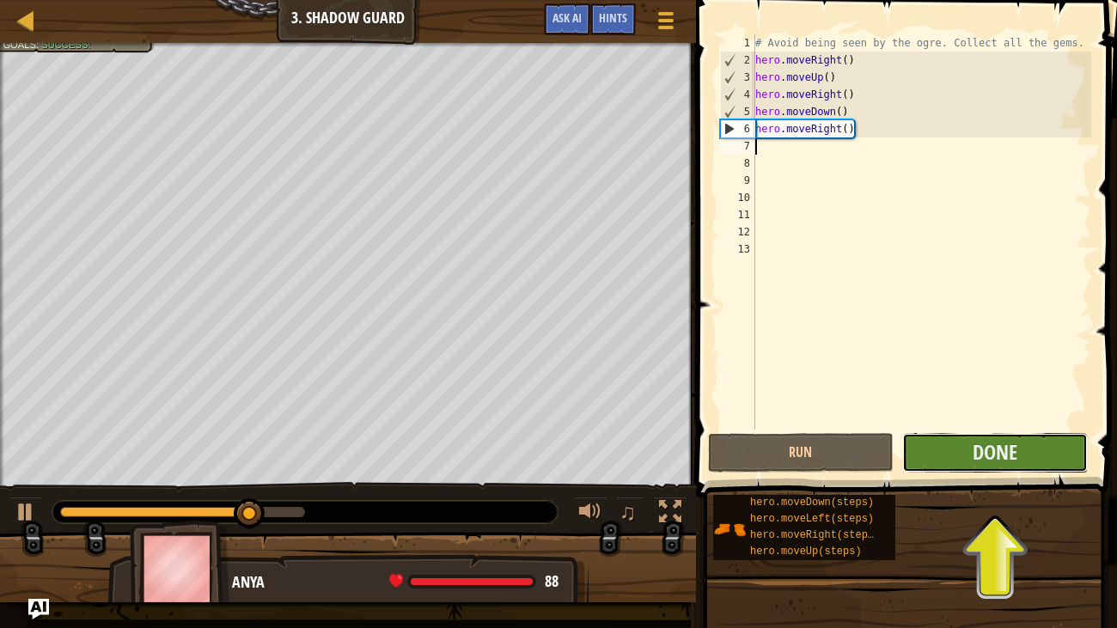
click at [968, 458] on button "Done" at bounding box center [995, 453] width 186 height 40
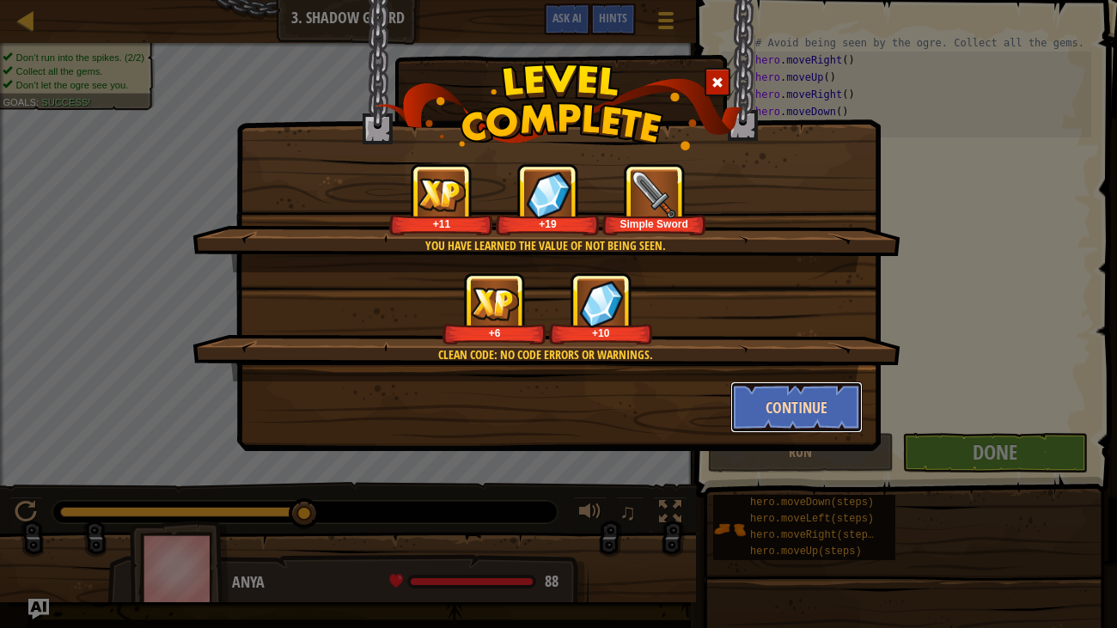
click at [770, 399] on button "Continue" at bounding box center [796, 407] width 133 height 52
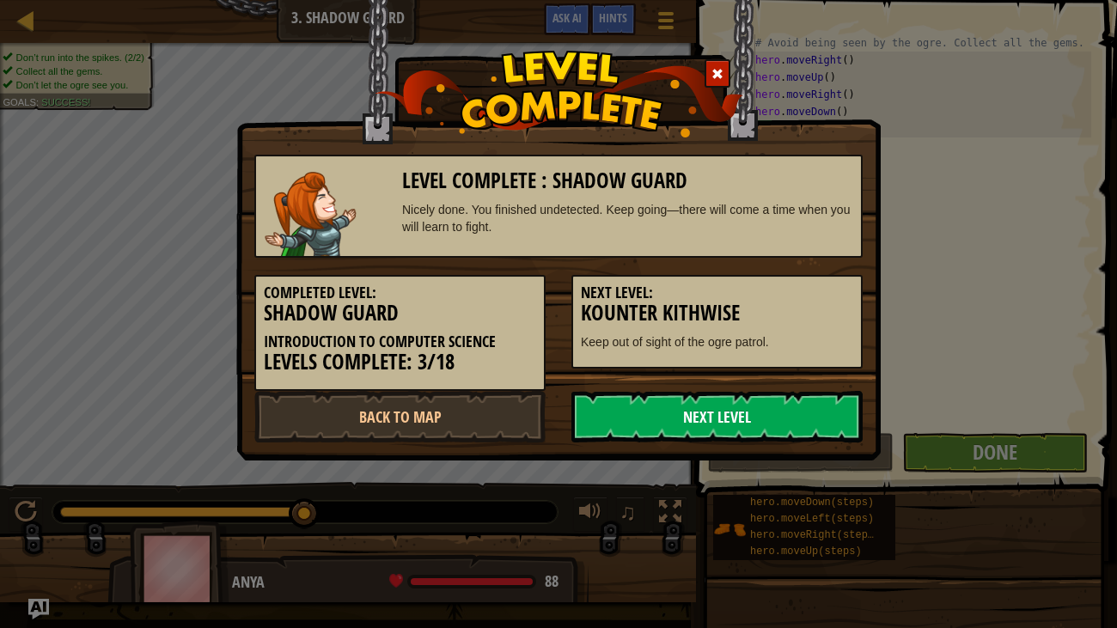
click at [755, 407] on link "Next Level" at bounding box center [716, 417] width 291 height 52
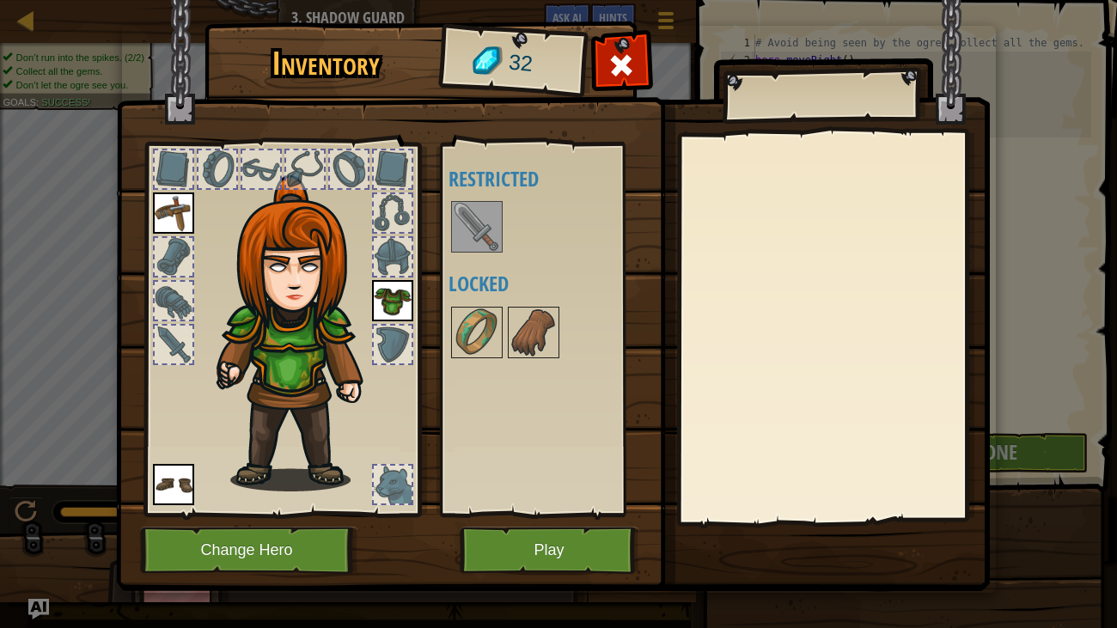
click at [480, 217] on img at bounding box center [477, 227] width 48 height 48
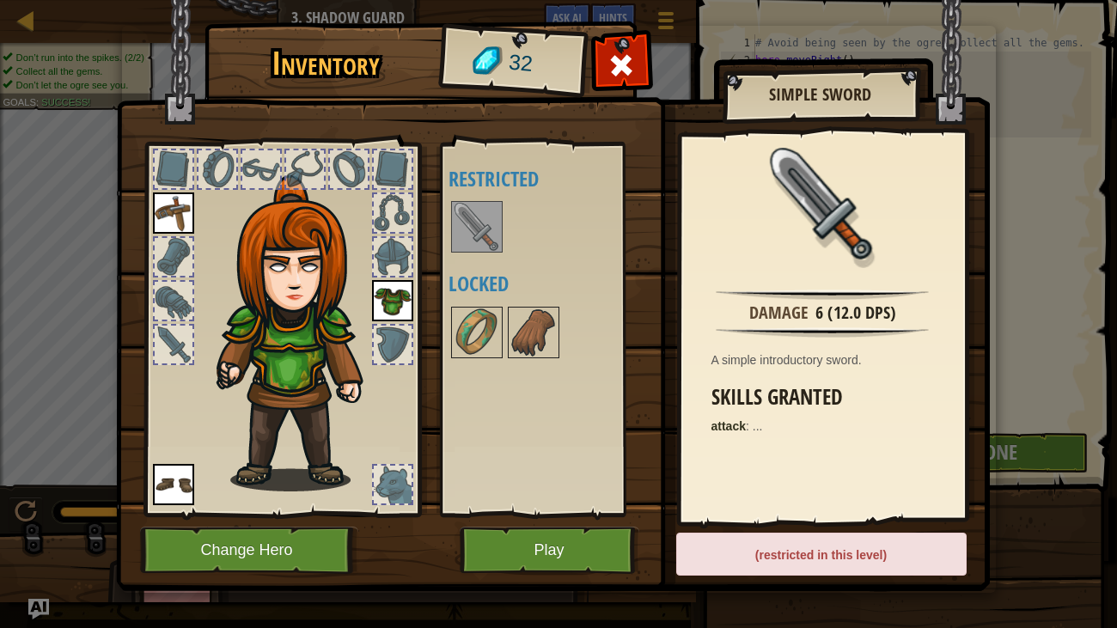
click at [480, 217] on img at bounding box center [477, 227] width 48 height 48
click at [870, 571] on div "(restricted in this level)" at bounding box center [821, 554] width 290 height 43
click at [870, 565] on div "(restricted in this level)" at bounding box center [821, 554] width 290 height 43
click at [492, 324] on img at bounding box center [477, 332] width 48 height 48
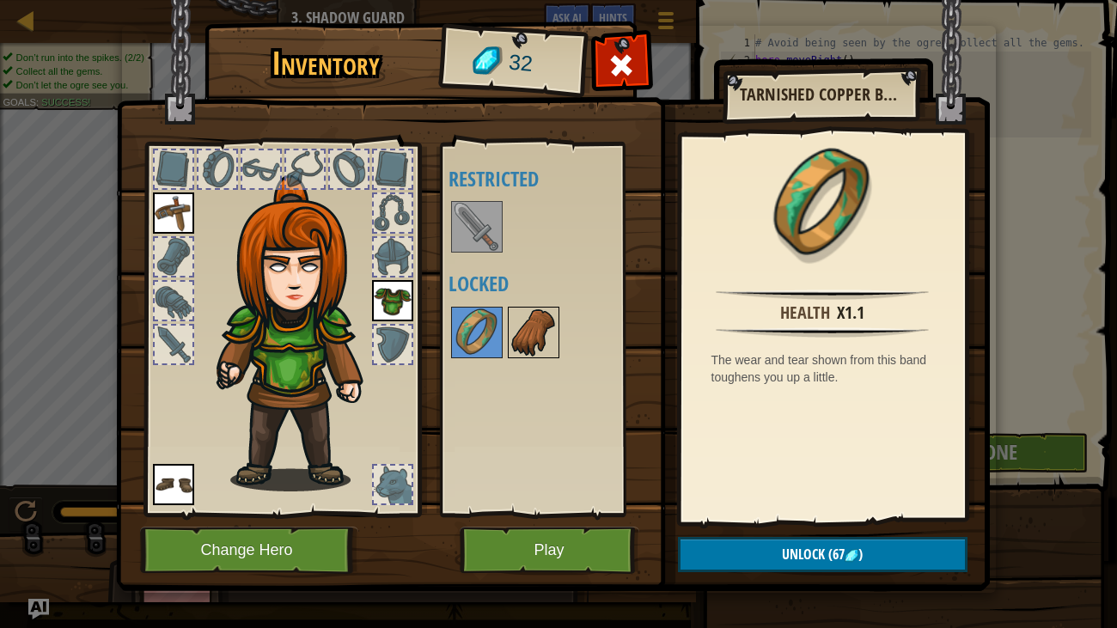
click at [509, 332] on img at bounding box center [533, 332] width 48 height 48
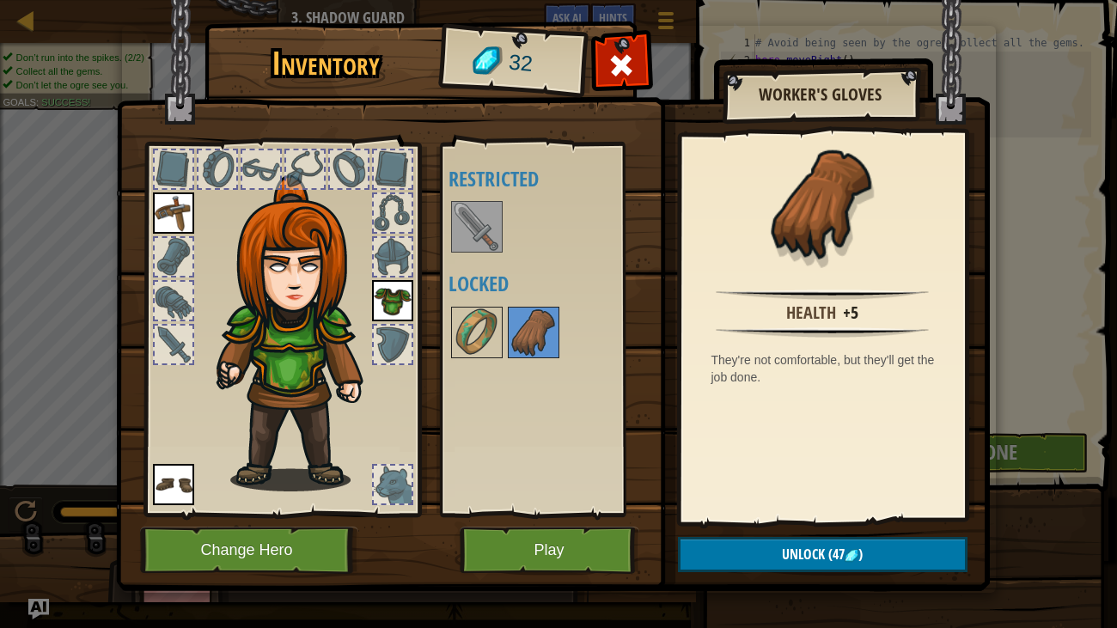
click at [389, 240] on div at bounding box center [393, 257] width 38 height 38
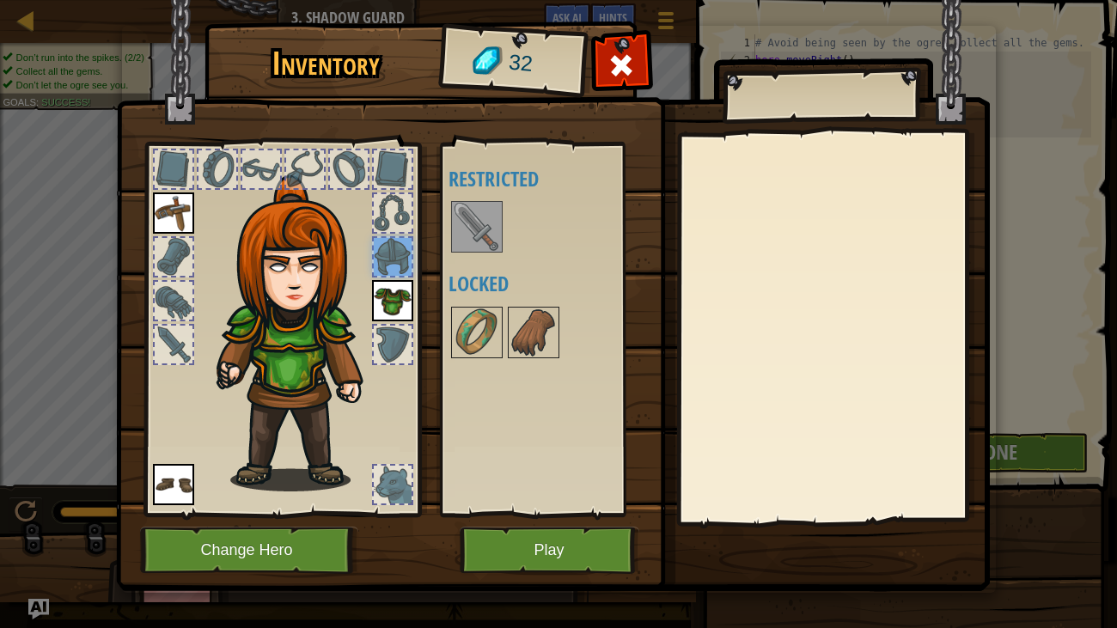
click at [389, 224] on div at bounding box center [393, 213] width 38 height 38
click at [383, 149] on div at bounding box center [392, 169] width 41 height 41
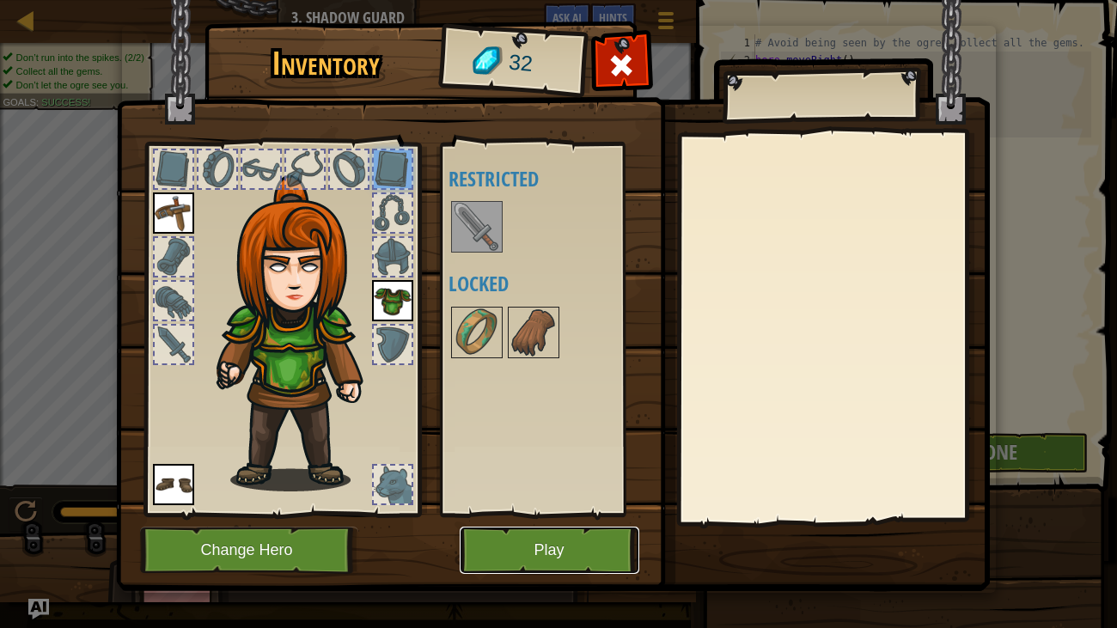
click at [505, 541] on button "Play" at bounding box center [550, 550] width 180 height 47
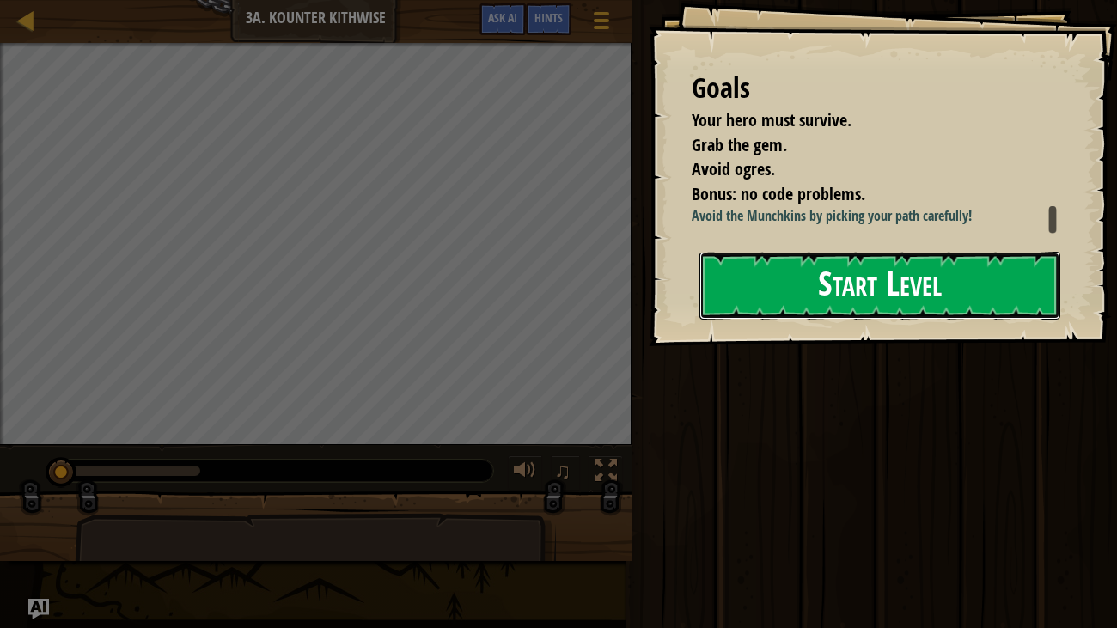
click at [828, 287] on button "Start Level" at bounding box center [880, 286] width 362 height 68
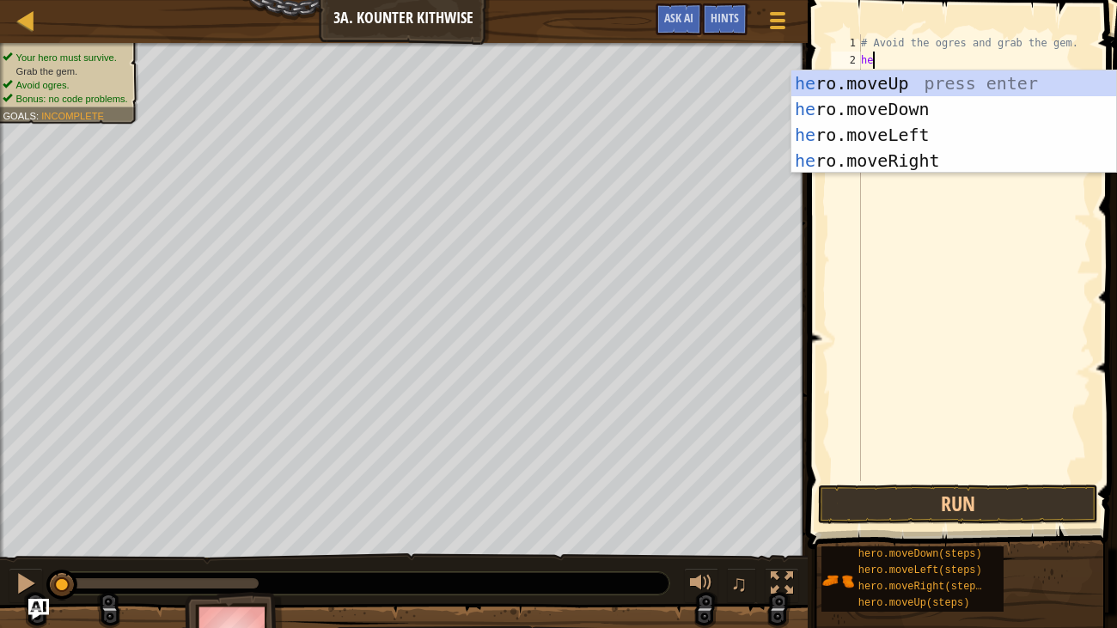
type textarea "her"
click at [932, 119] on div "her o.moveUp press enter her o.moveDown press enter her o.moveLeft press enter …" at bounding box center [953, 147] width 325 height 155
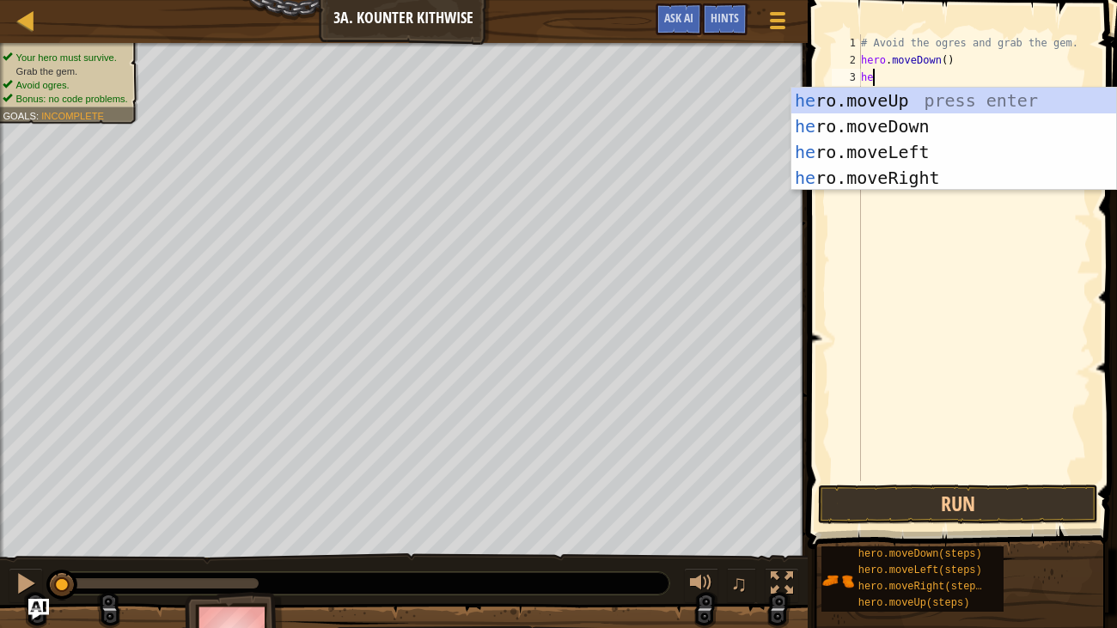
type textarea "her"
click at [933, 171] on div "her o.moveUp press enter her o.moveDown press enter her o.moveLeft press enter …" at bounding box center [953, 165] width 325 height 155
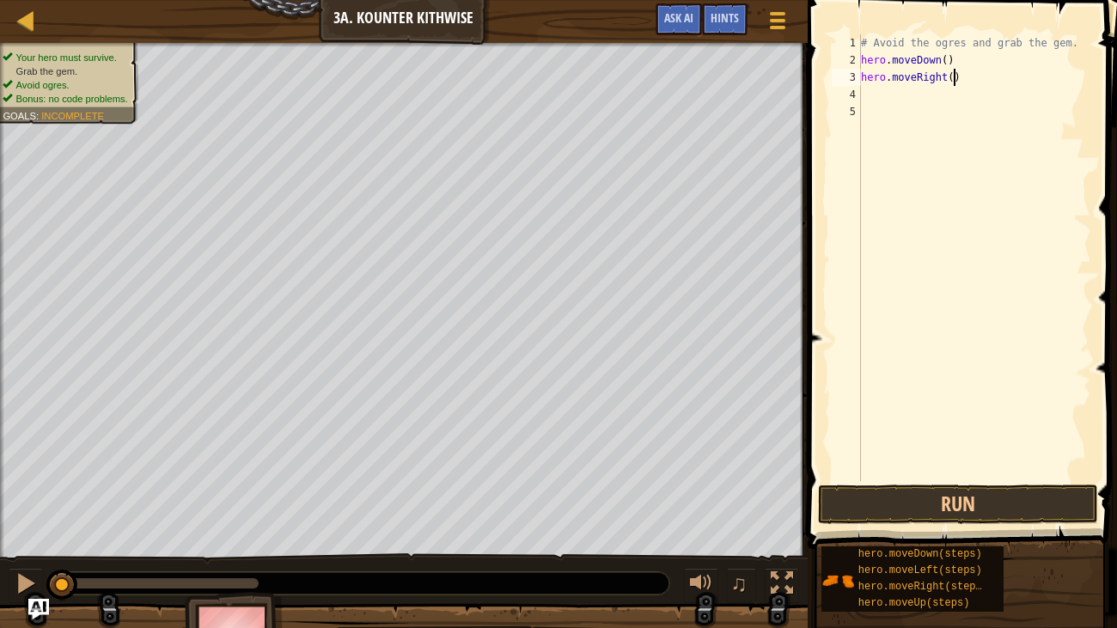
click at [954, 79] on div "# Avoid the ogres and grab the gem. hero . moveDown ( ) hero . moveRight ( )" at bounding box center [974, 274] width 234 height 481
click at [949, 76] on div "# Avoid the ogres and grab the gem. hero . moveDown ( ) hero . moveRight ( )" at bounding box center [974, 274] width 234 height 481
click at [950, 76] on div "# Avoid the ogres and grab the gem. hero . moveDown ( ) hero . moveRight ( )" at bounding box center [974, 274] width 234 height 481
click at [954, 76] on div "# Avoid the ogres and grab the gem. hero . moveDown ( ) hero . moveRight ( )" at bounding box center [974, 274] width 234 height 481
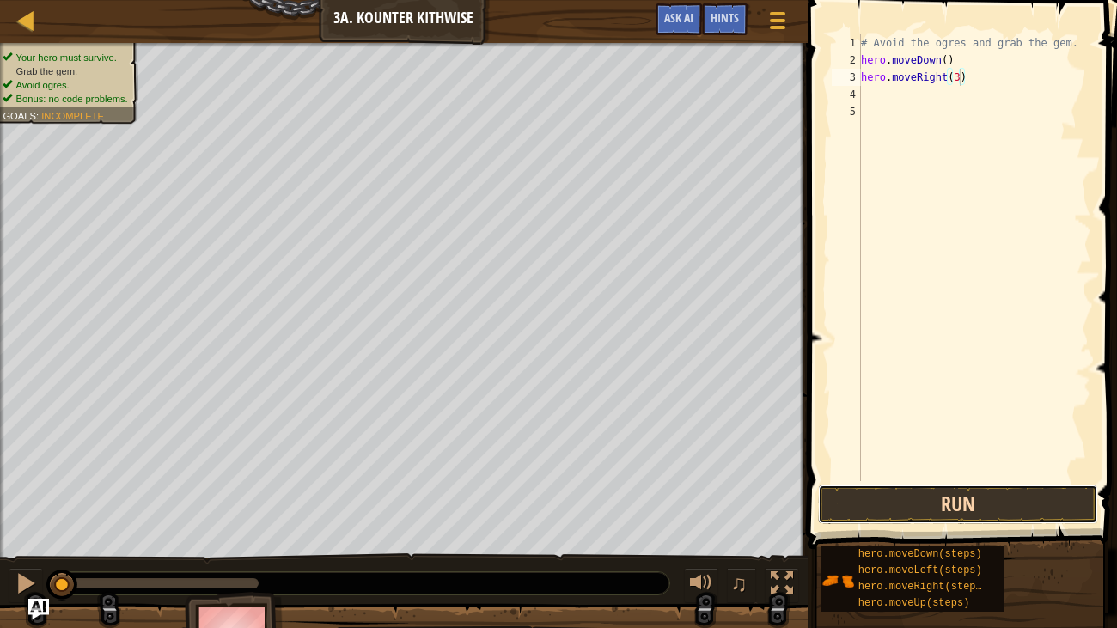
click at [1020, 518] on button "Run" at bounding box center [958, 504] width 280 height 40
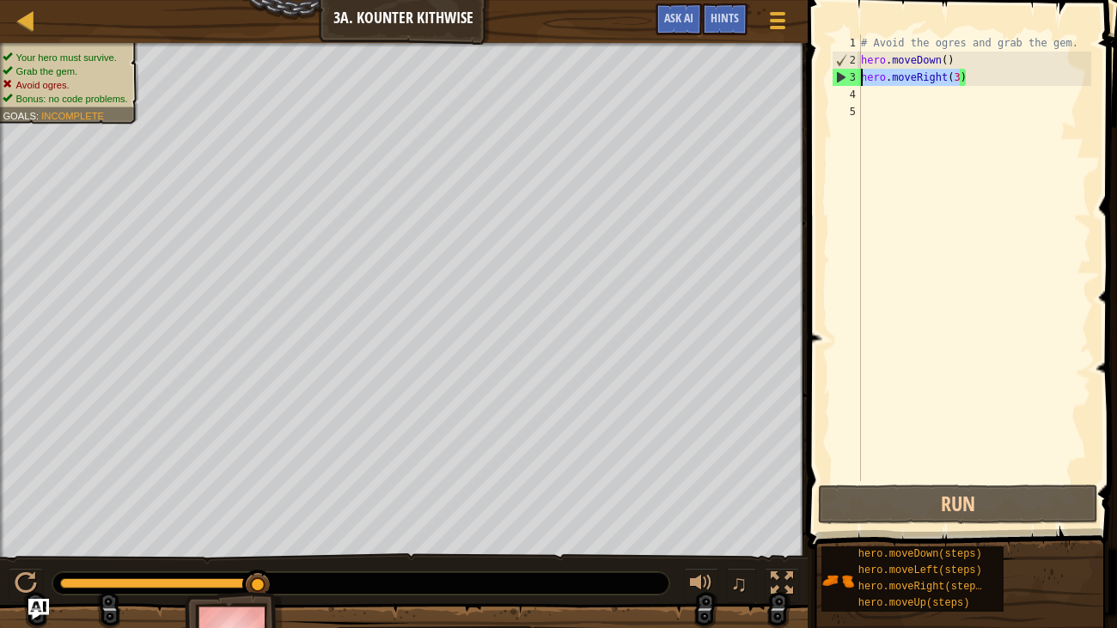
drag, startPoint x: 959, startPoint y: 77, endPoint x: 862, endPoint y: 73, distance: 96.3
click at [862, 73] on div "# Avoid the ogres and grab the gem. hero . moveDown ( ) hero . moveRight ( 3 )" at bounding box center [974, 274] width 234 height 481
type textarea ")"
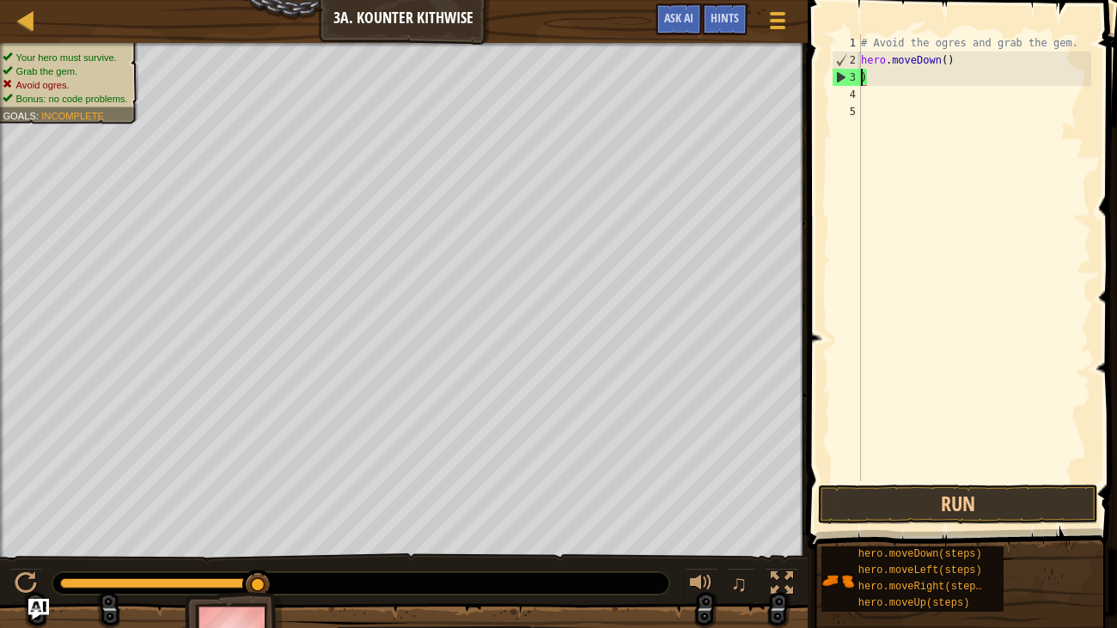
scroll to position [8, 0]
click at [873, 76] on div "# Avoid the ogres and grab the gem. hero . moveDown ( ) )" at bounding box center [974, 274] width 234 height 481
type textarea "h"
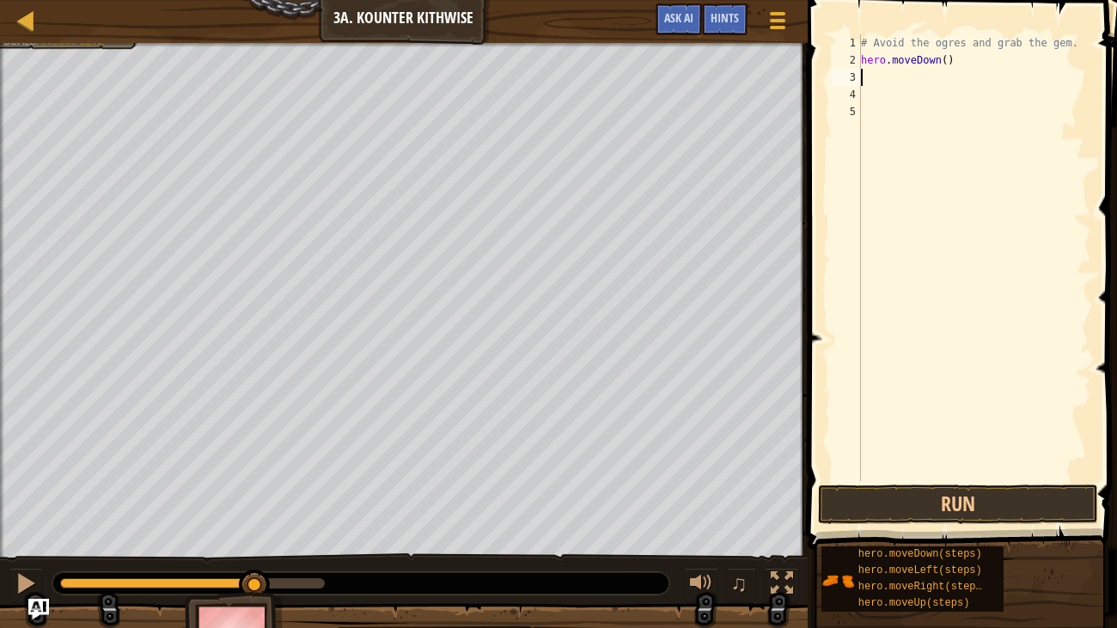
click at [947, 60] on div "# Avoid the ogres and grab the gem. hero . moveDown ( )" at bounding box center [974, 274] width 234 height 481
type textarea "hero.moveDown(2)"
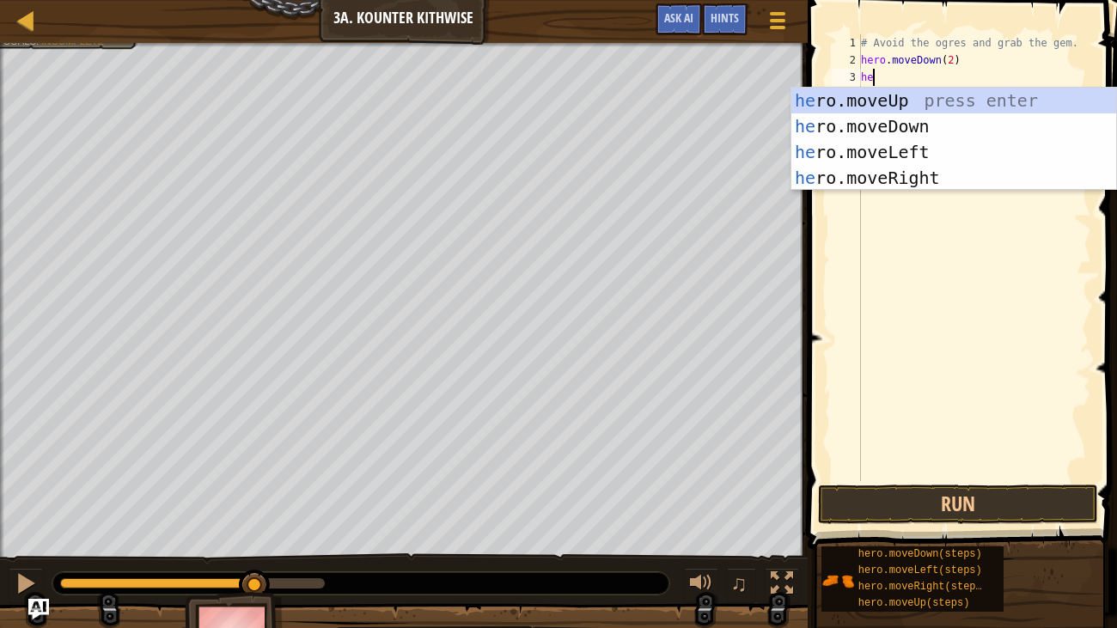
type textarea "her"
click at [980, 172] on div "her o.moveUp press enter her o.moveDown press enter her o.moveLeft press enter …" at bounding box center [953, 165] width 325 height 155
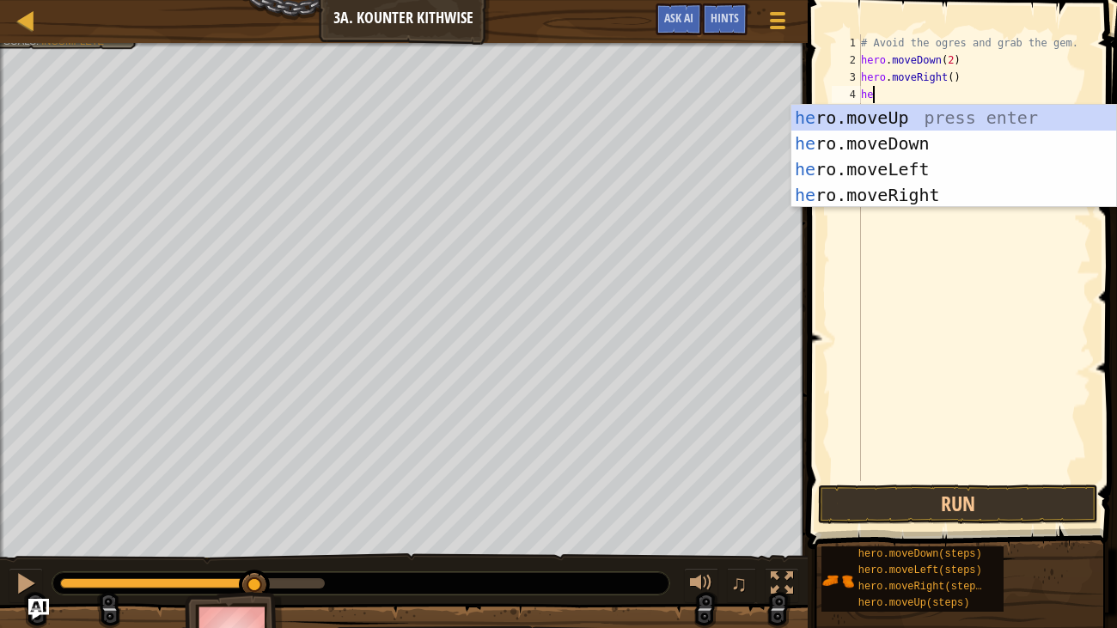
type textarea "her"
click at [936, 123] on div "her o.moveUp press enter her o.moveDown press enter her o.moveLeft press enter …" at bounding box center [953, 182] width 325 height 155
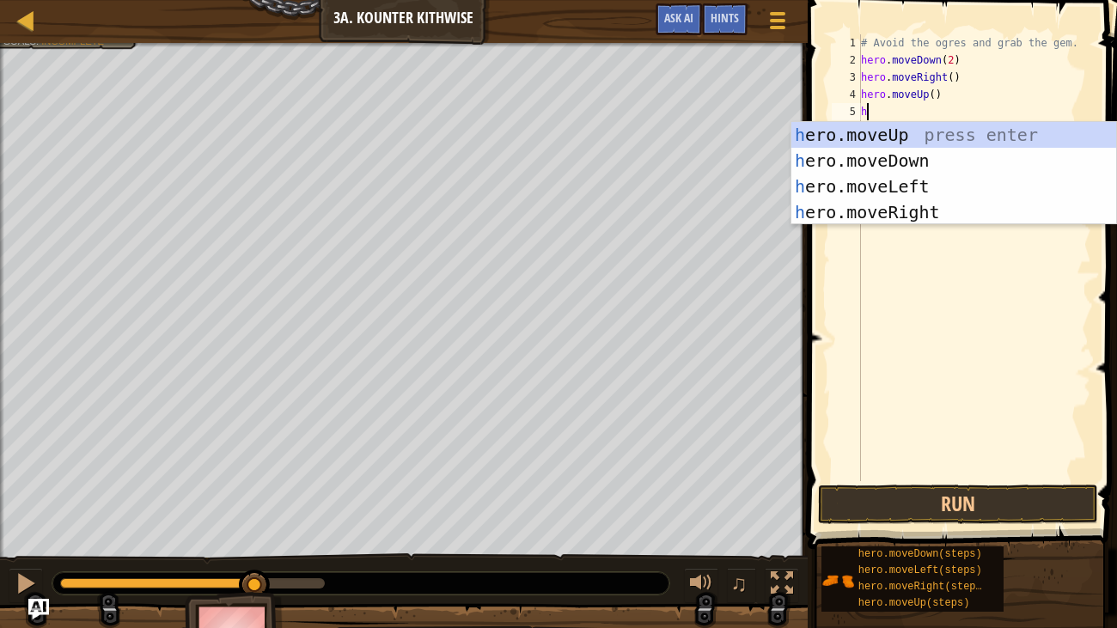
type textarea "her"
click at [922, 205] on div "her o.moveUp press enter her o.moveDown press enter her o.moveLeft press enter …" at bounding box center [953, 199] width 325 height 155
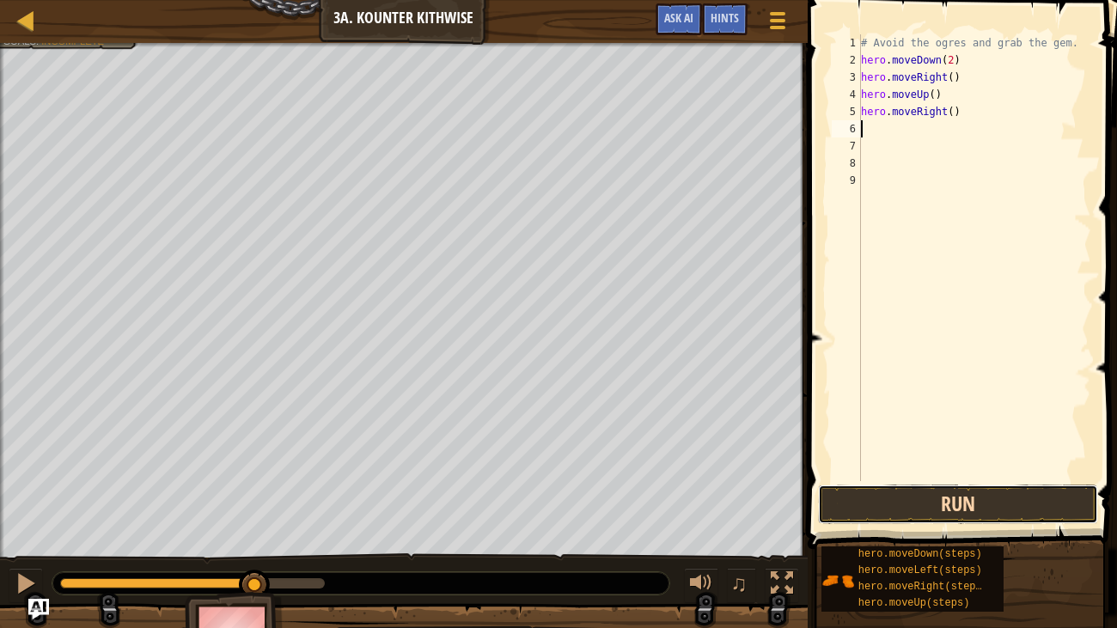
click at [972, 495] on button "Run" at bounding box center [958, 504] width 280 height 40
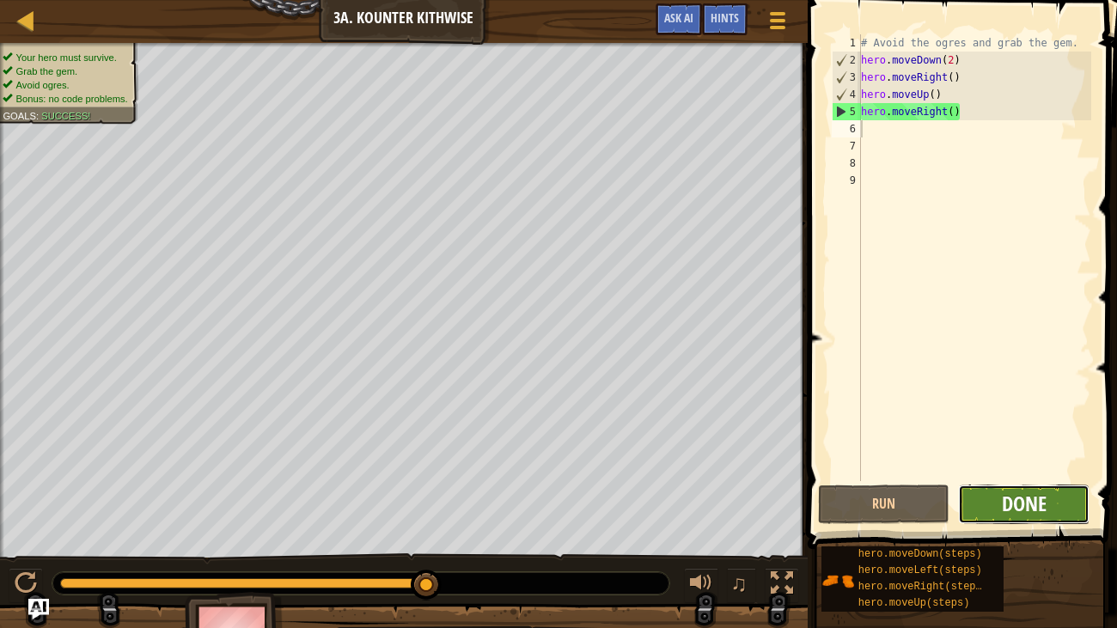
click at [1010, 506] on span "Done" at bounding box center [1023, 503] width 45 height 27
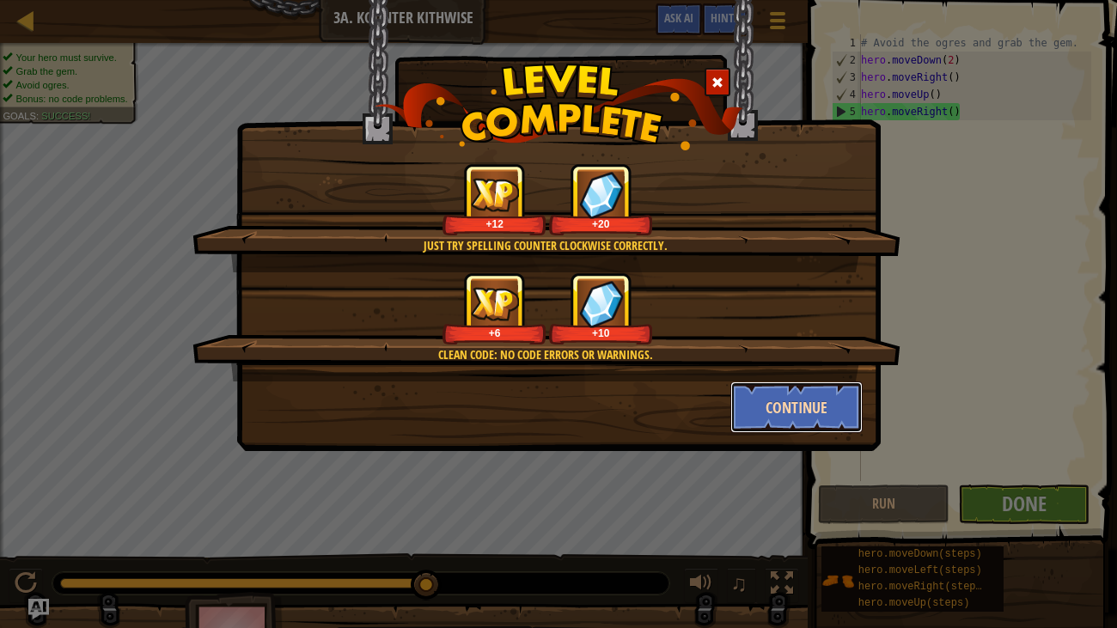
click at [798, 400] on button "Continue" at bounding box center [796, 407] width 133 height 52
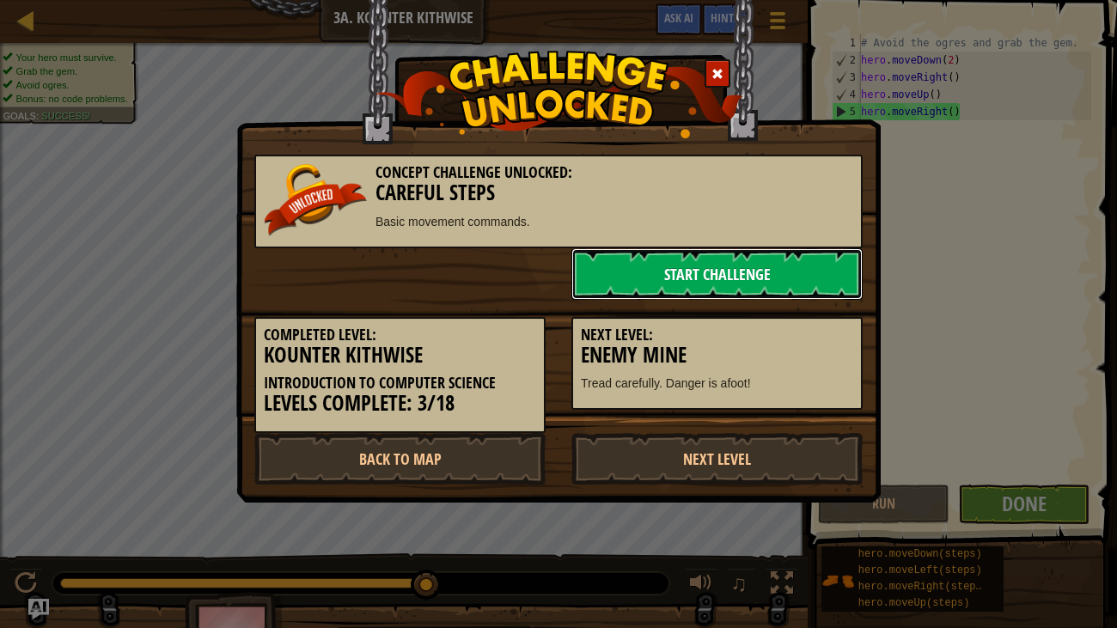
click at [764, 258] on link "Start Challenge" at bounding box center [716, 274] width 291 height 52
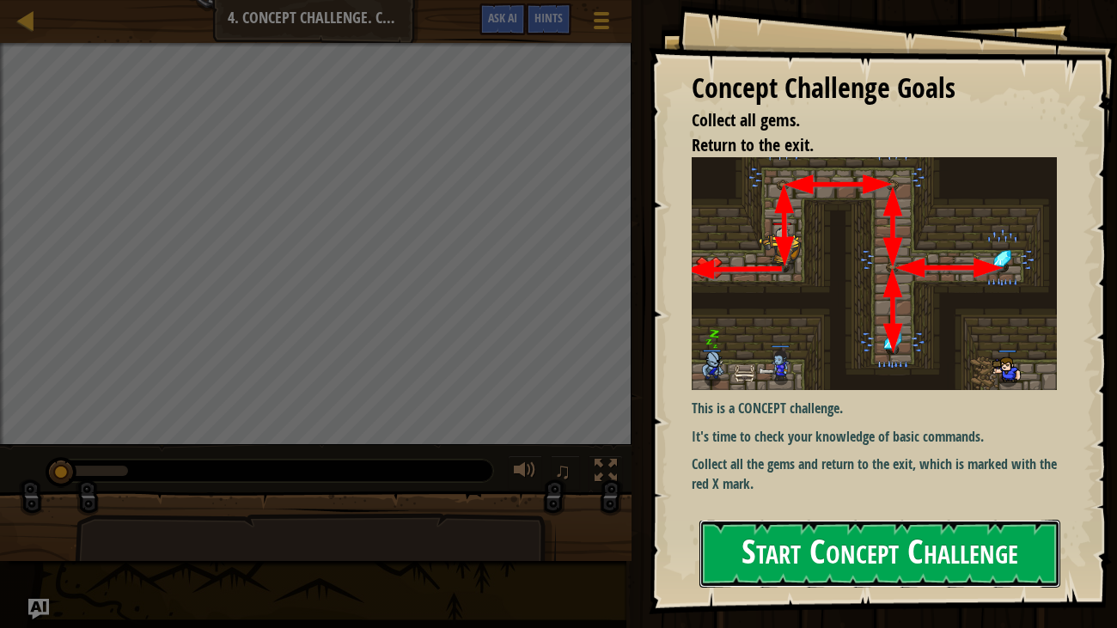
click at [913, 547] on button "Start Concept Challenge" at bounding box center [880, 554] width 362 height 68
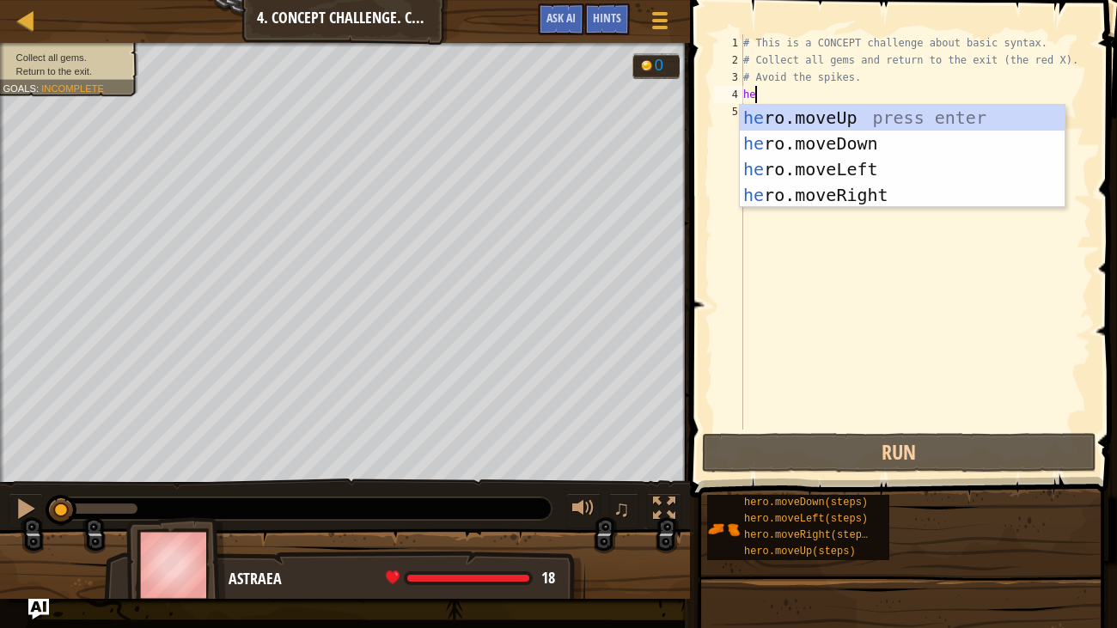
type textarea "he"
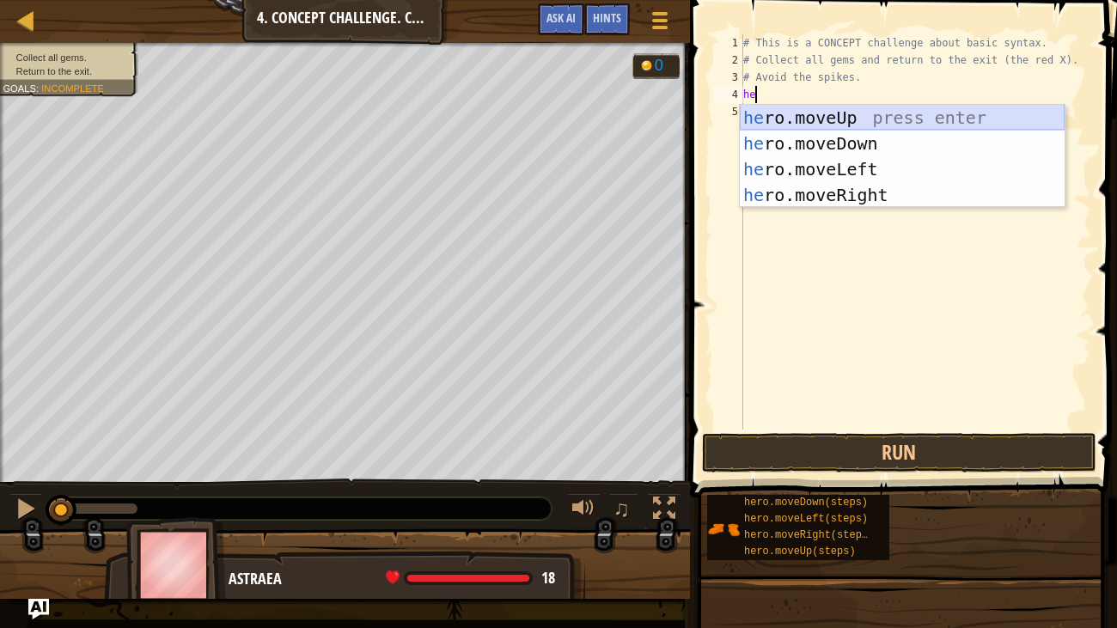
click at [834, 113] on div "he ro.moveUp press enter he ro.moveDown press enter he ro.moveLeft press enter …" at bounding box center [902, 182] width 325 height 155
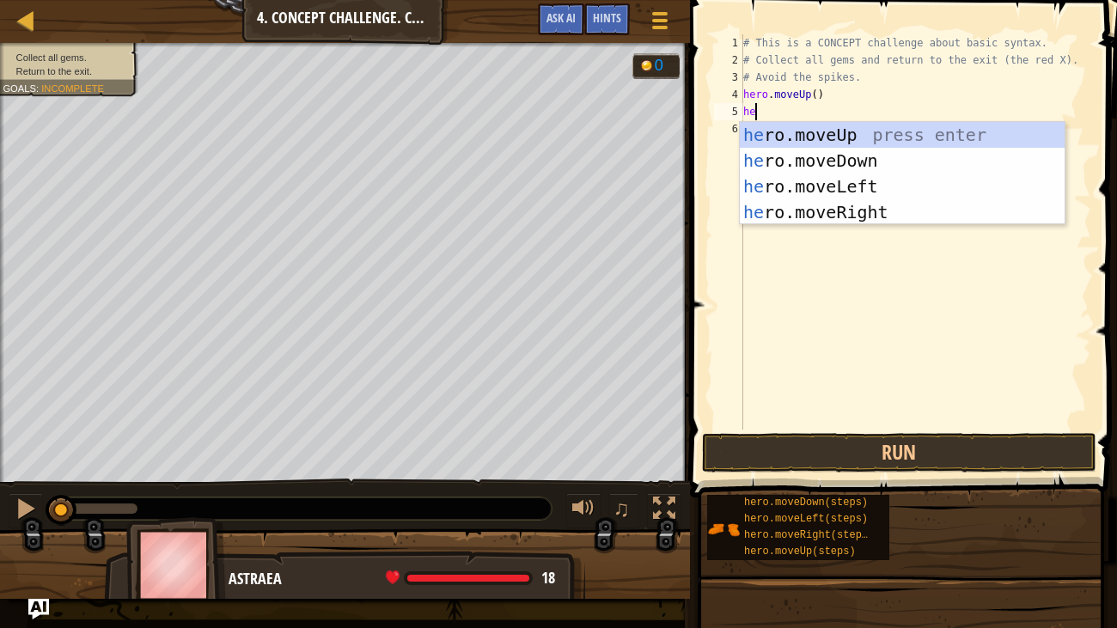
type textarea "her"
click at [880, 206] on div "her o.moveUp press enter her o.moveDown press enter her o.moveLeft press enter …" at bounding box center [902, 199] width 325 height 155
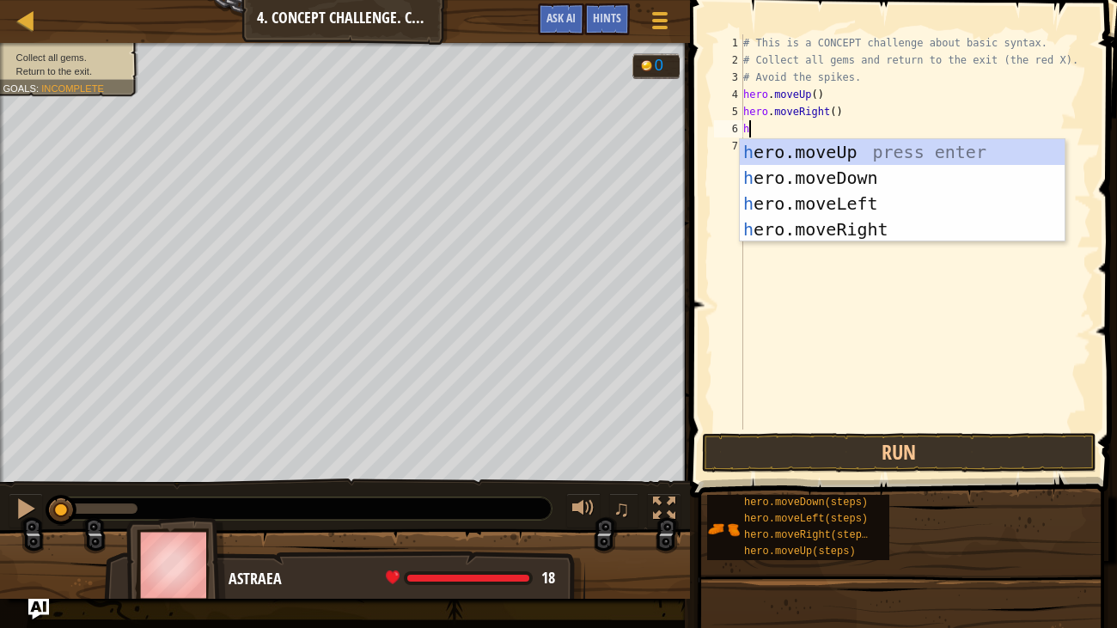
type textarea "he"
click at [858, 183] on div "he ro.moveUp press enter he ro.moveDown press enter he ro.moveLeft press enter …" at bounding box center [902, 216] width 325 height 155
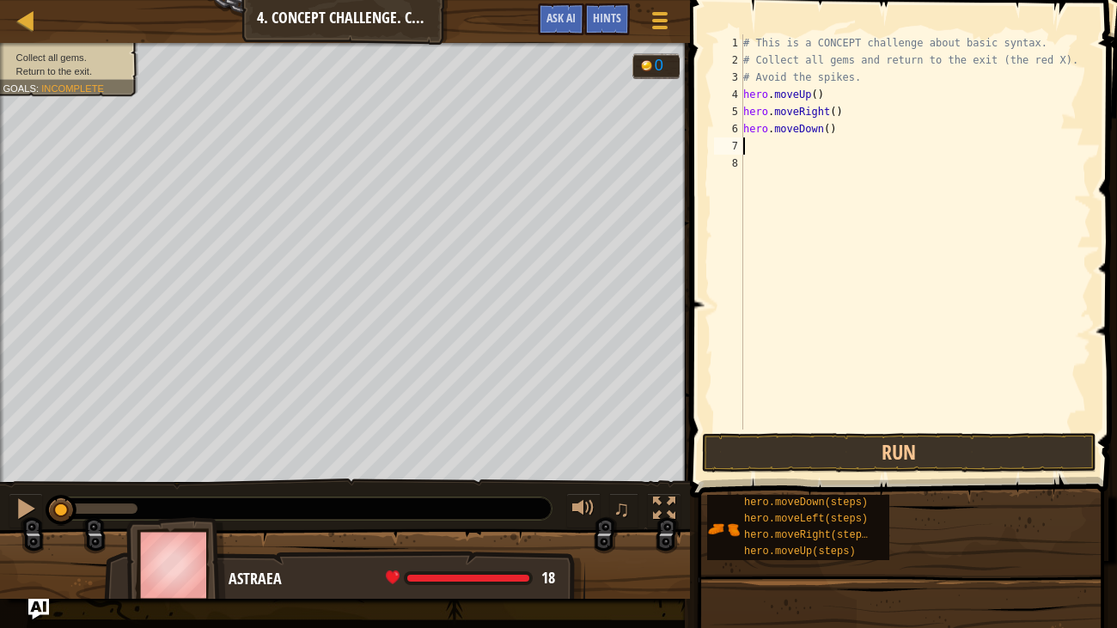
click at [829, 130] on div "# This is a CONCEPT challenge about basic syntax. # Collect all gems and return…" at bounding box center [915, 248] width 351 height 429
type textarea "hero.moveDown(2)"
click at [848, 150] on div "# This is a CONCEPT challenge about basic syntax. # Collect all gems and return…" at bounding box center [915, 248] width 351 height 429
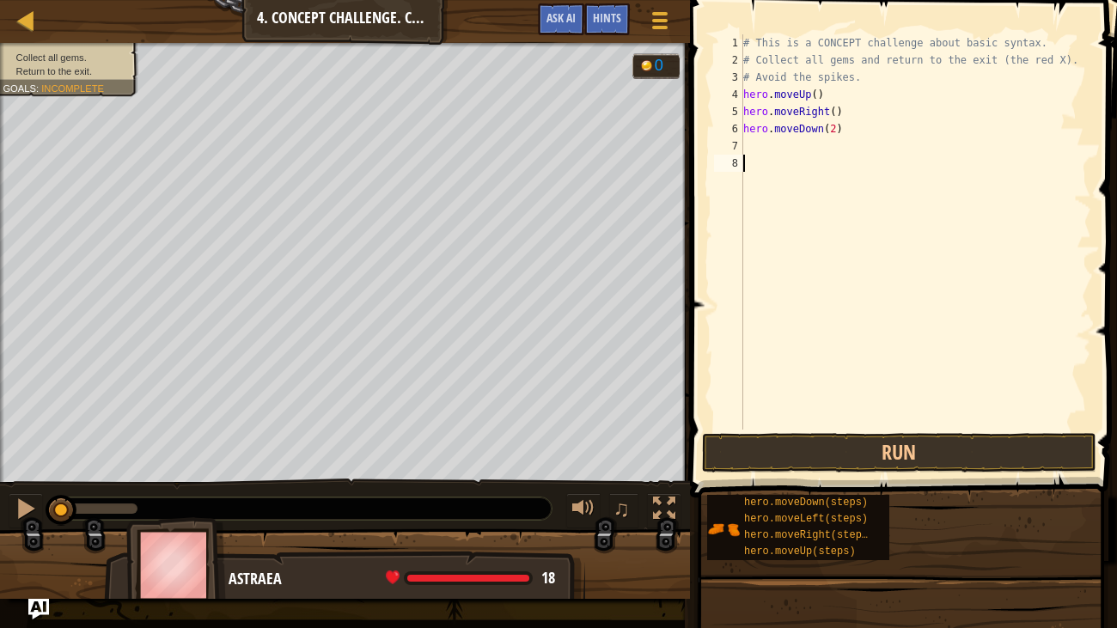
click at [828, 169] on div "# This is a CONCEPT challenge about basic syntax. # Collect all gems and return…" at bounding box center [915, 248] width 351 height 429
click at [829, 154] on div "# This is a CONCEPT challenge about basic syntax. # Collect all gems and return…" at bounding box center [915, 248] width 351 height 429
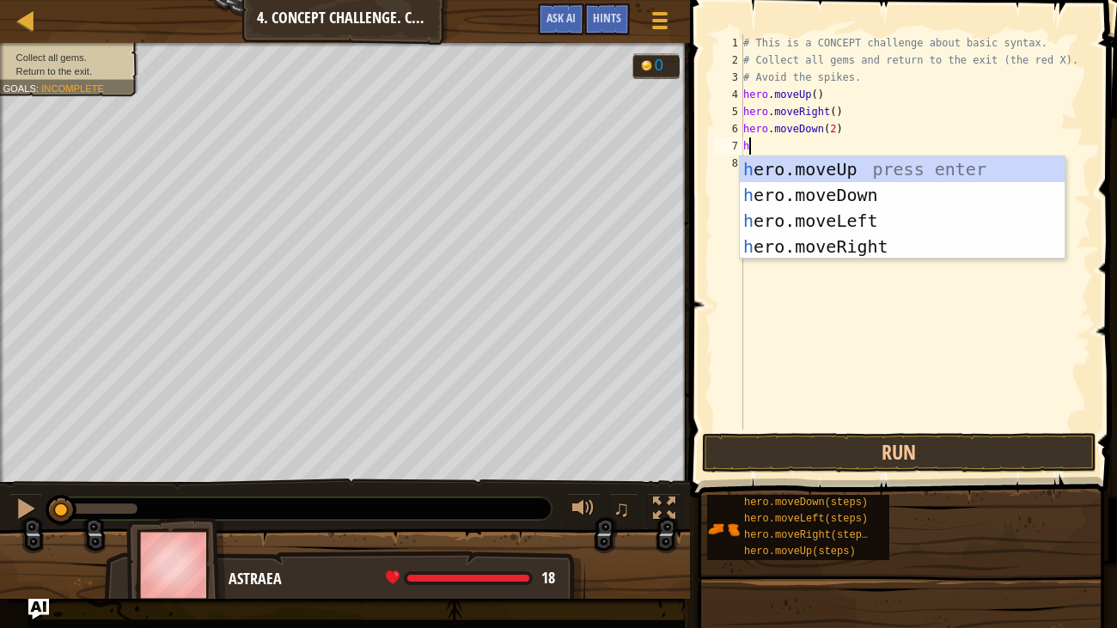
type textarea "he"
click at [851, 165] on div "he ro.moveUp press enter he ro.moveDown press enter he ro.moveLeft press enter …" at bounding box center [902, 233] width 325 height 155
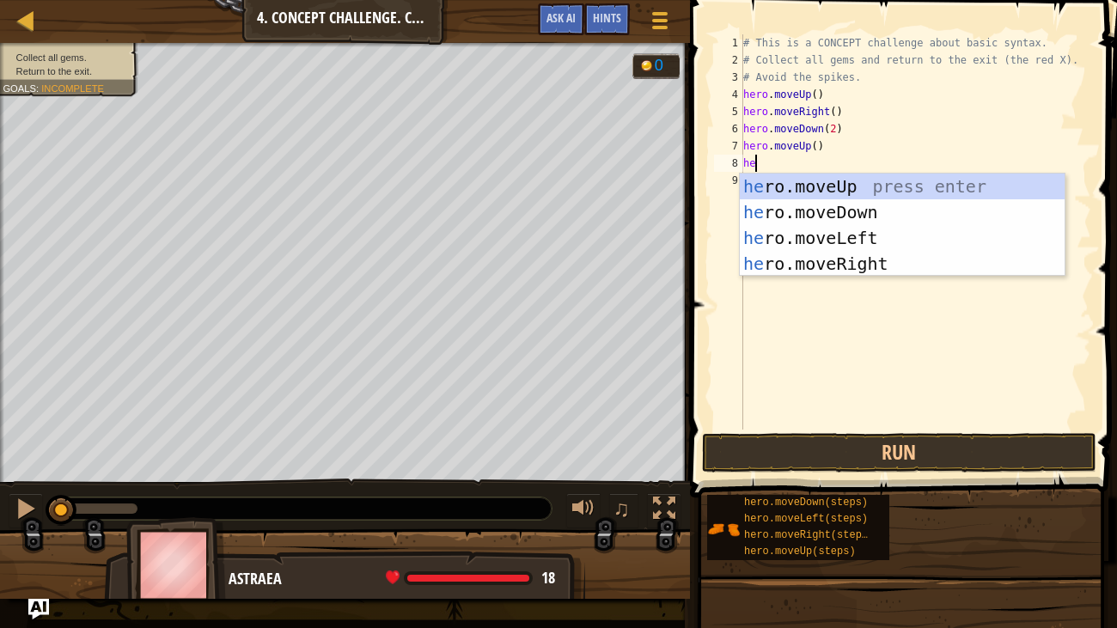
type textarea "he"
click at [880, 256] on div "he ro.moveUp press enter he ro.moveDown press enter he ro.moveLeft press enter …" at bounding box center [902, 250] width 325 height 155
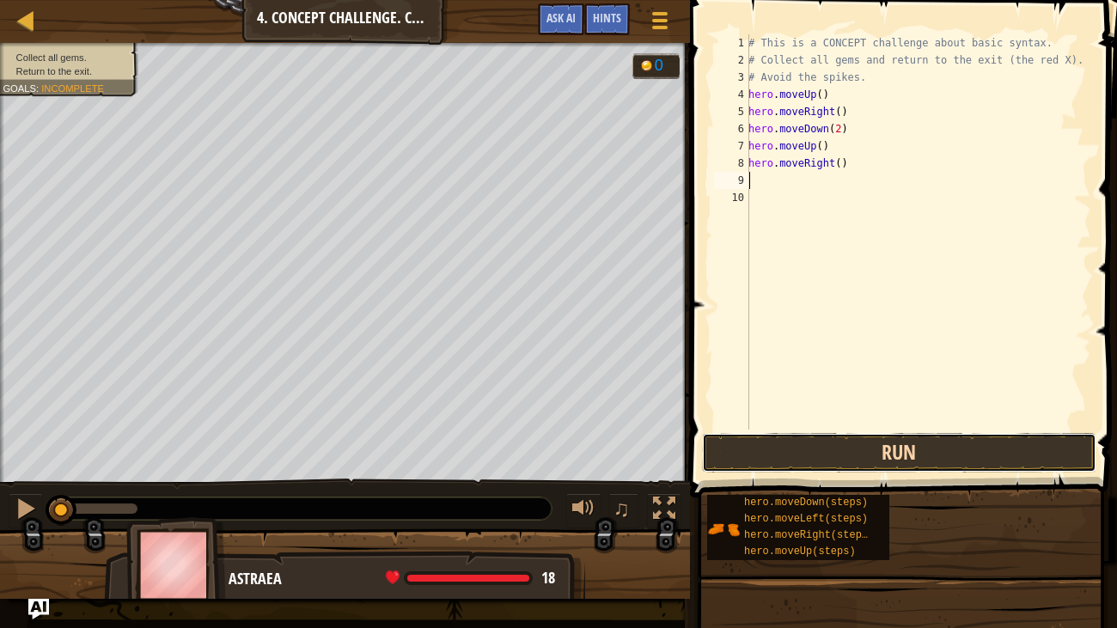
click at [869, 445] on button "Run" at bounding box center [899, 453] width 394 height 40
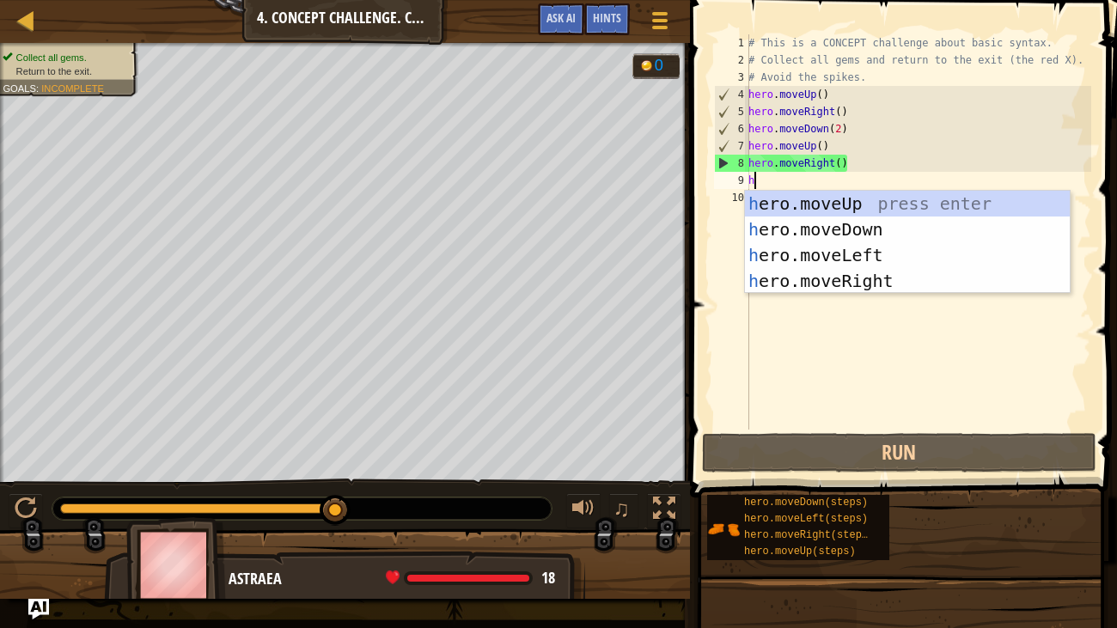
type textarea "he"
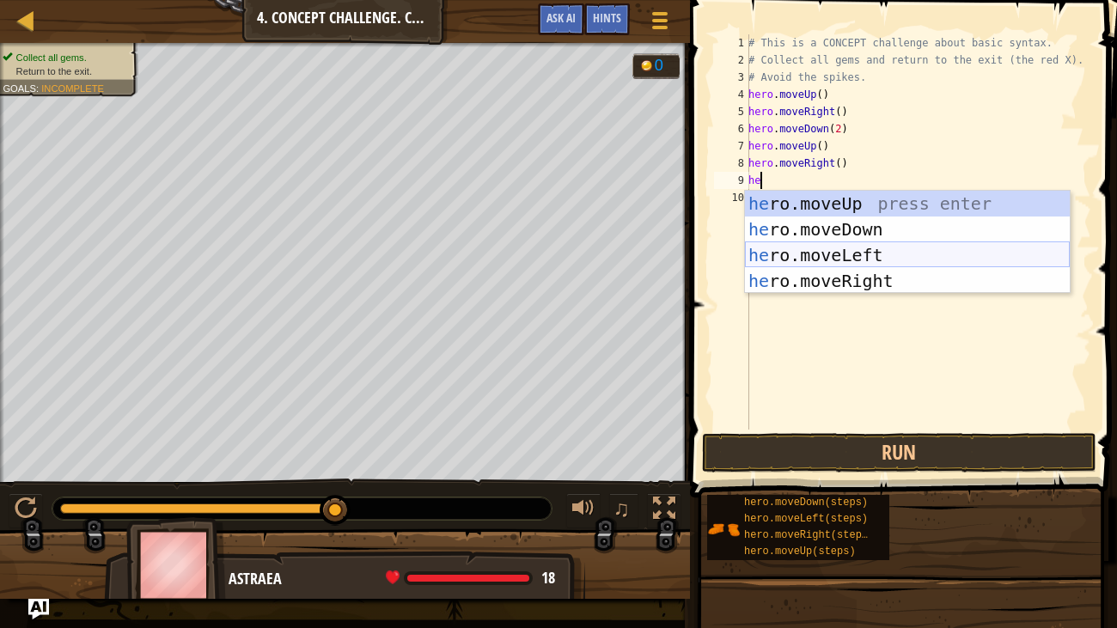
click at [879, 253] on div "he ro.moveUp press enter he ro.moveDown press enter he ro.moveLeft press enter …" at bounding box center [907, 268] width 325 height 155
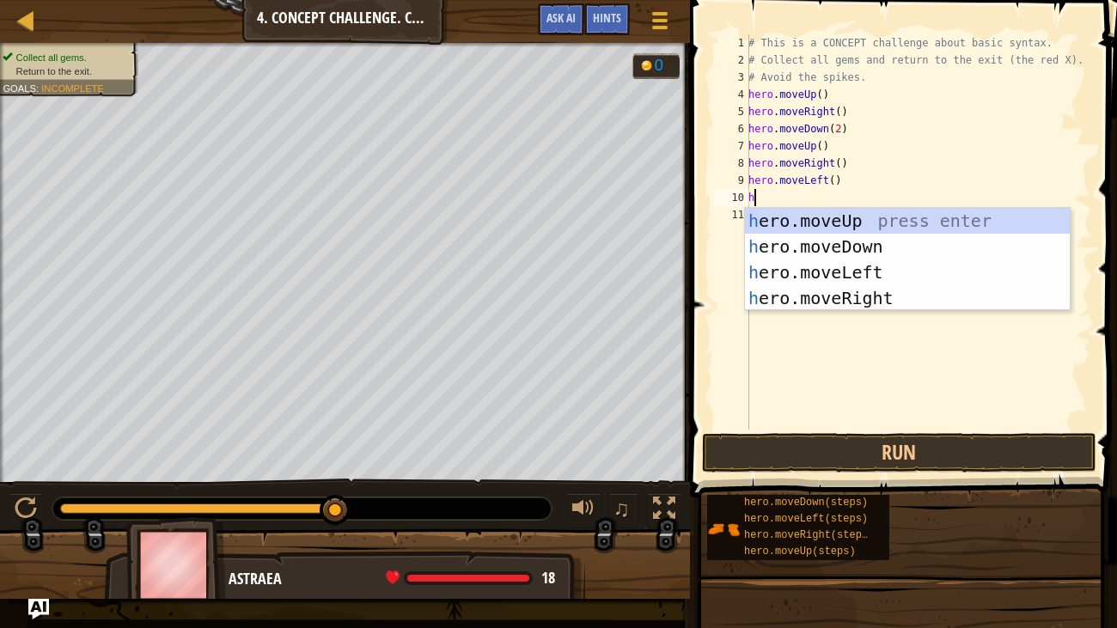
type textarea "he"
click at [867, 225] on div "he ro.moveUp press enter he ro.moveDown press enter he ro.moveLeft press enter …" at bounding box center [907, 285] width 325 height 155
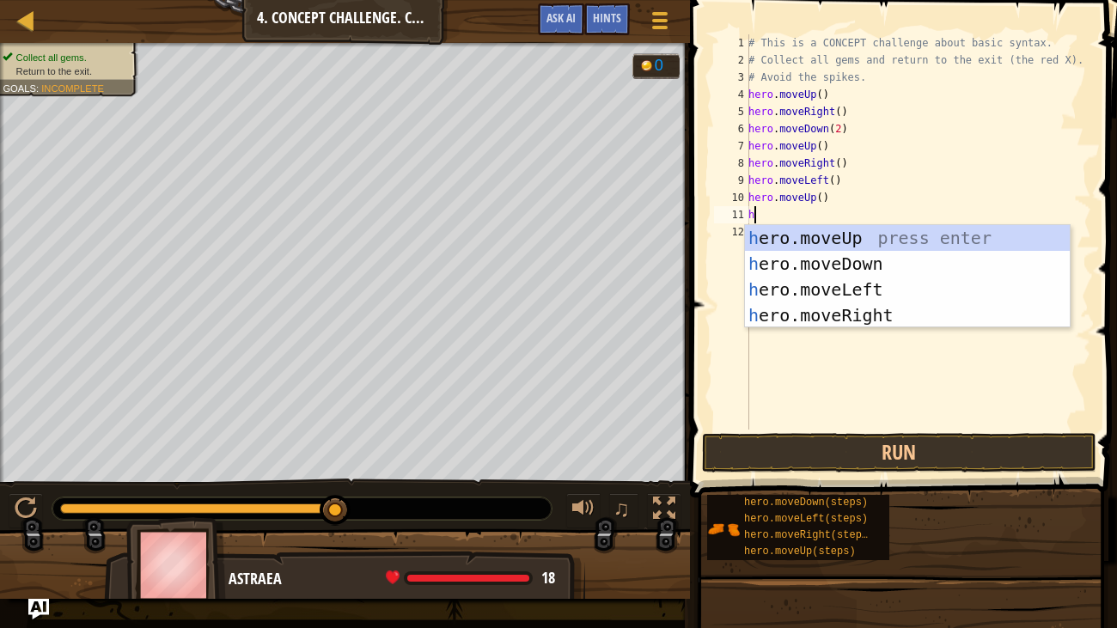
type textarea "he"
click at [866, 283] on div "he ro.moveUp press enter he ro.moveDown press enter he ro.moveLeft press enter …" at bounding box center [907, 302] width 325 height 155
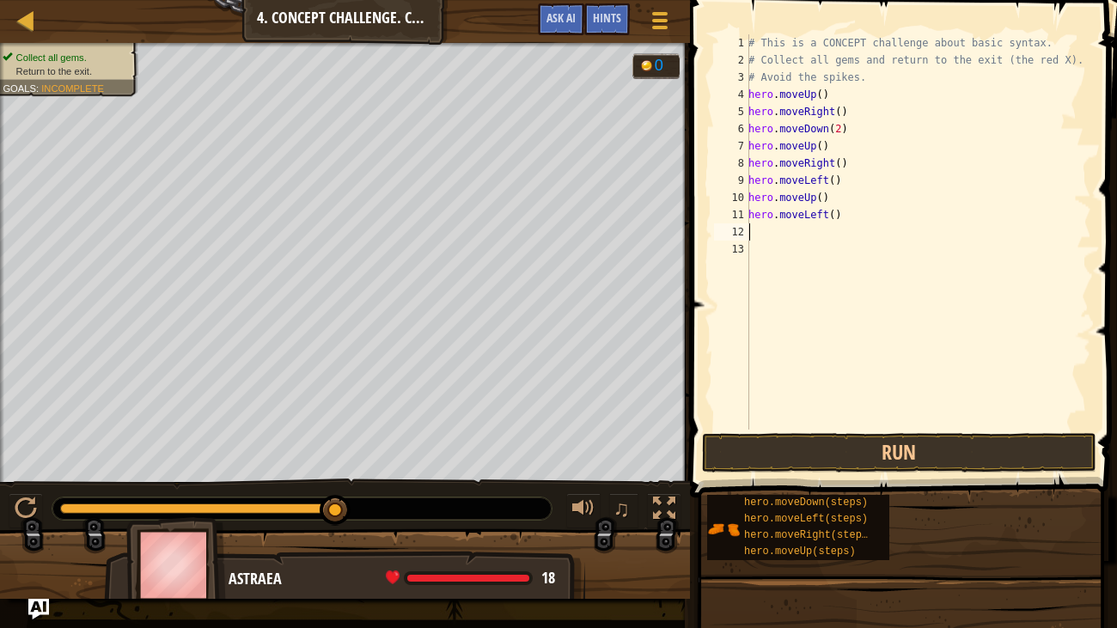
type textarea "he"
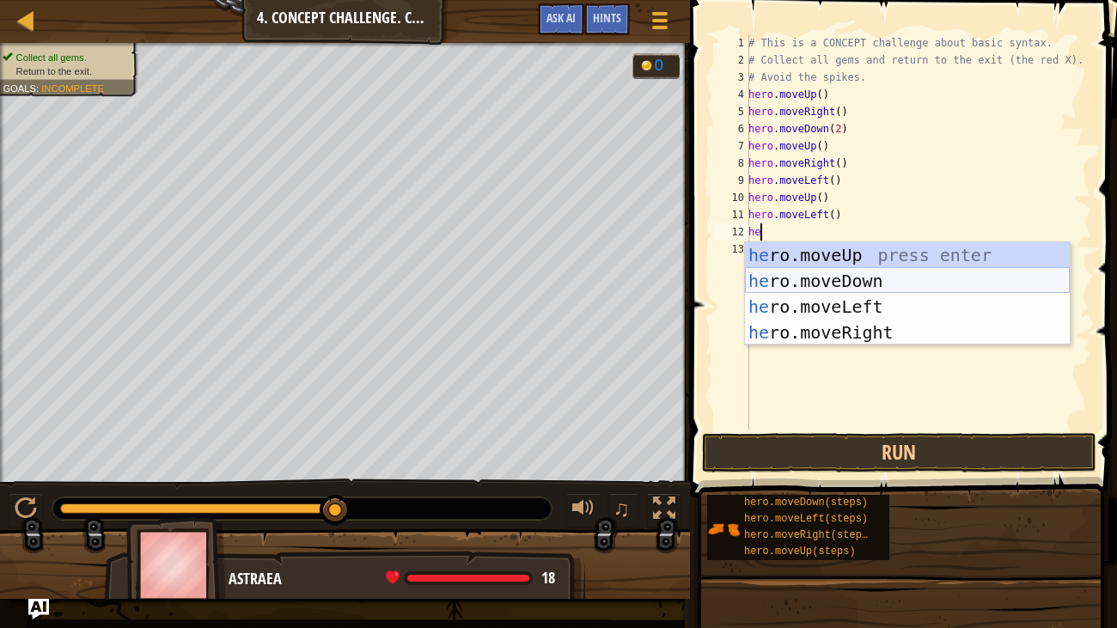
click at [836, 278] on div "he ro.moveUp press enter he ro.moveDown press enter he ro.moveLeft press enter …" at bounding box center [907, 319] width 325 height 155
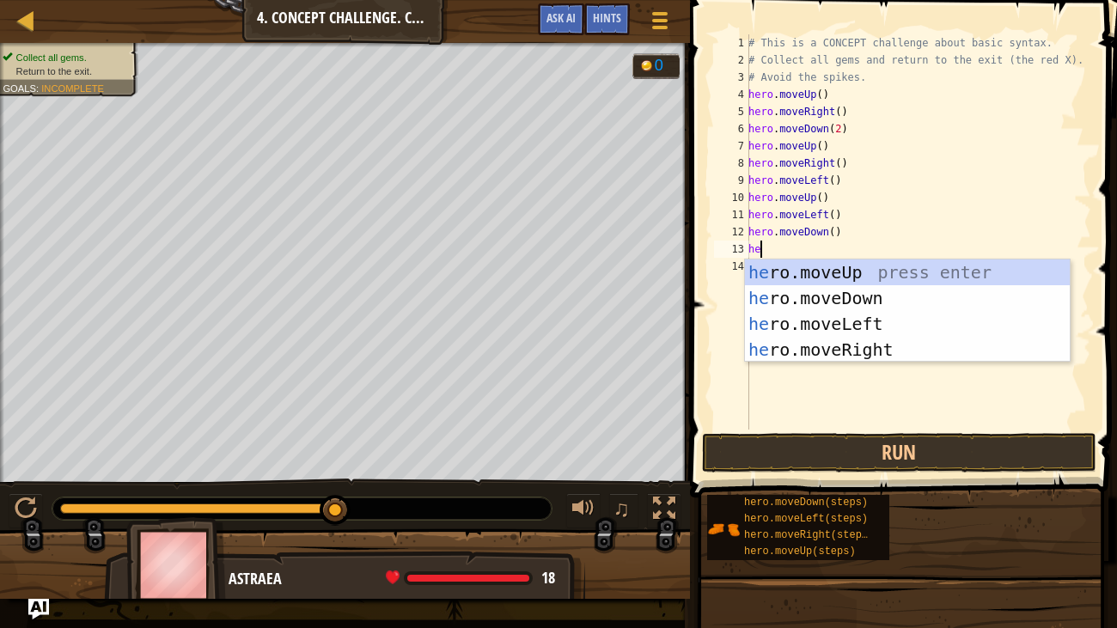
type textarea "he"
click at [854, 315] on div "he ro.moveUp press enter he ro.moveDown press enter he ro.moveLeft press enter …" at bounding box center [907, 336] width 325 height 155
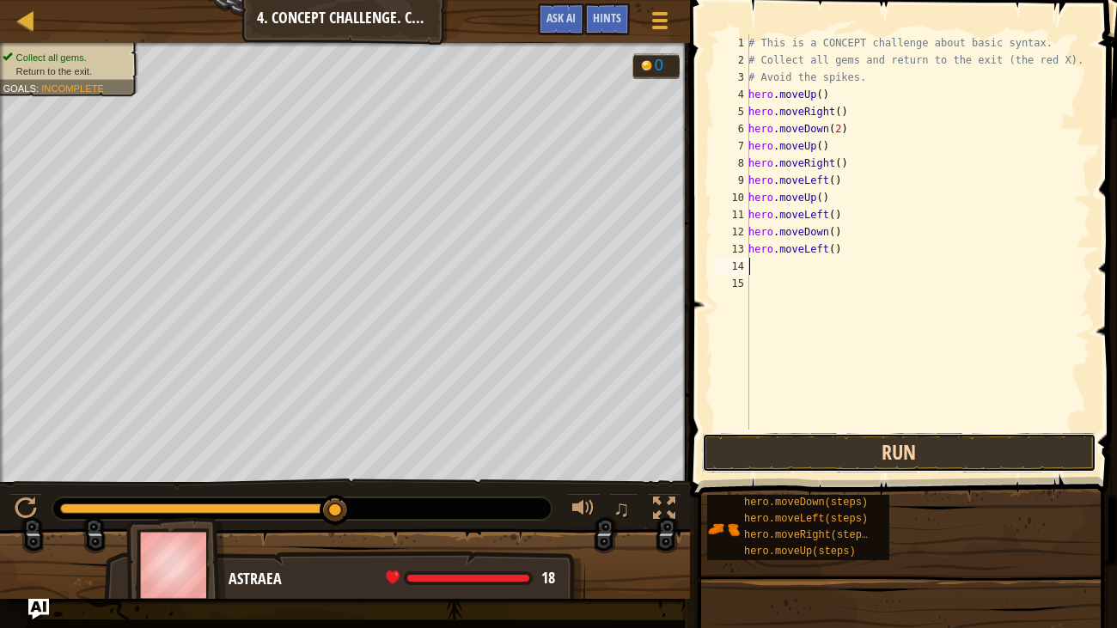
click at [880, 453] on button "Run" at bounding box center [899, 453] width 394 height 40
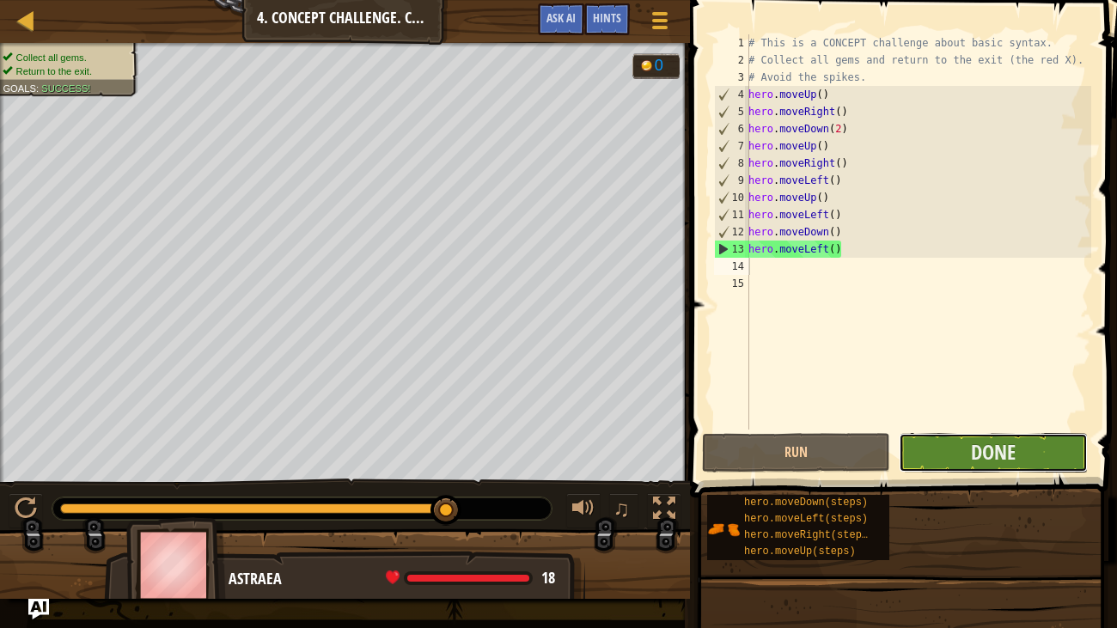
click at [1031, 457] on button "Done" at bounding box center [992, 453] width 188 height 40
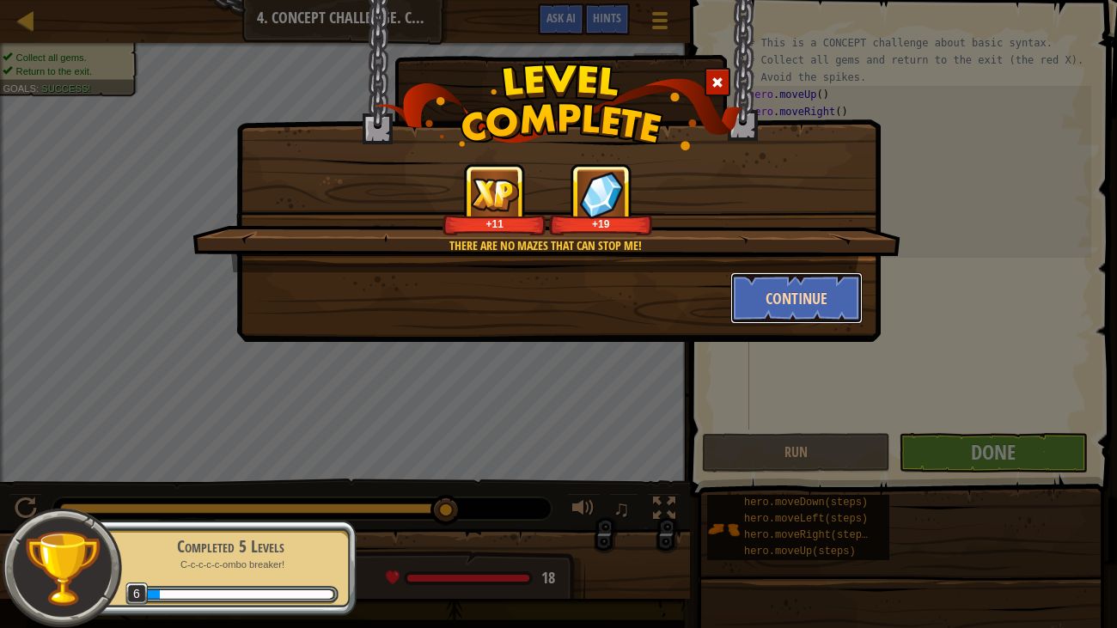
click at [797, 295] on button "Continue" at bounding box center [796, 298] width 133 height 52
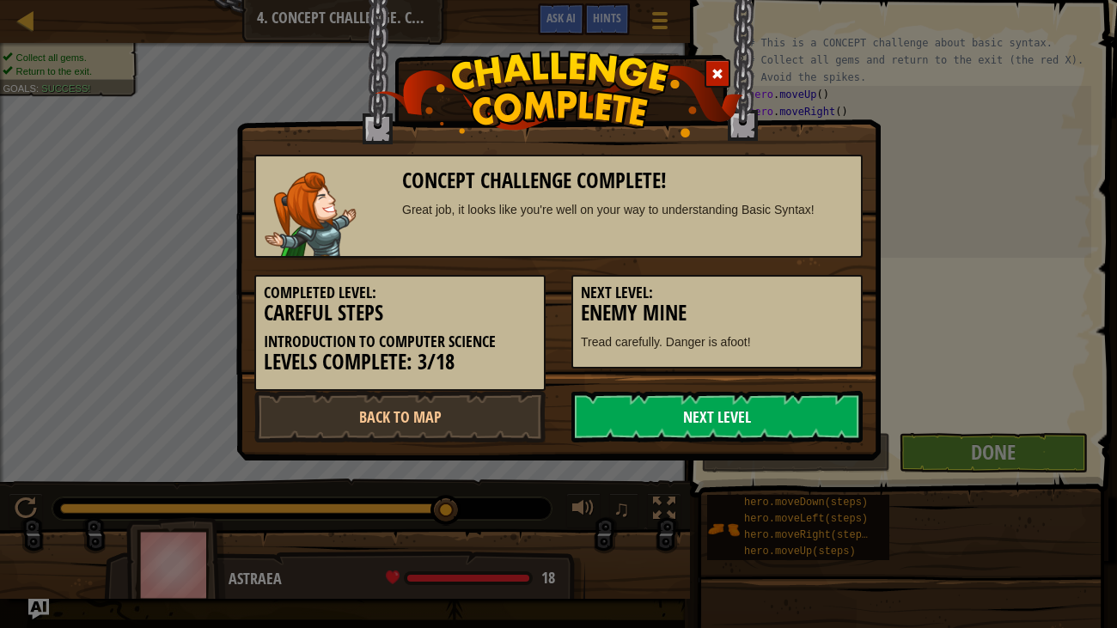
click at [788, 415] on link "Next Level" at bounding box center [716, 417] width 291 height 52
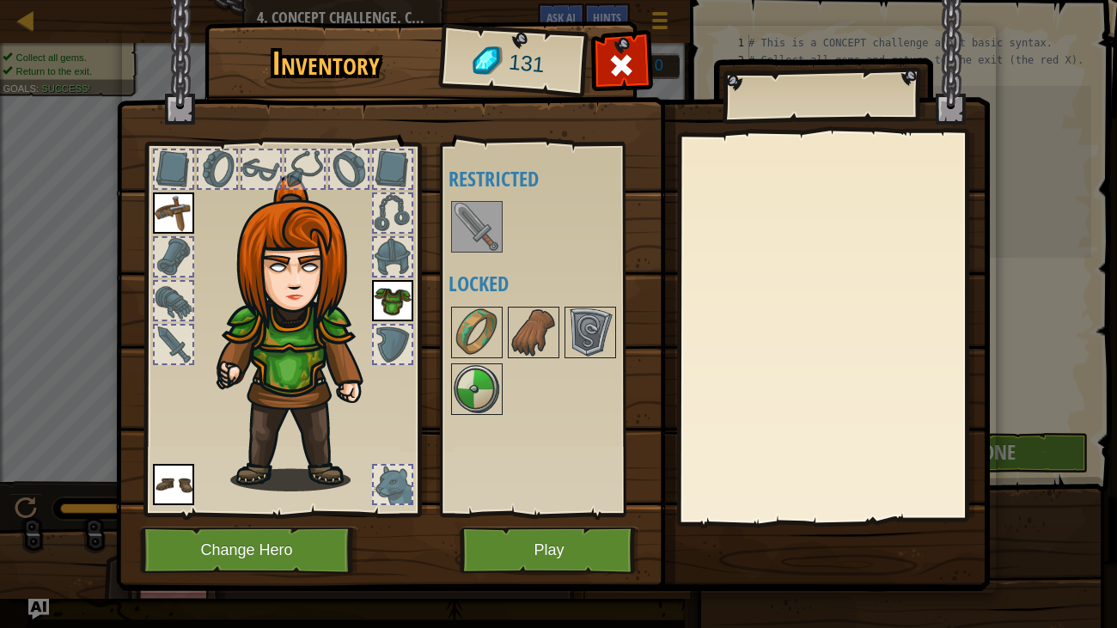
click at [493, 214] on img at bounding box center [477, 227] width 48 height 48
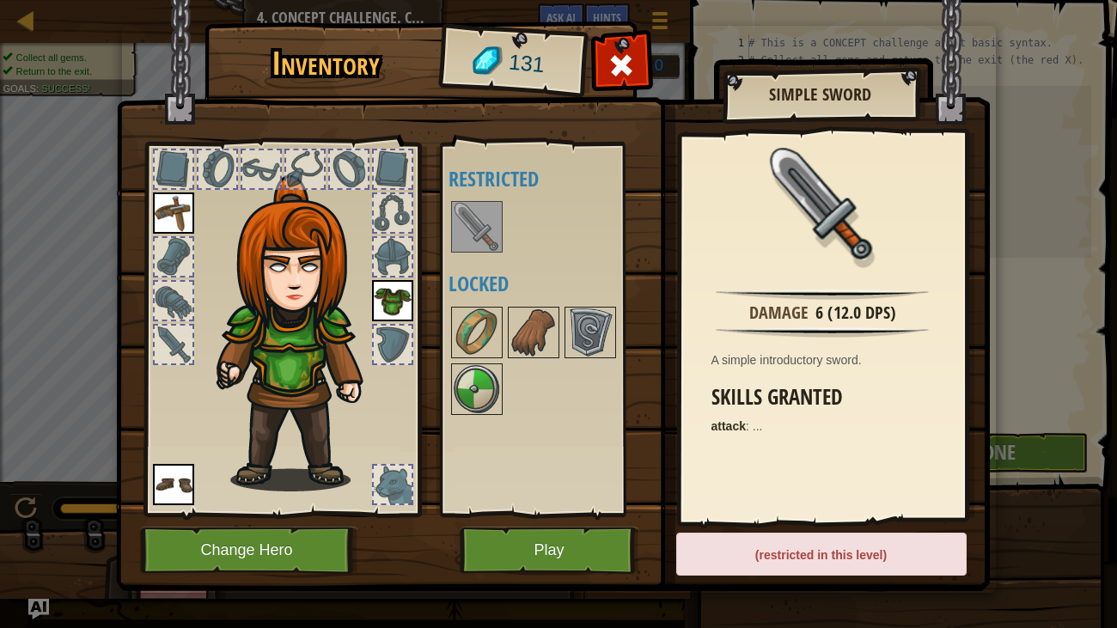
click at [493, 214] on img at bounding box center [477, 227] width 48 height 48
click at [514, 329] on img at bounding box center [533, 332] width 48 height 48
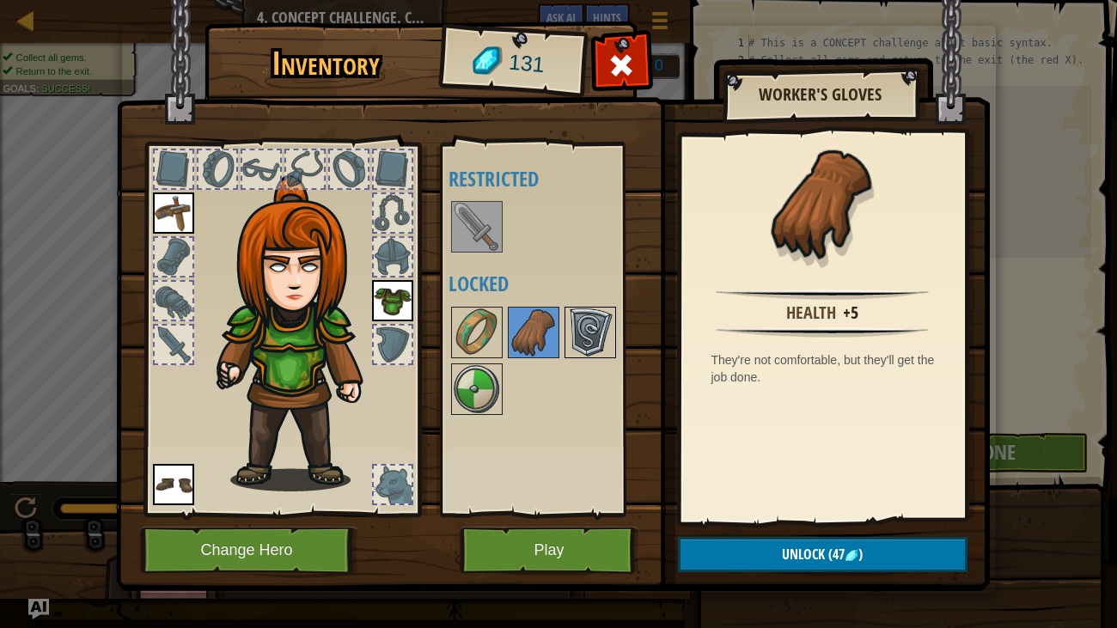
click at [590, 323] on img at bounding box center [590, 332] width 48 height 48
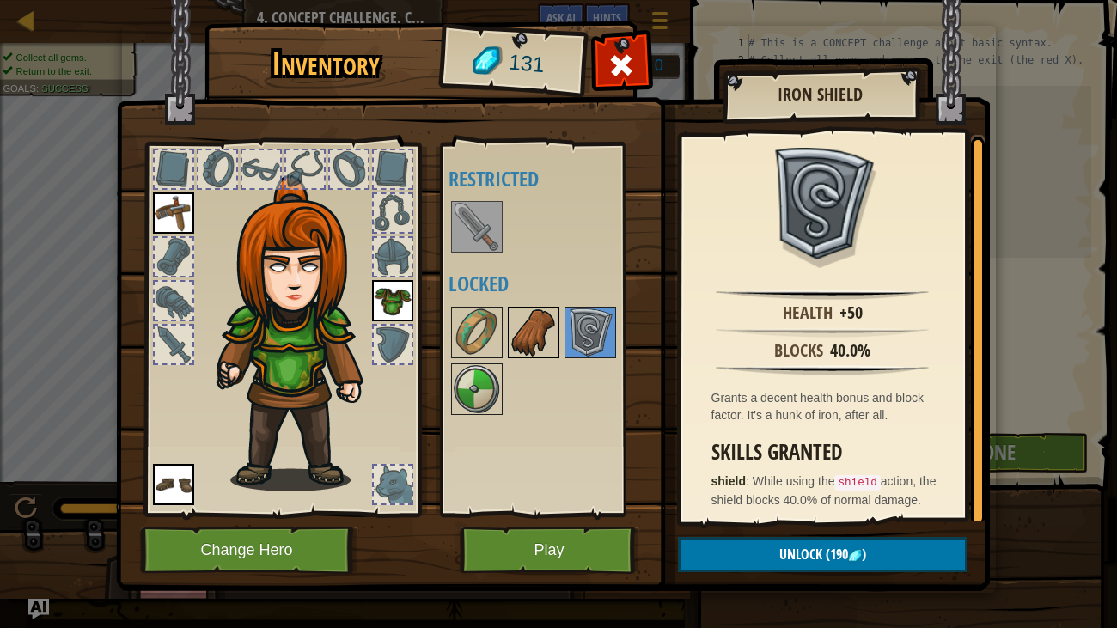
click at [553, 337] on img at bounding box center [533, 332] width 48 height 48
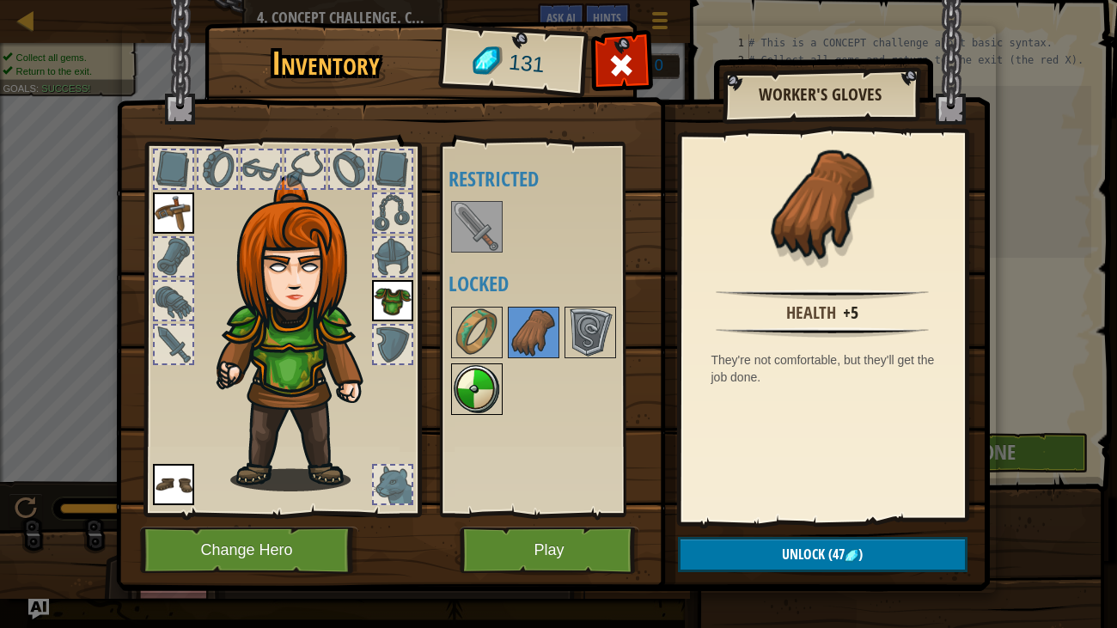
click at [487, 400] on img at bounding box center [477, 389] width 48 height 48
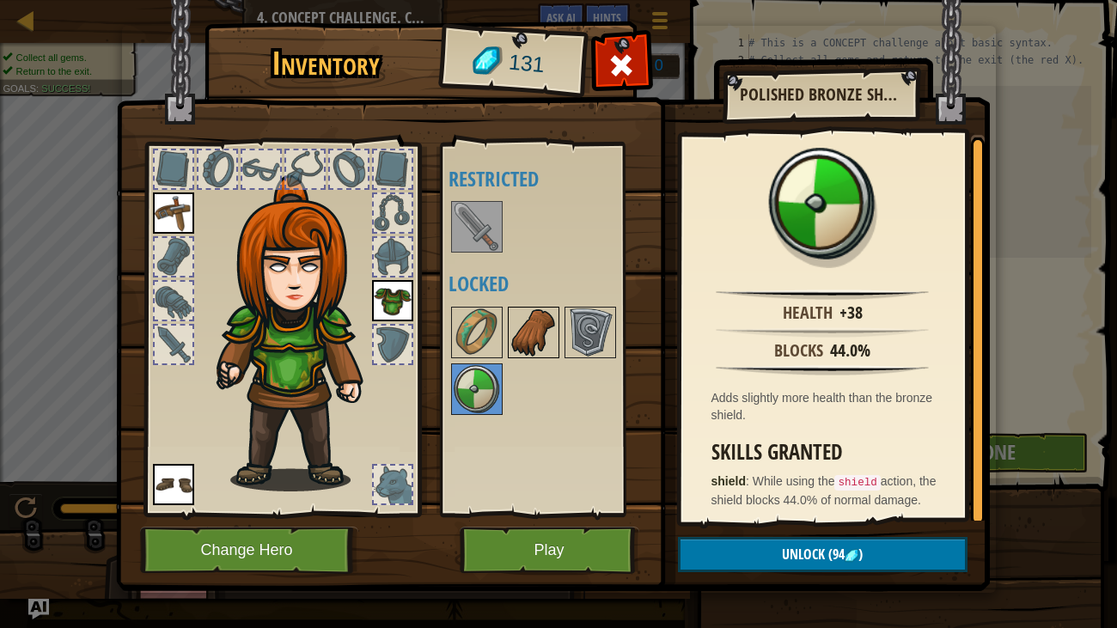
click at [531, 330] on img at bounding box center [533, 332] width 48 height 48
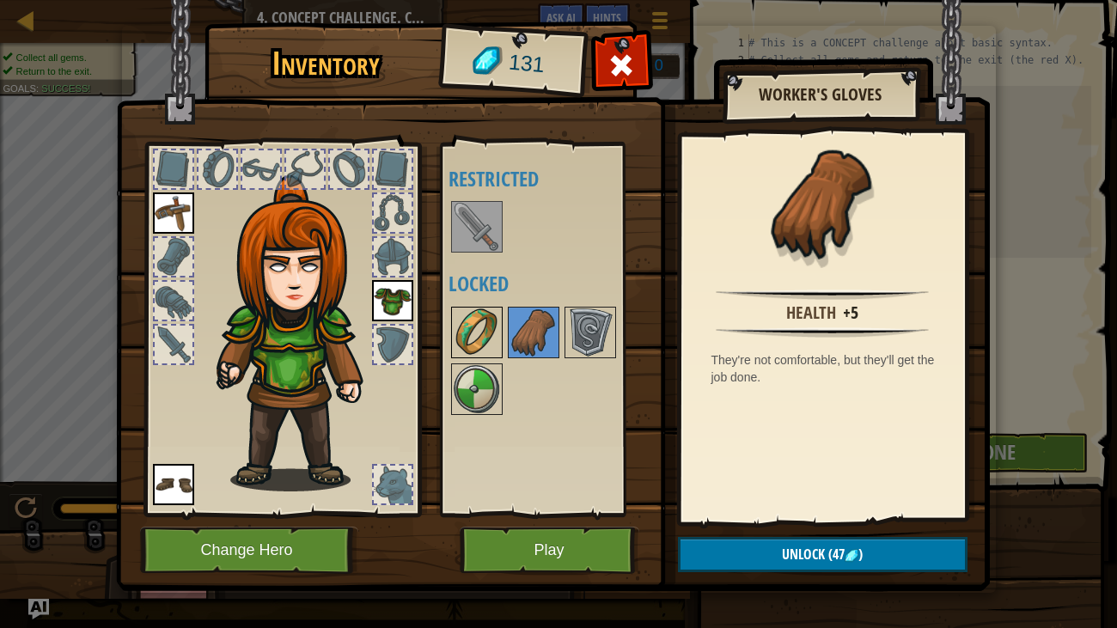
click at [482, 332] on img at bounding box center [477, 332] width 48 height 48
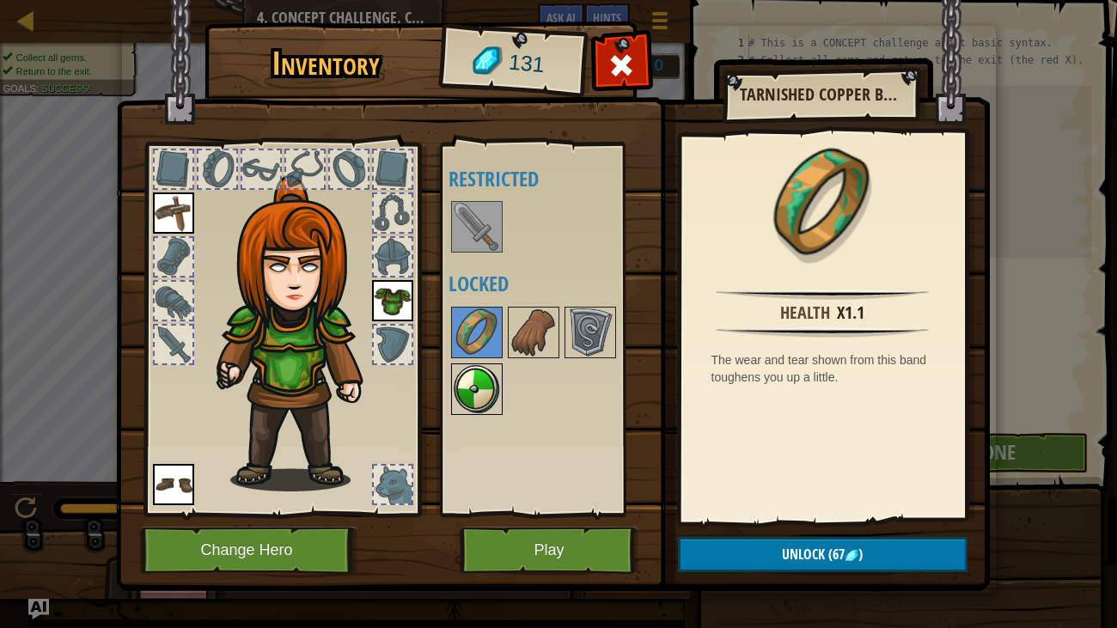
click at [489, 382] on img at bounding box center [477, 389] width 48 height 48
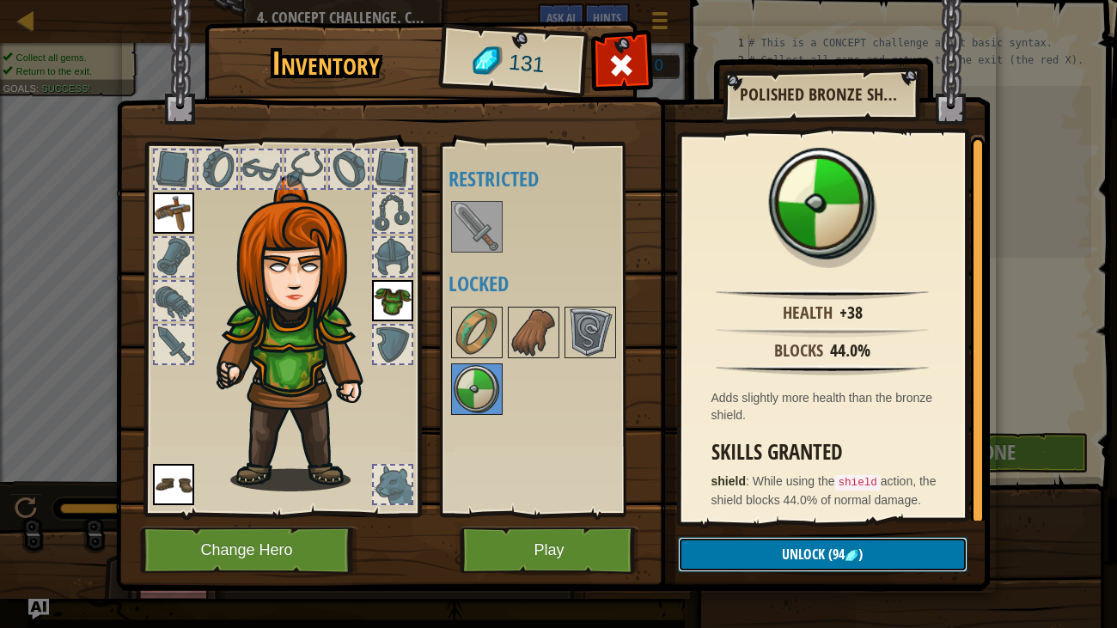
click at [872, 545] on button "Unlock (94 )" at bounding box center [822, 554] width 289 height 35
click at [839, 561] on button "Confirm" at bounding box center [822, 554] width 289 height 35
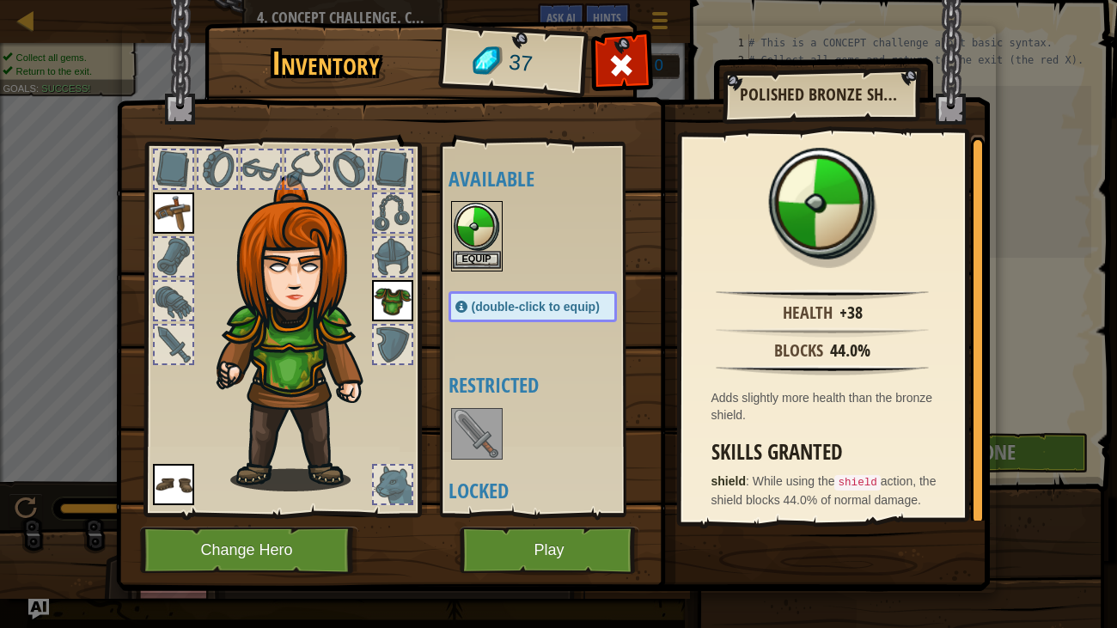
click at [489, 229] on img at bounding box center [477, 227] width 48 height 48
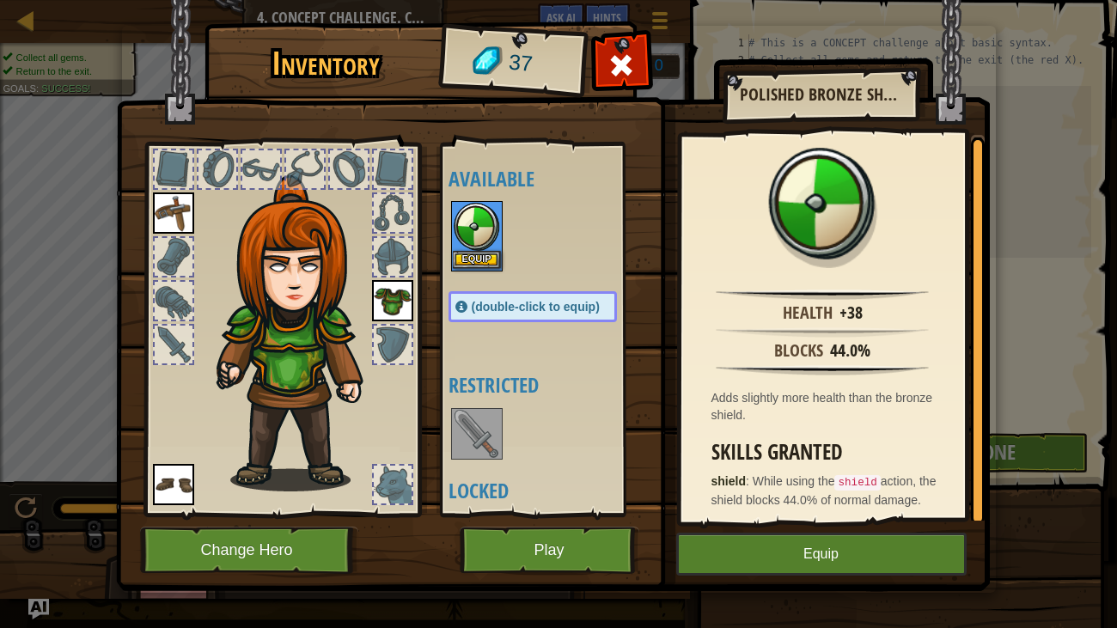
click at [489, 229] on img at bounding box center [477, 227] width 48 height 48
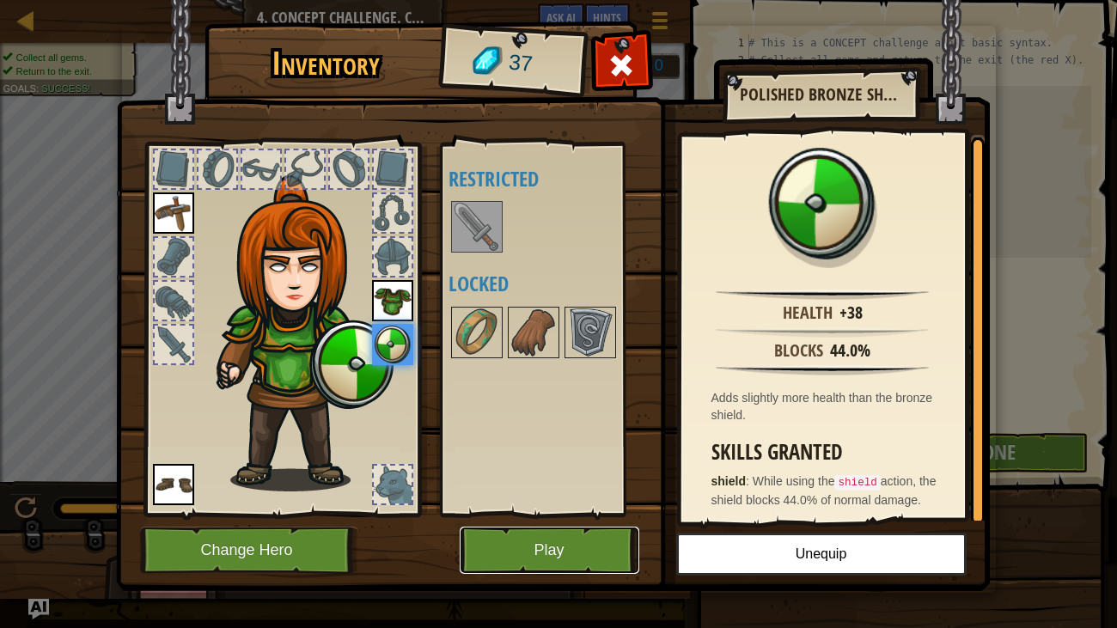
click at [553, 543] on button "Play" at bounding box center [550, 550] width 180 height 47
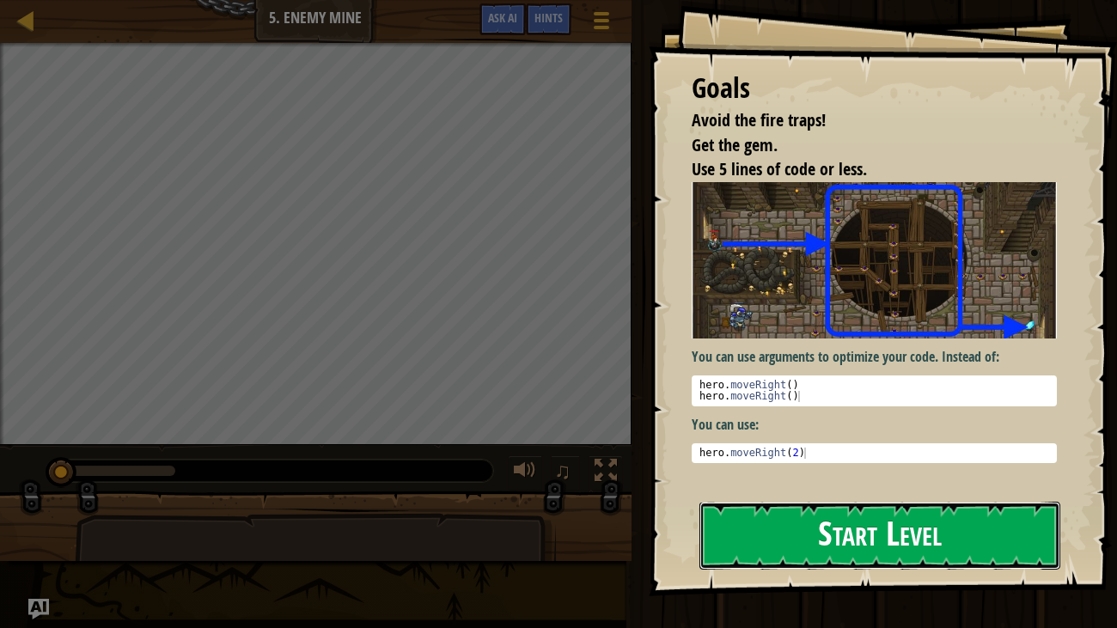
click at [870, 515] on button "Start Level" at bounding box center [880, 536] width 362 height 68
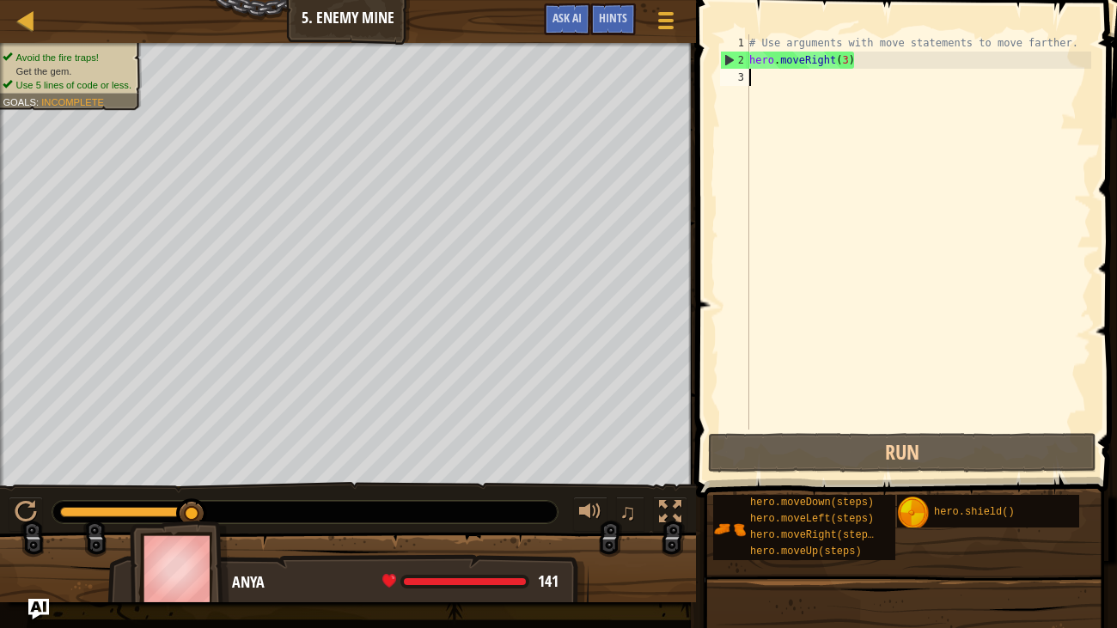
type textarea "he"
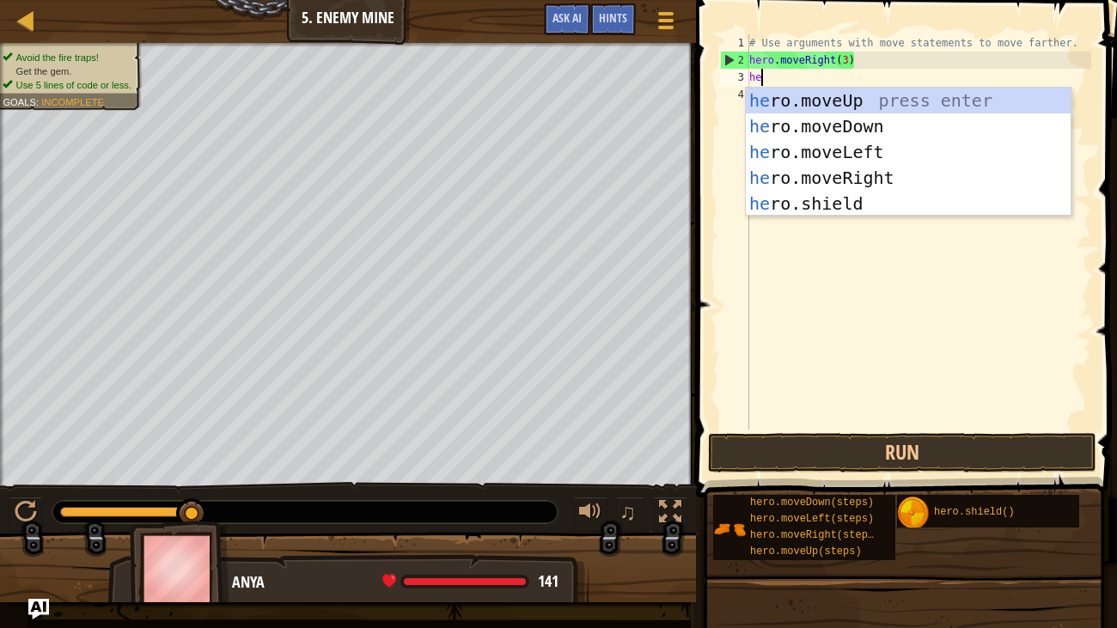
scroll to position [8, 0]
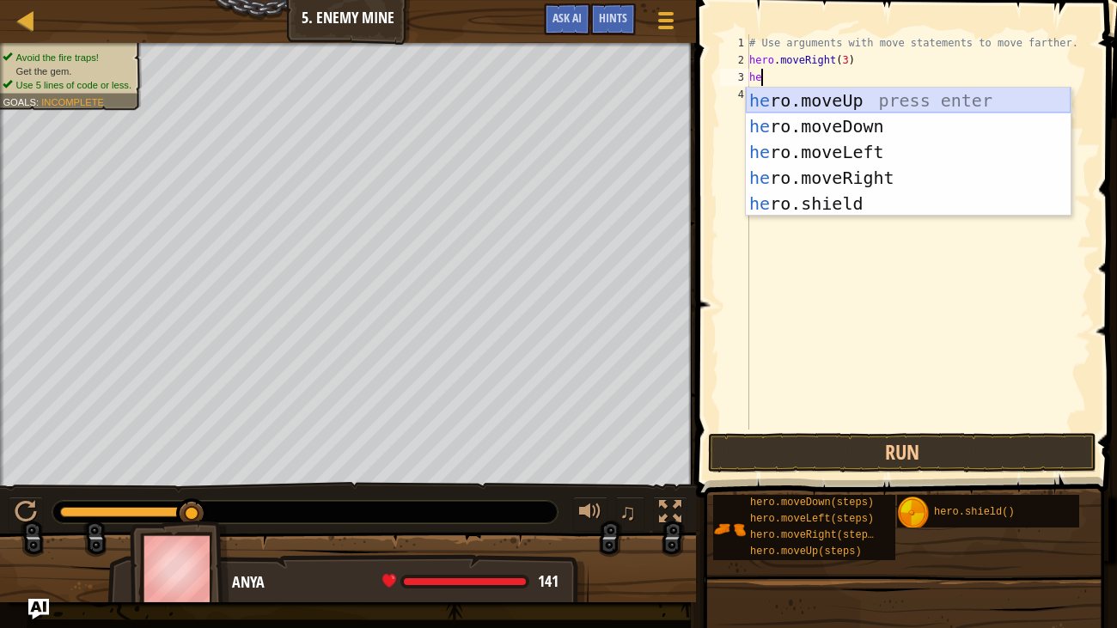
click at [878, 94] on div "he ro.moveUp press enter he ro.moveDown press enter he ro.moveLeft press enter …" at bounding box center [908, 178] width 325 height 180
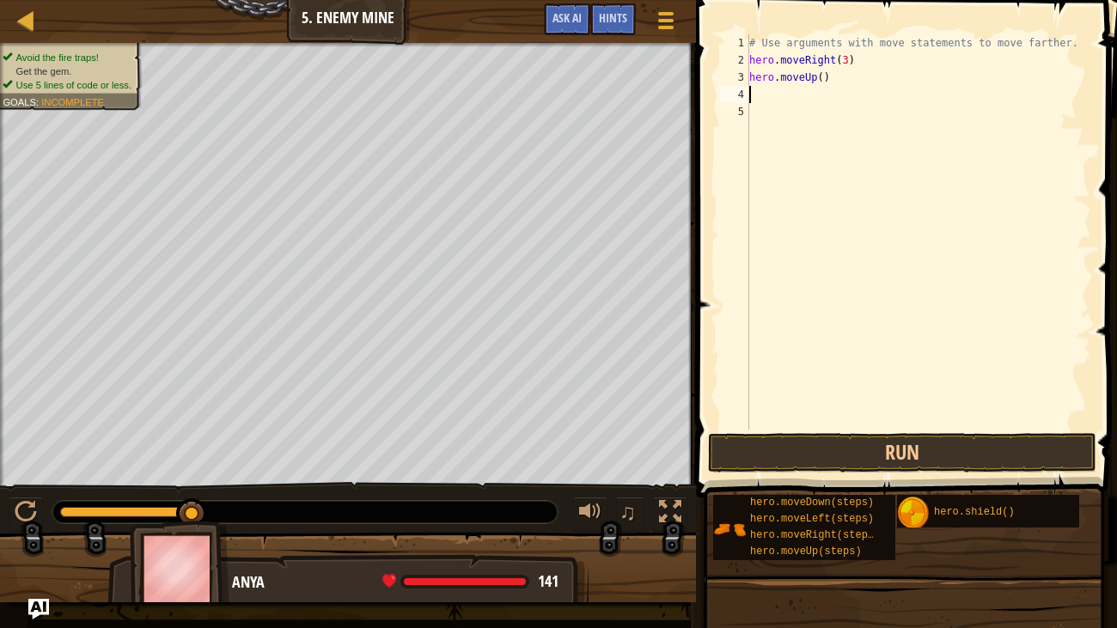
type textarea "he"
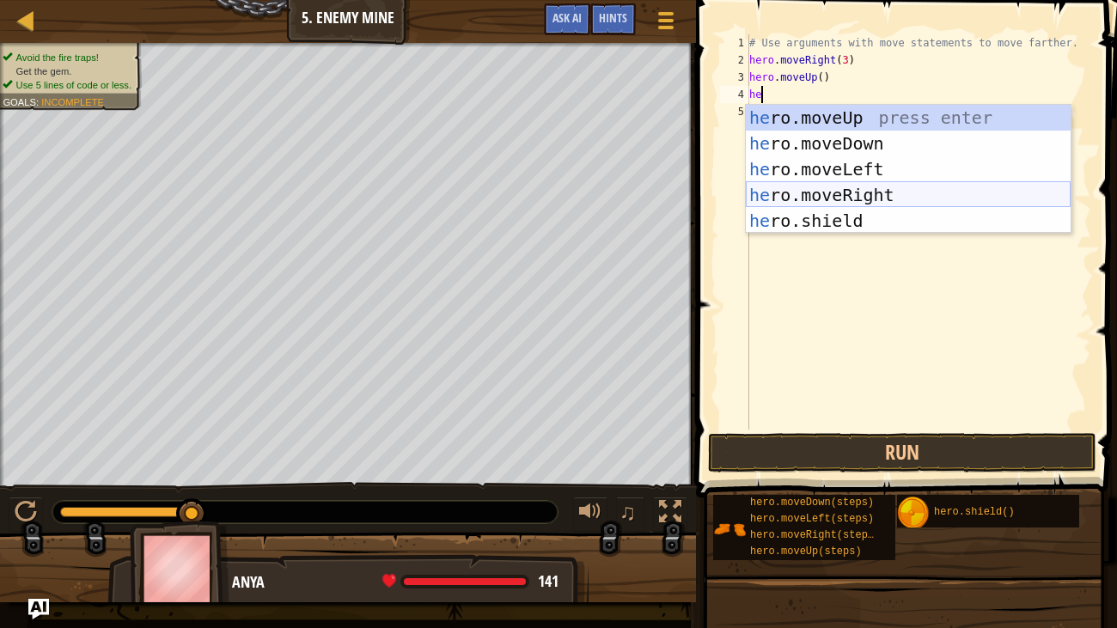
click at [876, 193] on div "he ro.moveUp press enter he ro.moveDown press enter he ro.moveLeft press enter …" at bounding box center [908, 195] width 325 height 180
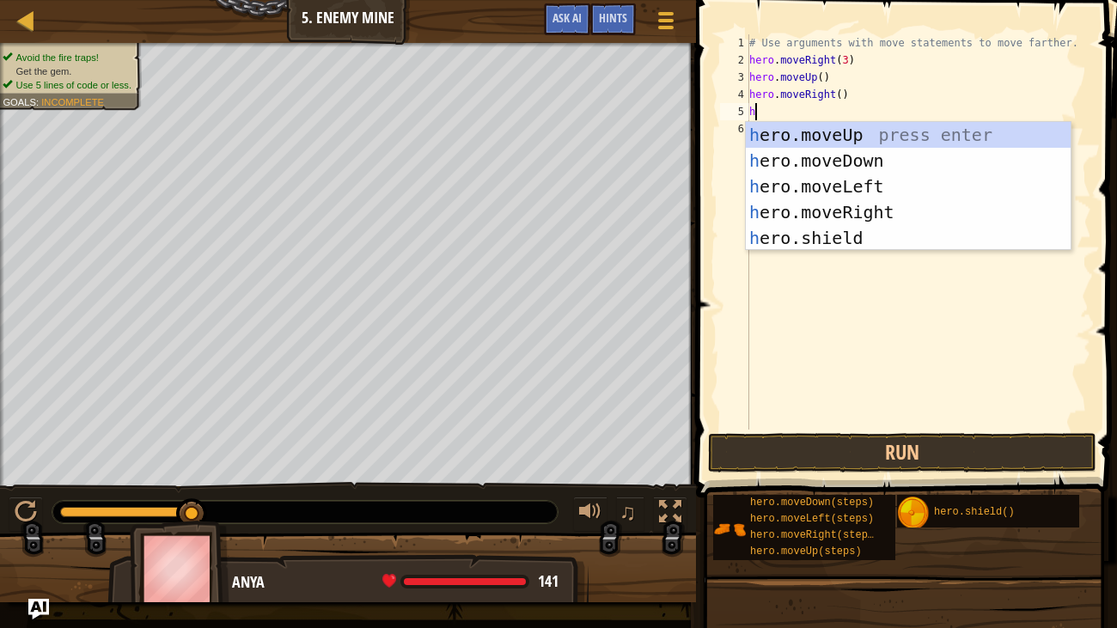
type textarea "he"
click at [887, 162] on div "he ro.moveUp press enter he ro.moveDown press enter he ro.moveLeft press enter …" at bounding box center [908, 212] width 325 height 180
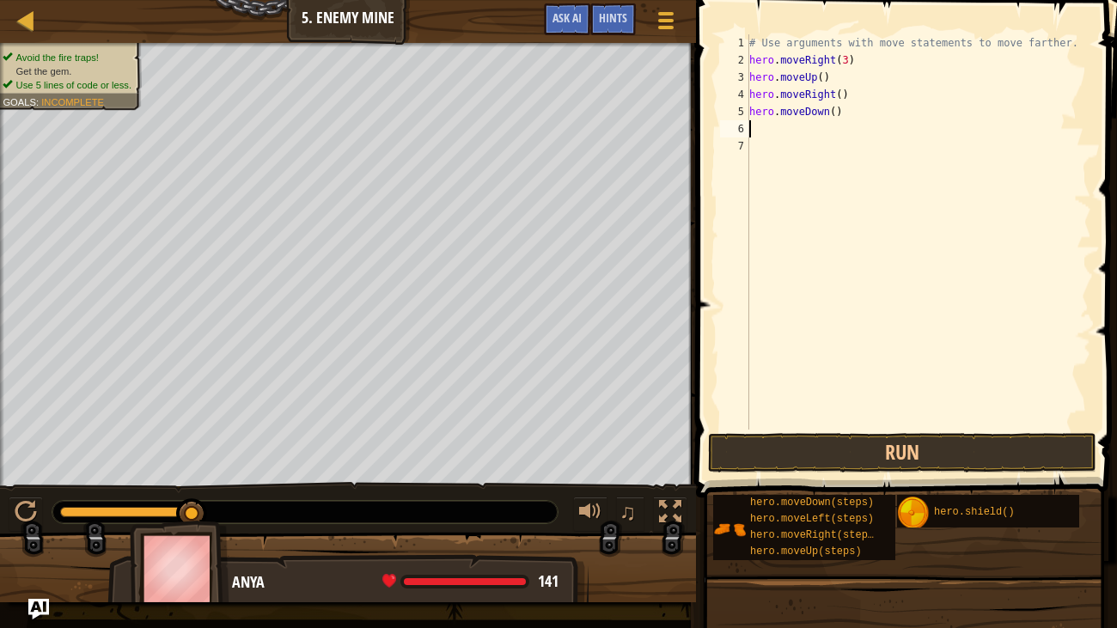
click at [835, 112] on div "# Use arguments with move statements to move farther. hero . moveRight ( 3 ) he…" at bounding box center [918, 248] width 345 height 429
type textarea "hero.moveDown(2)"
click at [811, 129] on div "# Use arguments with move statements to move farther. hero . moveRight ( 3 ) he…" at bounding box center [918, 248] width 345 height 429
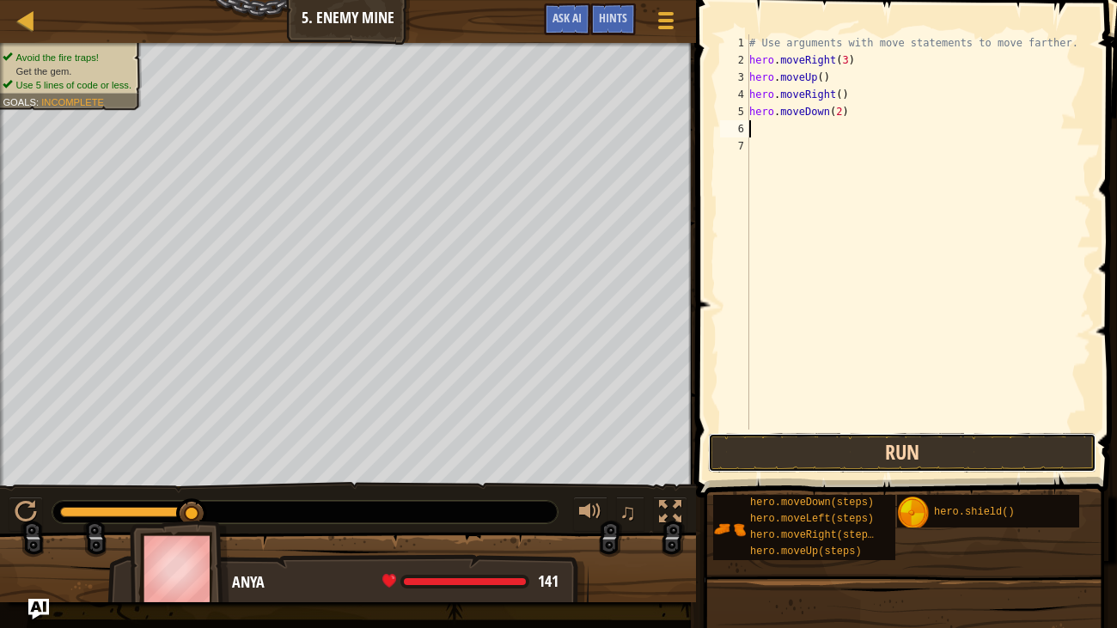
click at [907, 440] on button "Run" at bounding box center [902, 453] width 388 height 40
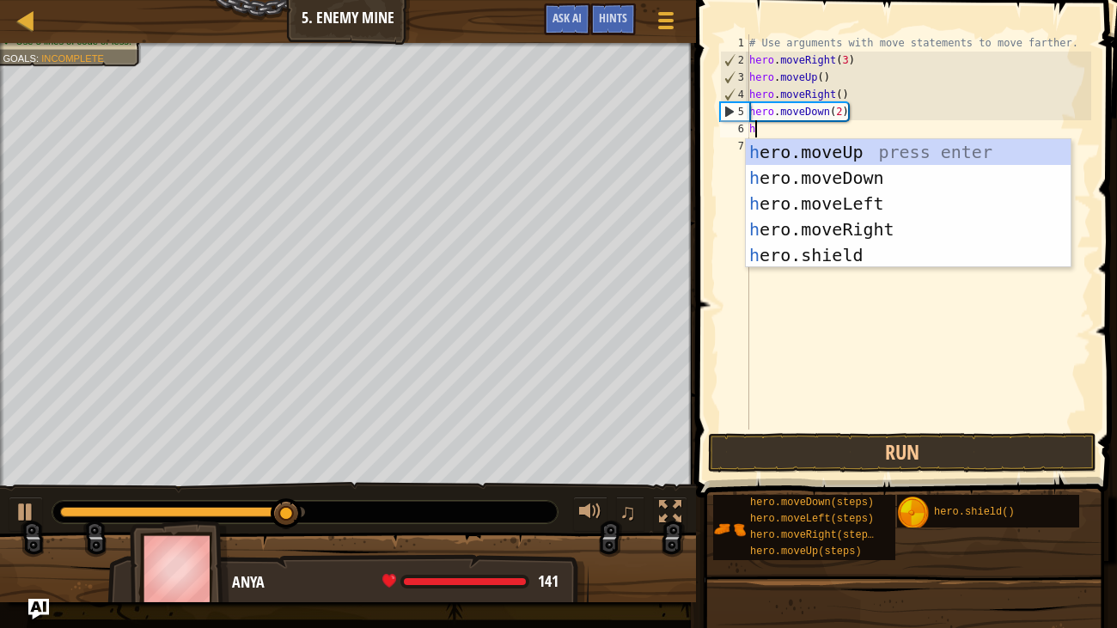
type textarea "he"
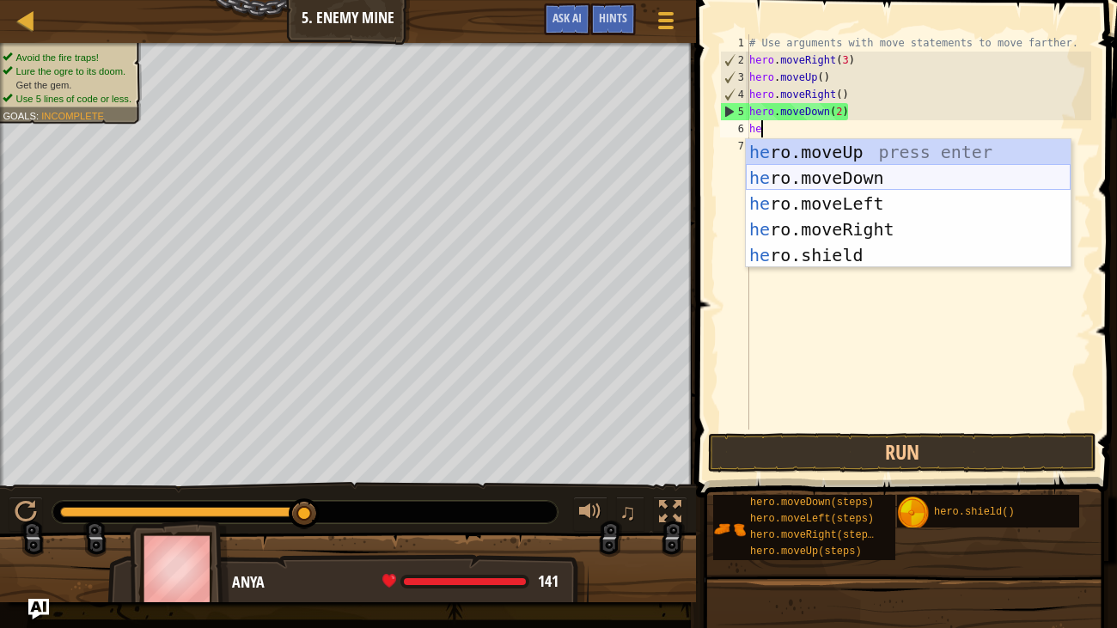
click at [852, 180] on div "he ro.moveUp press enter he ro.moveDown press enter he ro.moveLeft press enter …" at bounding box center [908, 229] width 325 height 180
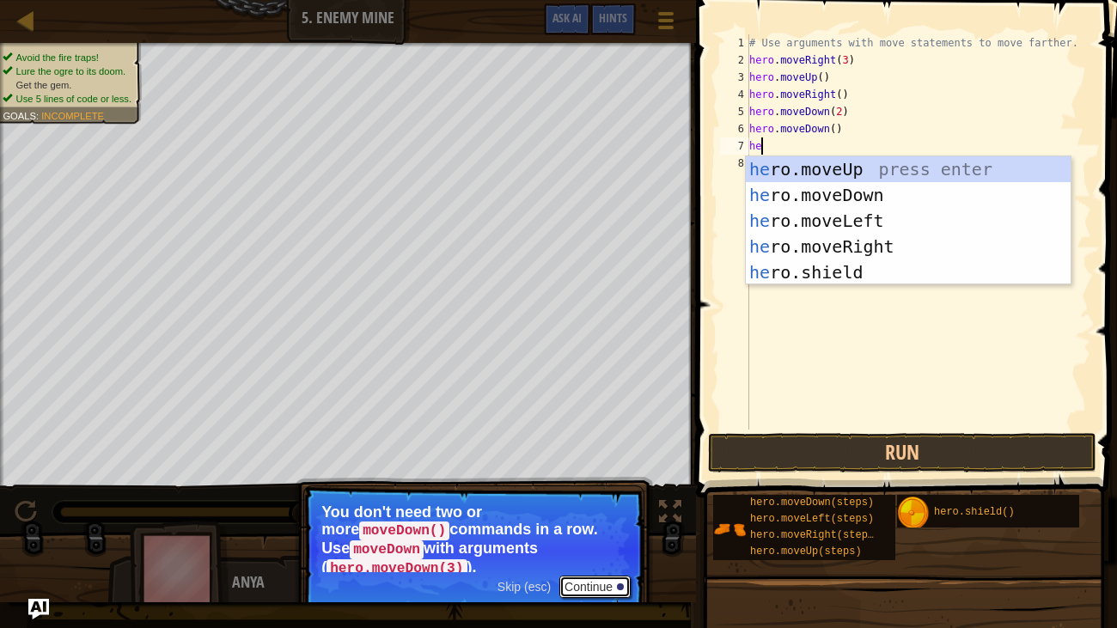
click at [608, 575] on button "Continue" at bounding box center [594, 586] width 71 height 22
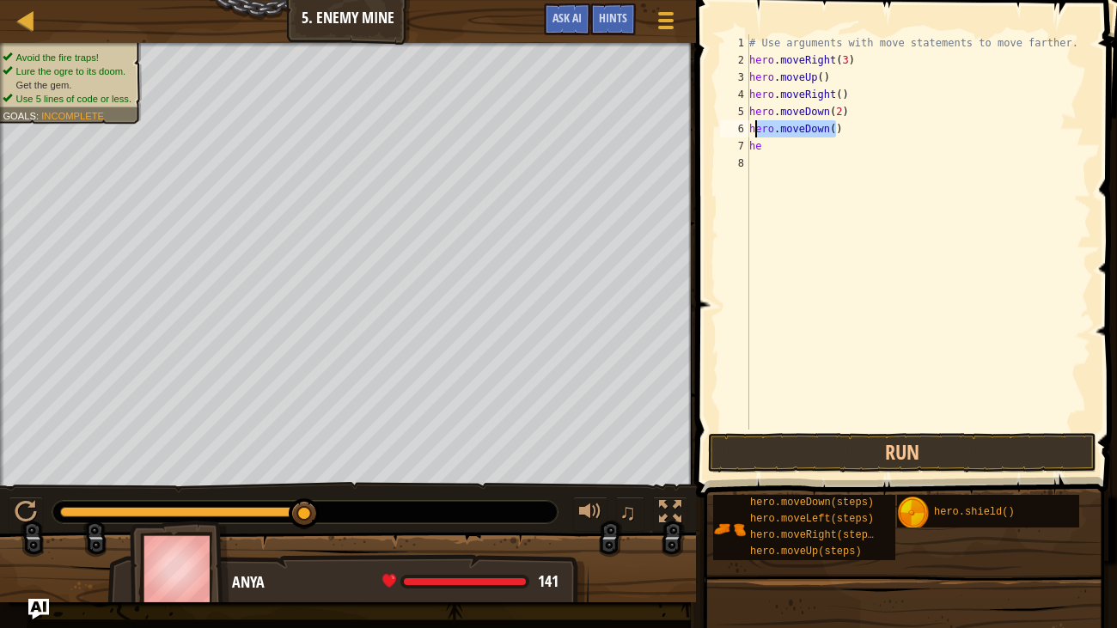
drag, startPoint x: 837, startPoint y: 127, endPoint x: 752, endPoint y: 126, distance: 85.0
click at [752, 126] on div "# Use arguments with move statements to move farther. hero . moveRight ( 3 ) he…" at bounding box center [918, 248] width 345 height 429
click at [863, 112] on div "# Use arguments with move statements to move farther. hero . moveRight ( 3 ) he…" at bounding box center [918, 248] width 345 height 429
click at [839, 111] on div "# Use arguments with move statements to move farther. hero . moveRight ( 3 ) he…" at bounding box center [918, 248] width 345 height 429
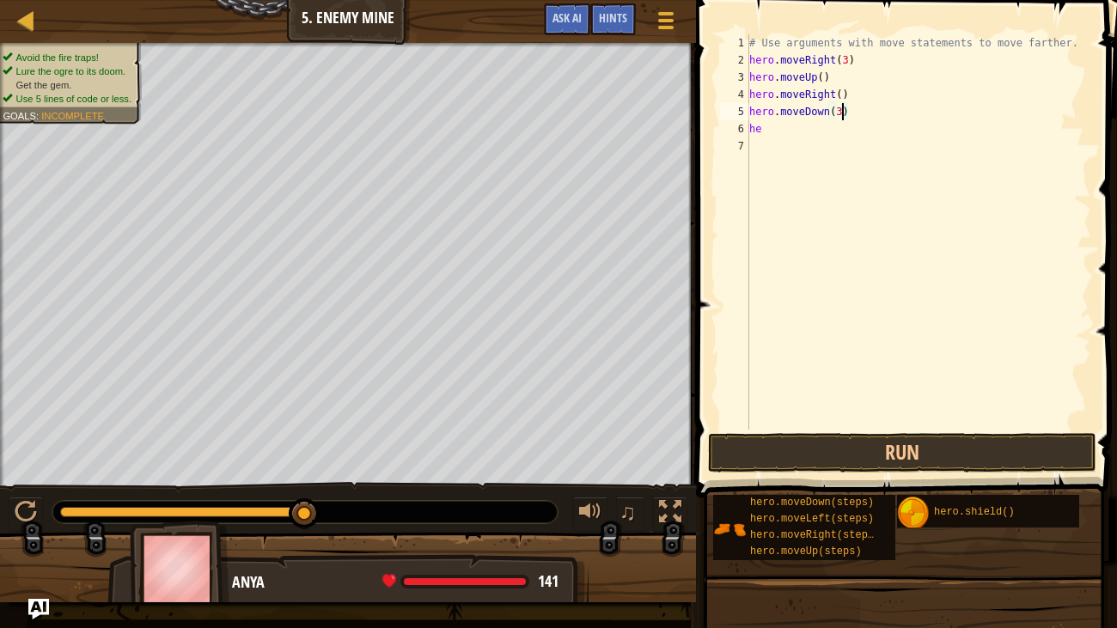
click at [822, 132] on div "# Use arguments with move statements to move farther. hero . moveRight ( 3 ) he…" at bounding box center [918, 248] width 345 height 429
type textarea "he"
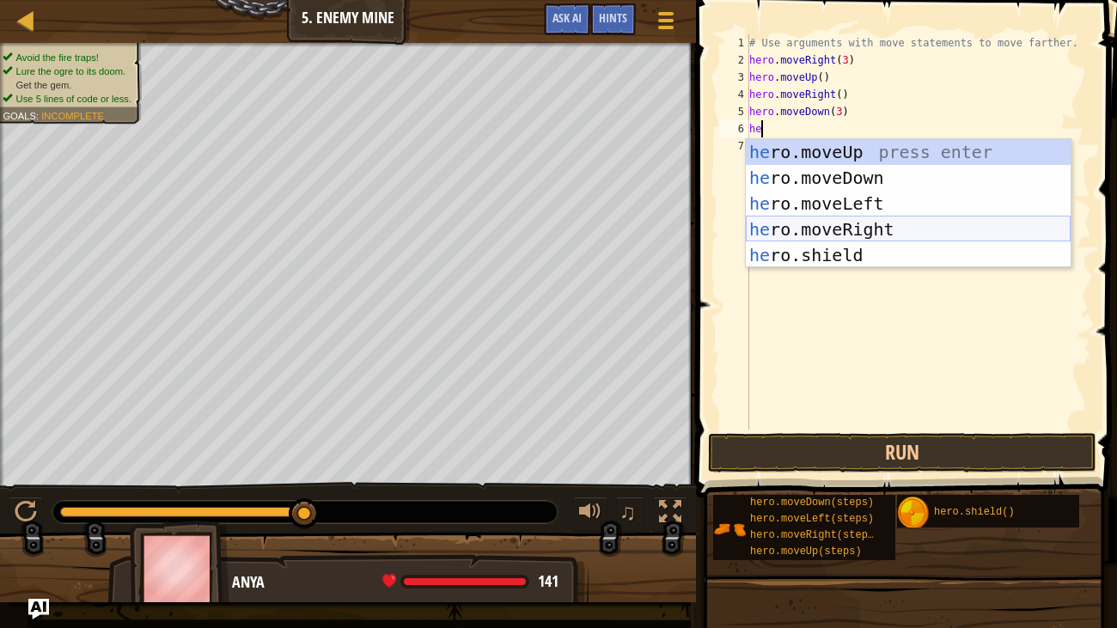
click at [848, 222] on div "he ro.moveUp press enter he ro.moveDown press enter he ro.moveLeft press enter …" at bounding box center [908, 229] width 325 height 180
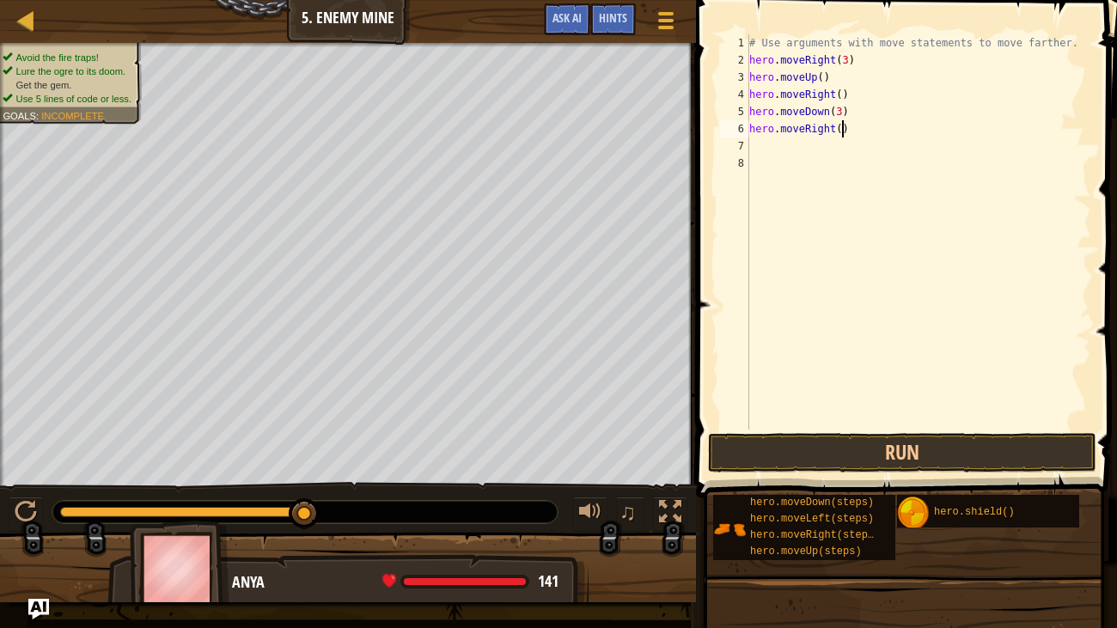
click at [843, 126] on div "# Use arguments with move statements to move farther. hero . moveRight ( 3 ) he…" at bounding box center [918, 248] width 345 height 429
type textarea "hero.moveRight(3)"
click at [958, 444] on button "Run" at bounding box center [902, 453] width 388 height 40
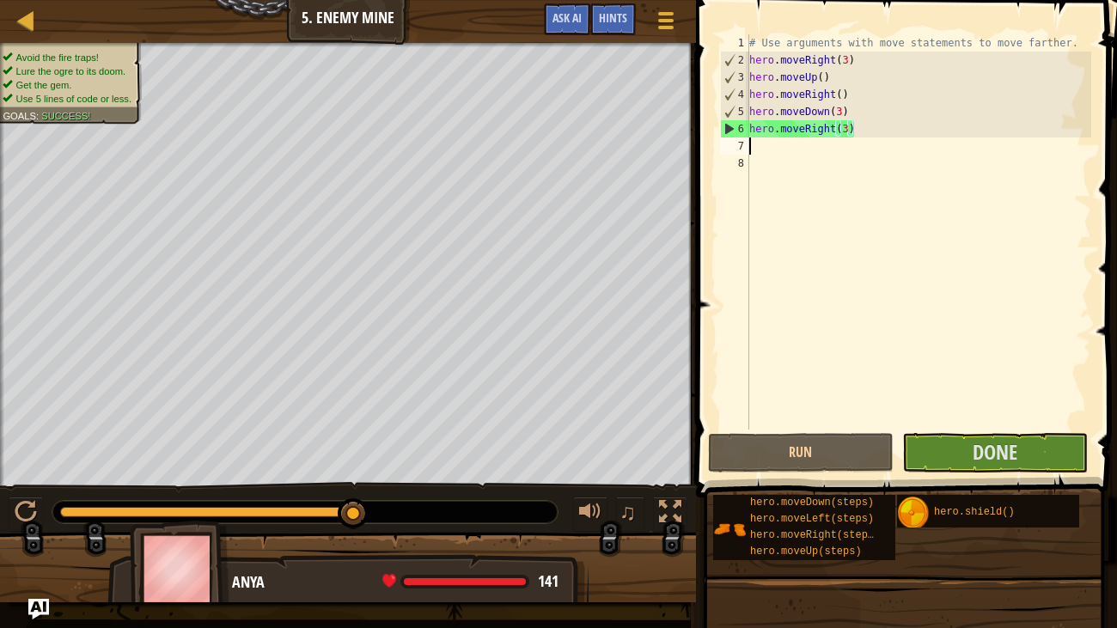
click at [768, 149] on div "# Use arguments with move statements to move farther. hero . moveRight ( 3 ) he…" at bounding box center [918, 248] width 345 height 429
click at [995, 446] on span "Done" at bounding box center [994, 451] width 45 height 27
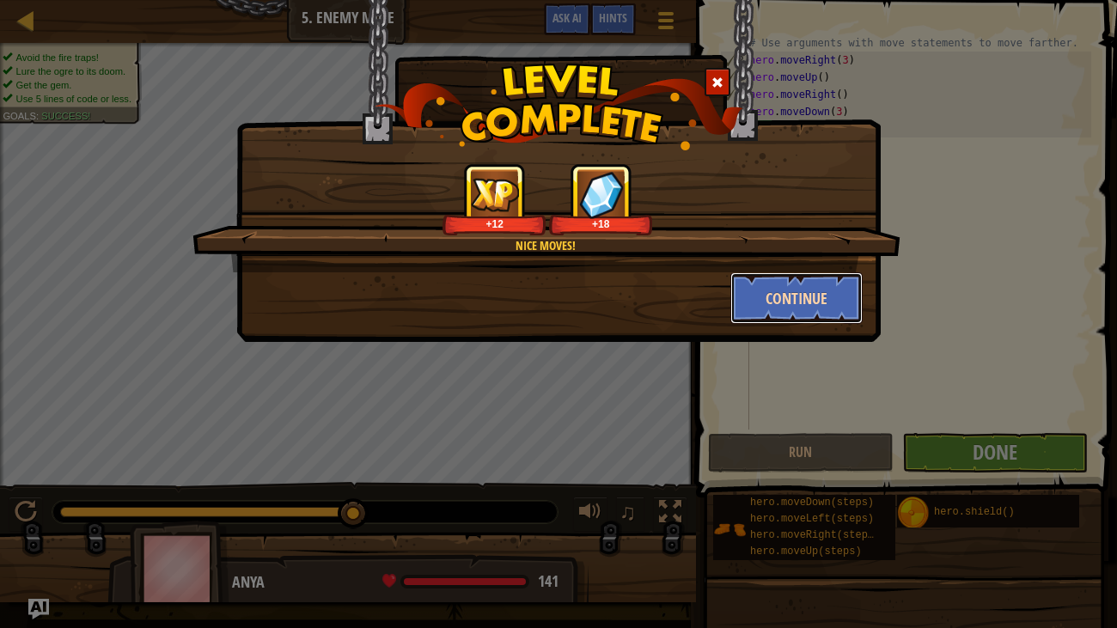
click at [833, 301] on button "Continue" at bounding box center [796, 298] width 133 height 52
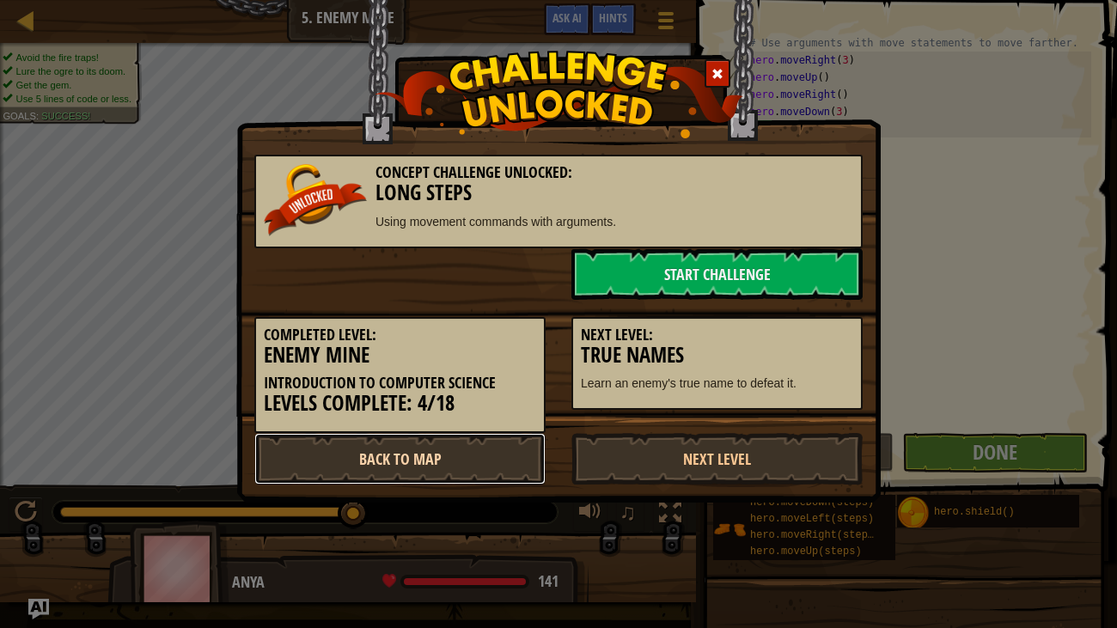
click at [417, 469] on link "Back to Map" at bounding box center [399, 459] width 291 height 52
